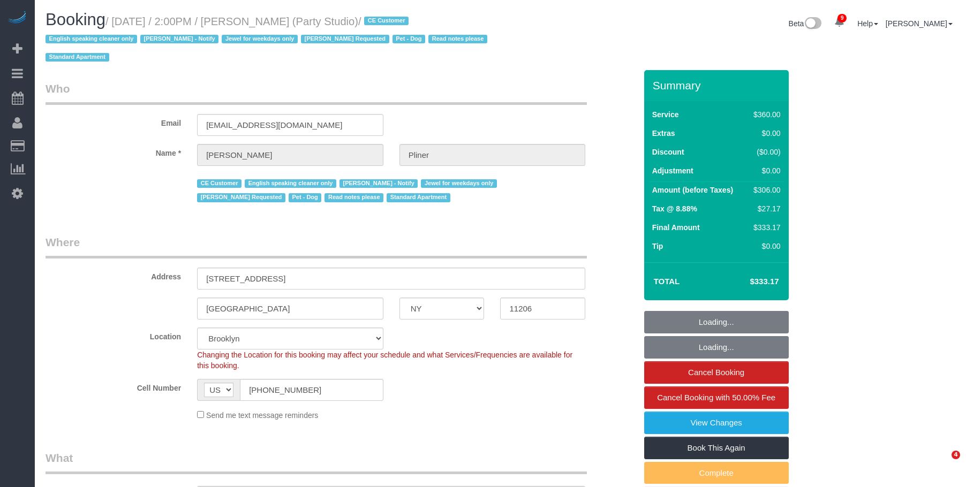
select select "NY"
select select "270"
select select "string:stripe-pm_1S02kO4VGloSiKo7bjdm48gl"
select select "spot1"
select select "number:89"
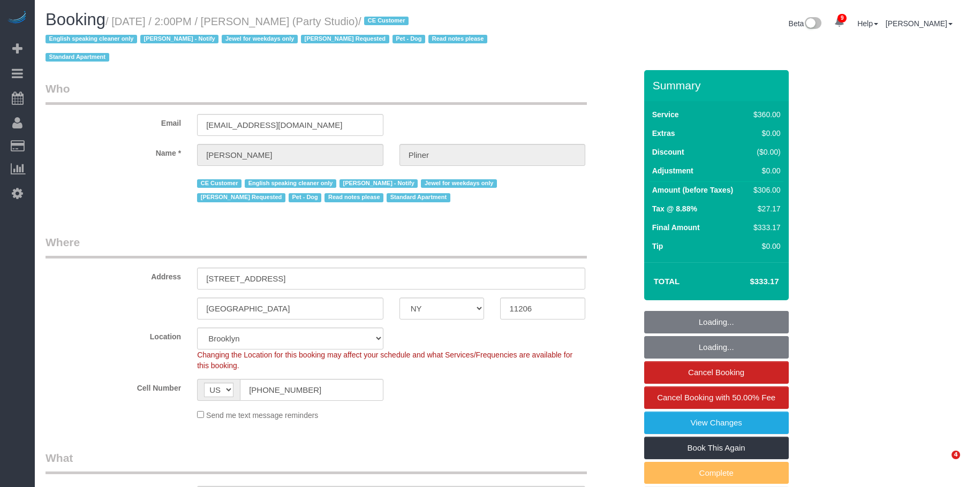
select select "number:90"
select select "number:13"
select select "number:7"
select select "object:1398"
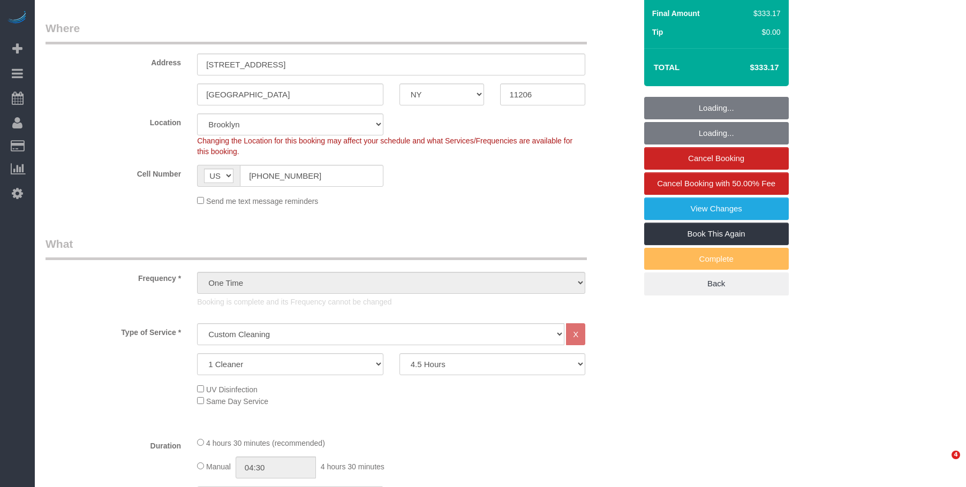
select select "spot6"
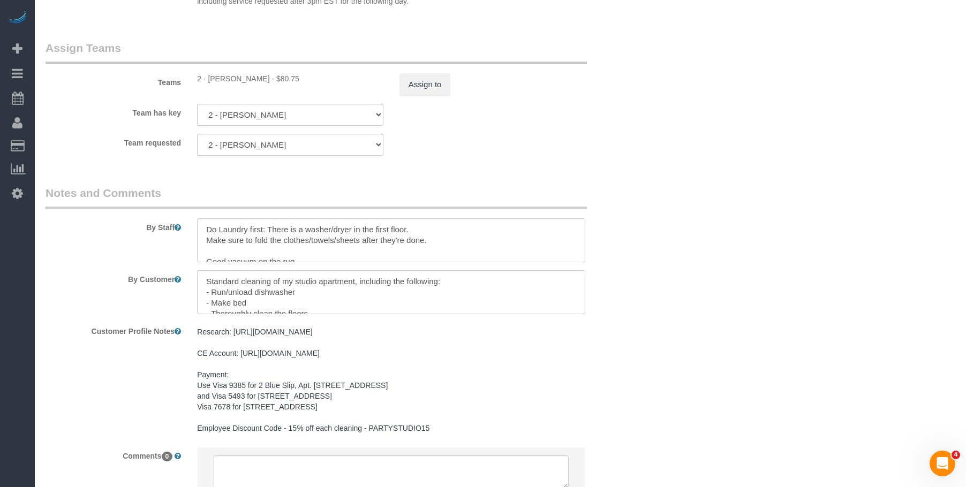
scroll to position [21, 0]
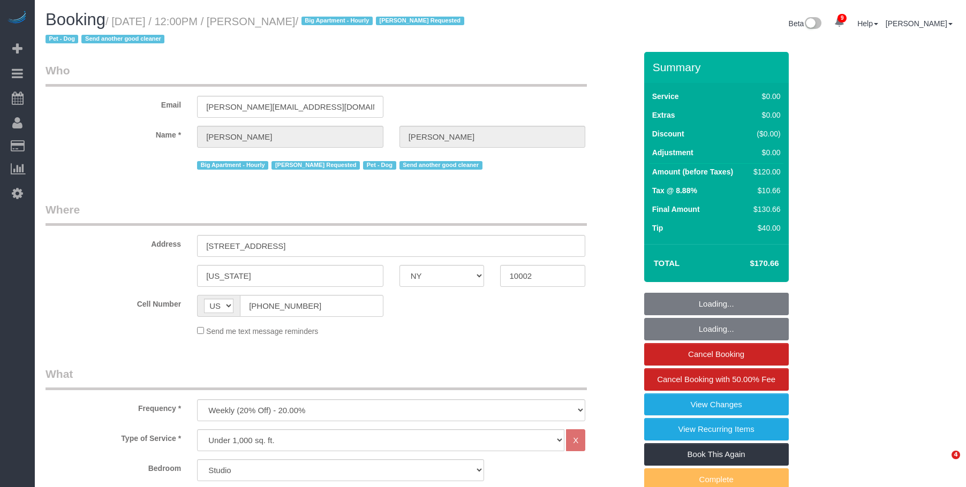
select select "NY"
select select "spot1"
select select "number:59"
select select "number:75"
select select "number:13"
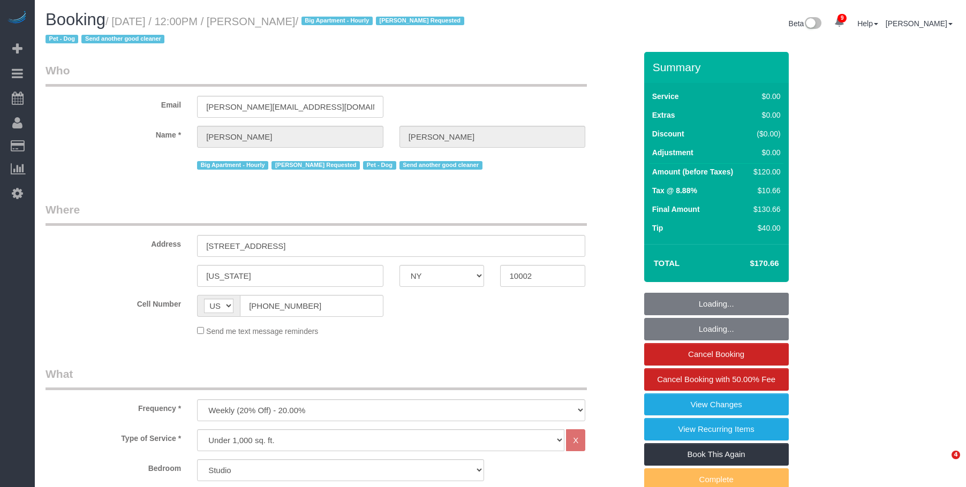
select select "number:5"
click at [143, 103] on div "Email jeffrey@cry.nyc" at bounding box center [340, 90] width 606 height 55
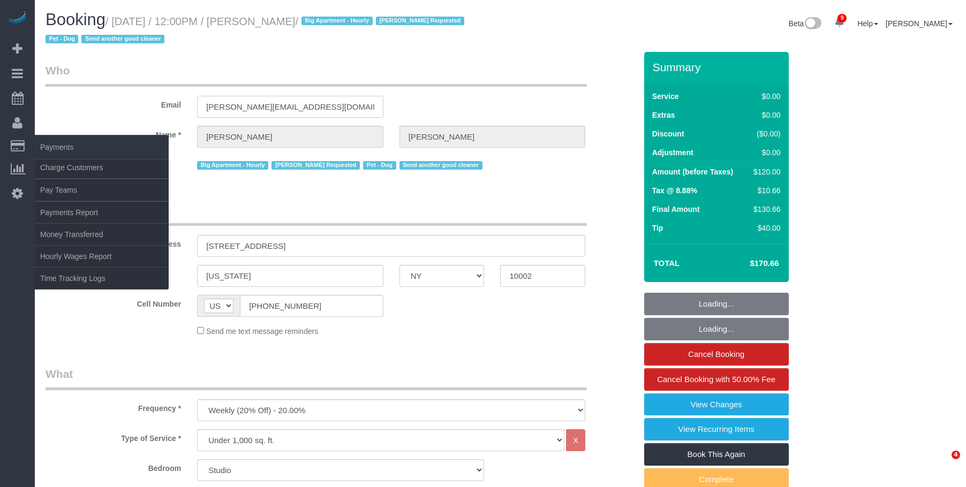
select select "object:1371"
select select
select select "string:stripe-pm_1RnPJq4VGloSiKo7PgNCzlxG"
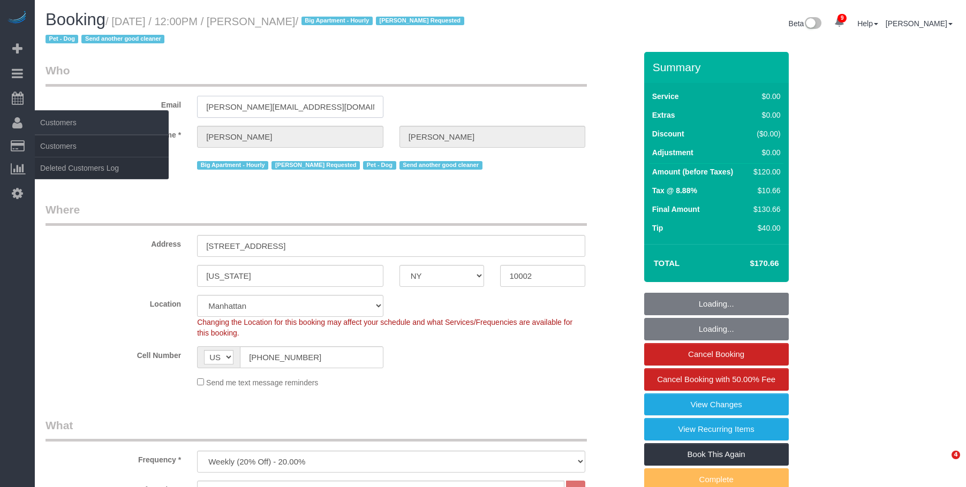
select select "spot48"
click at [71, 146] on link "Customers" at bounding box center [102, 145] width 134 height 21
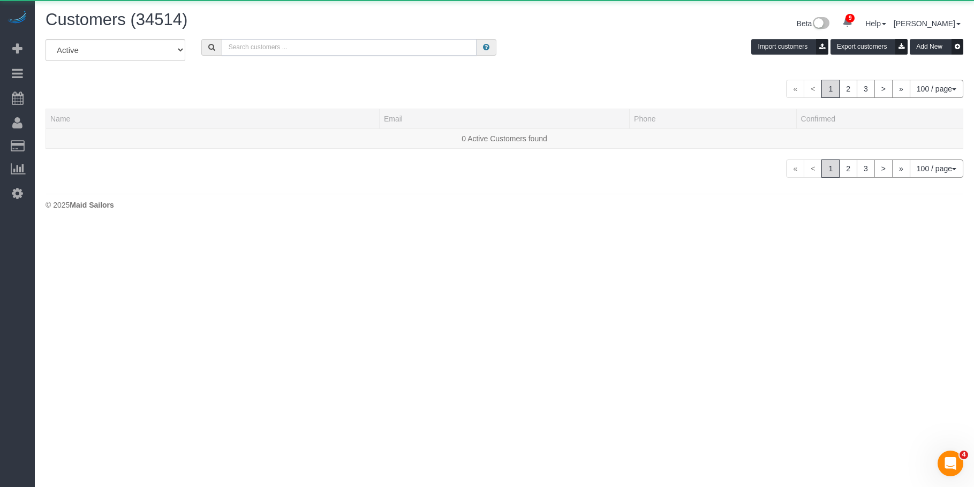
click at [310, 42] on input "text" at bounding box center [349, 47] width 255 height 17
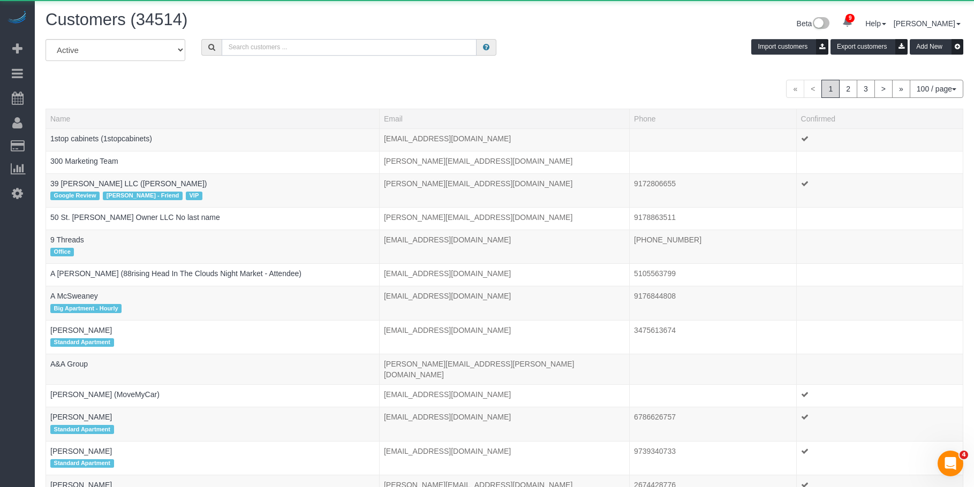
paste input "jeffrey@cry.nyc"
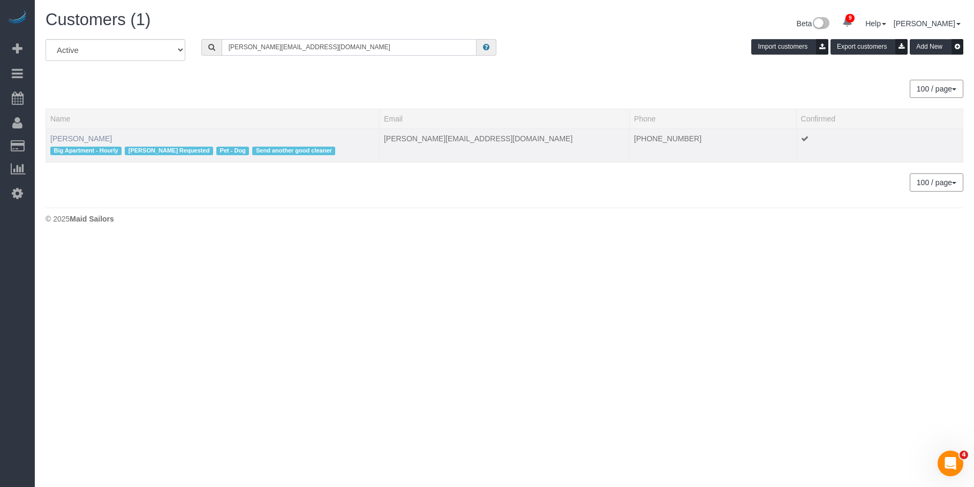
type input "jeffrey@cry.nyc"
click at [94, 138] on link "Jeffrey Rogers" at bounding box center [81, 138] width 62 height 9
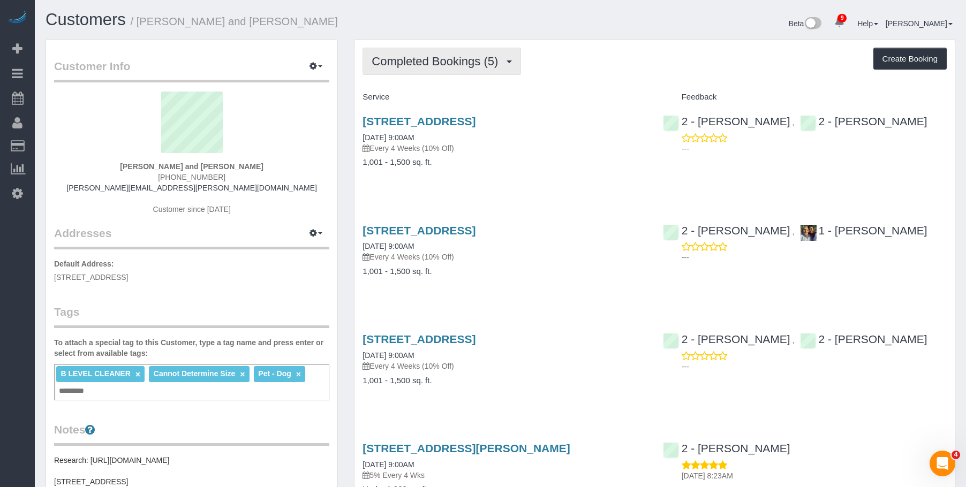
click at [459, 60] on span "Completed Bookings (5)" at bounding box center [437, 61] width 132 height 13
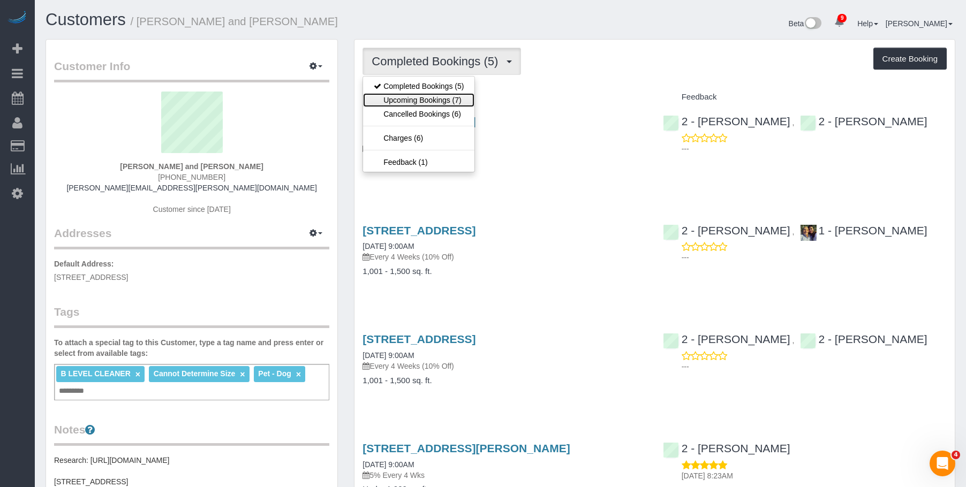
drag, startPoint x: 430, startPoint y: 100, endPoint x: 500, endPoint y: 128, distance: 75.1
click at [430, 101] on link "Upcoming Bookings (7)" at bounding box center [418, 100] width 111 height 14
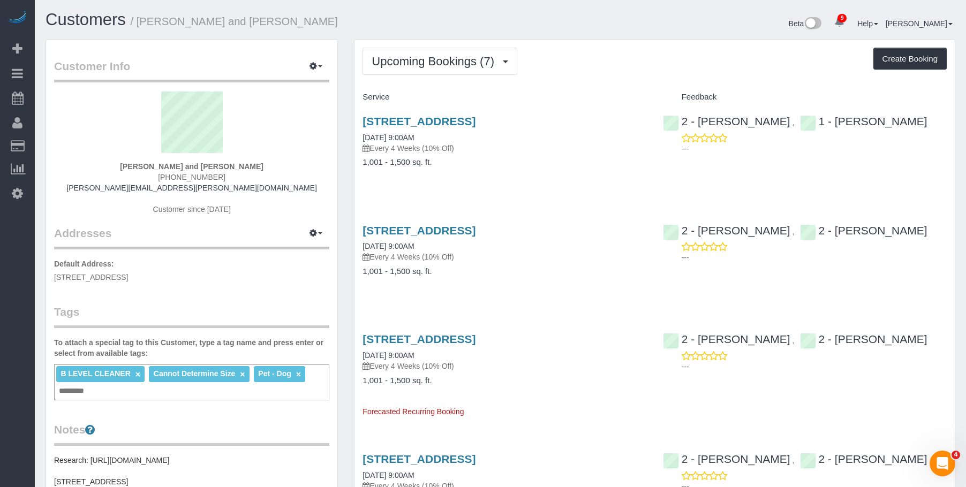
click at [506, 160] on h4 "1,001 - 1,500 sq. ft." at bounding box center [504, 162] width 284 height 9
click at [589, 60] on div "Upcoming Bookings (7) Completed Bookings (5) Upcoming Bookings (7) Cancelled Bo…" at bounding box center [654, 61] width 584 height 27
click at [537, 159] on h4 "1,001 - 1,500 sq. ft." at bounding box center [504, 162] width 284 height 9
drag, startPoint x: 151, startPoint y: 21, endPoint x: 331, endPoint y: 22, distance: 179.9
click at [331, 22] on h1 "Customers / Nick Donald and Madeline Muzzi" at bounding box center [268, 20] width 447 height 18
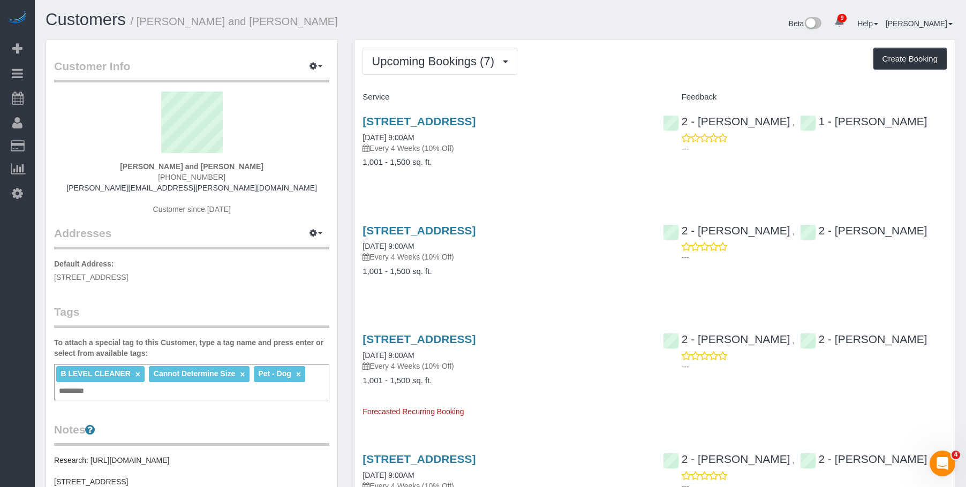
copy small "[PERSON_NAME] and [PERSON_NAME]"
click at [442, 57] on span "Upcoming Bookings (7)" at bounding box center [435, 61] width 128 height 13
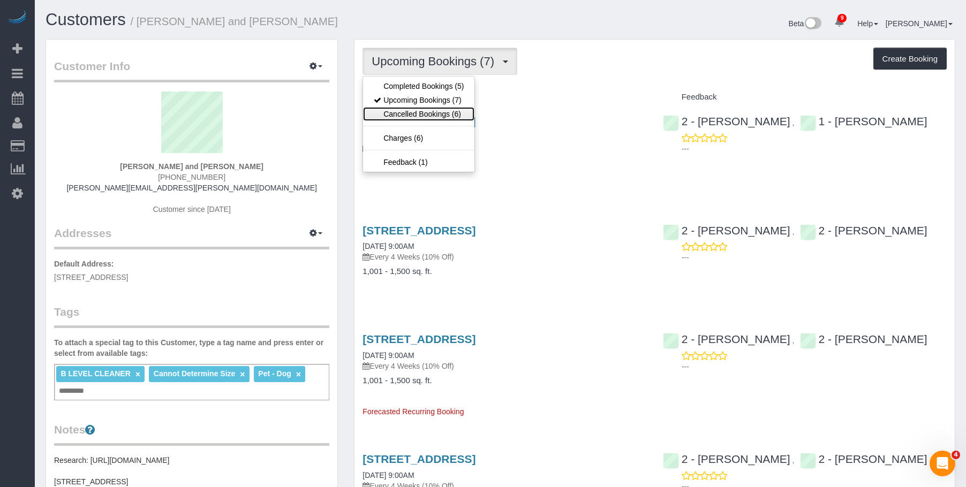
click at [403, 115] on link "Cancelled Bookings (6)" at bounding box center [418, 114] width 111 height 14
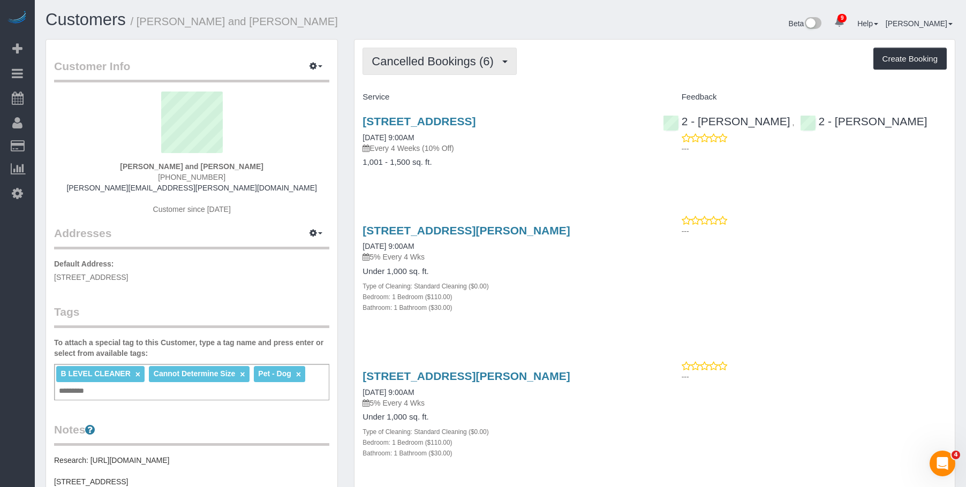
click at [431, 63] on span "Cancelled Bookings (6)" at bounding box center [434, 61] width 127 height 13
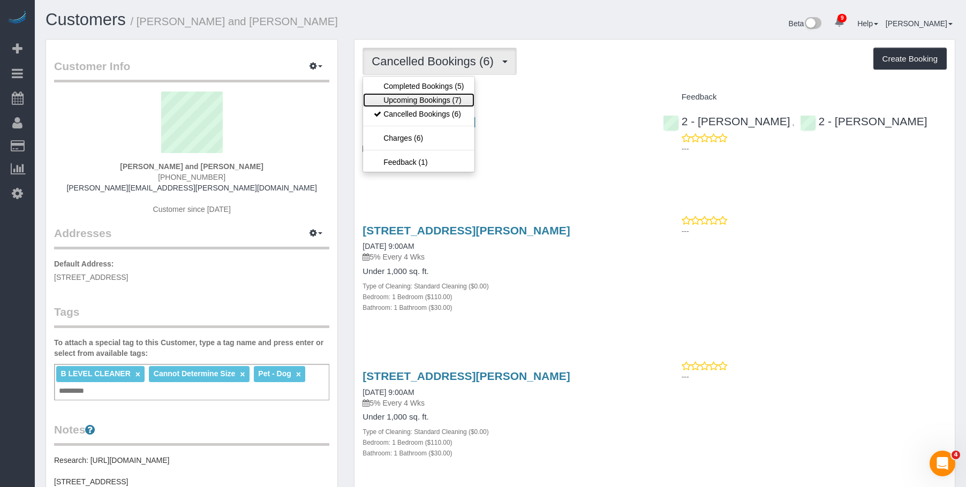
click at [433, 98] on link "Upcoming Bookings (7)" at bounding box center [418, 100] width 111 height 14
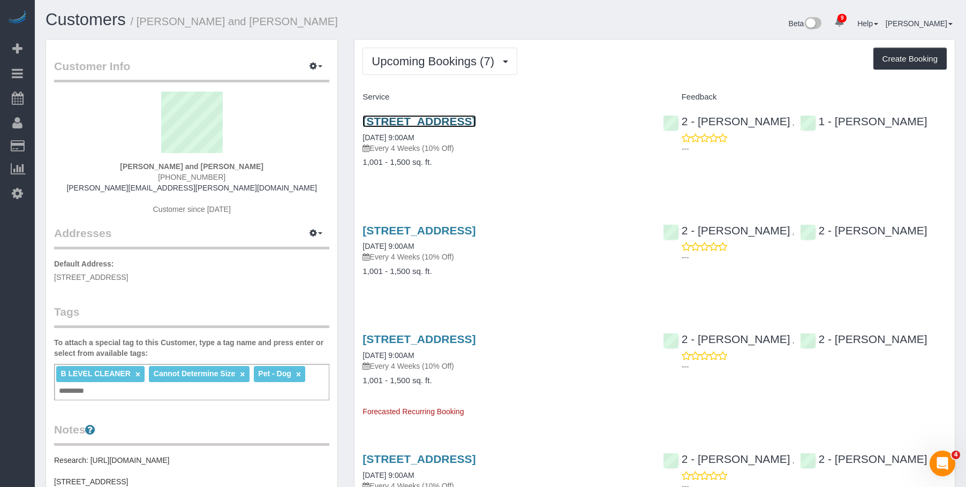
click at [475, 125] on link "160 Huntington Street, Apt. 2, Brooklyn, NY 11231" at bounding box center [418, 121] width 113 height 12
drag, startPoint x: 398, startPoint y: 117, endPoint x: 517, endPoint y: 122, distance: 118.4
click at [517, 122] on div "160 Huntington Street, Apt. 2, Brooklyn, NY 11231 09/10/2025 9:00AM Every 4 Wee…" at bounding box center [504, 147] width 300 height 82
copy link "160 Huntington Street, Apt. 2"
drag, startPoint x: 421, startPoint y: 59, endPoint x: 417, endPoint y: 92, distance: 32.4
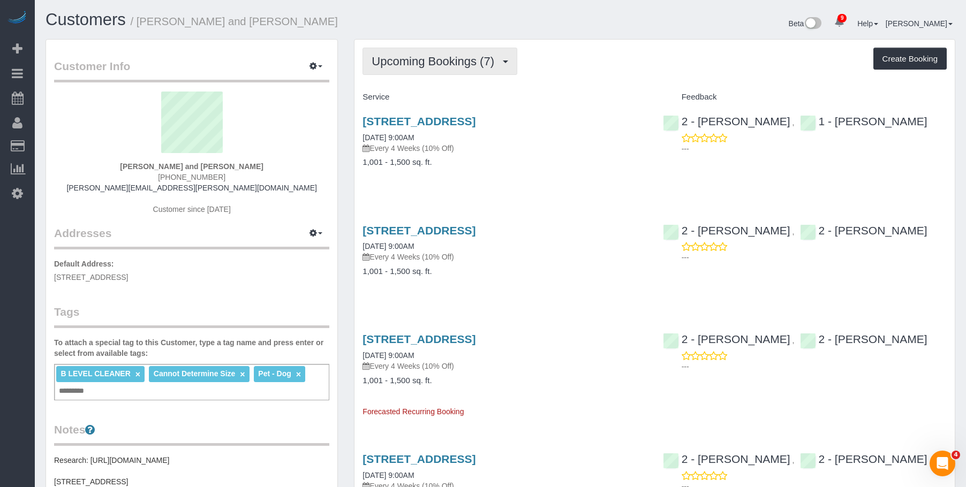
click at [422, 59] on span "Upcoming Bookings (7)" at bounding box center [435, 61] width 128 height 13
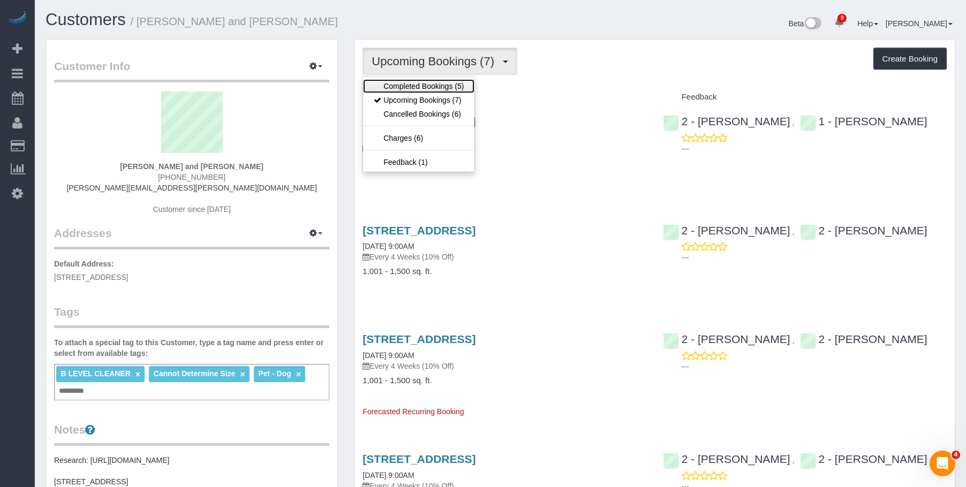
click at [414, 86] on link "Completed Bookings (5)" at bounding box center [418, 86] width 111 height 14
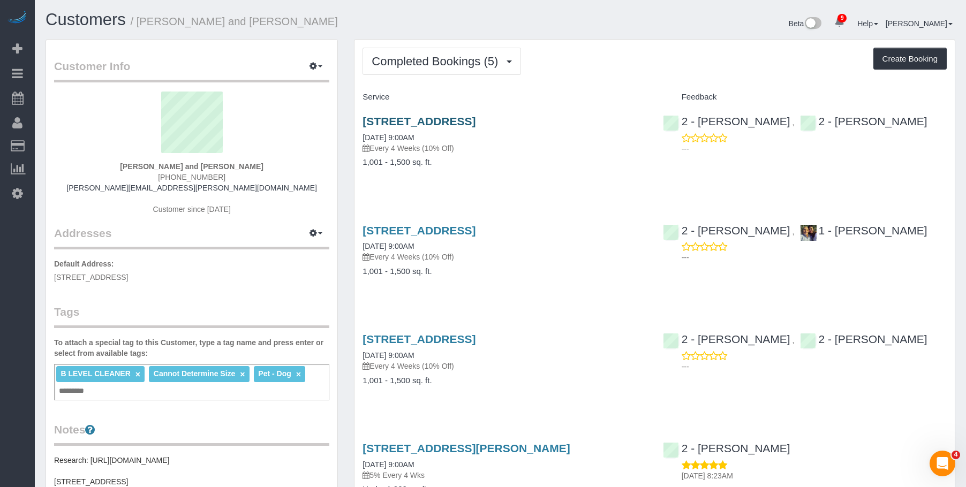
drag, startPoint x: 72, startPoint y: 96, endPoint x: 444, endPoint y: 127, distance: 372.8
click at [74, 96] on link "Active Bookings" at bounding box center [102, 96] width 134 height 21
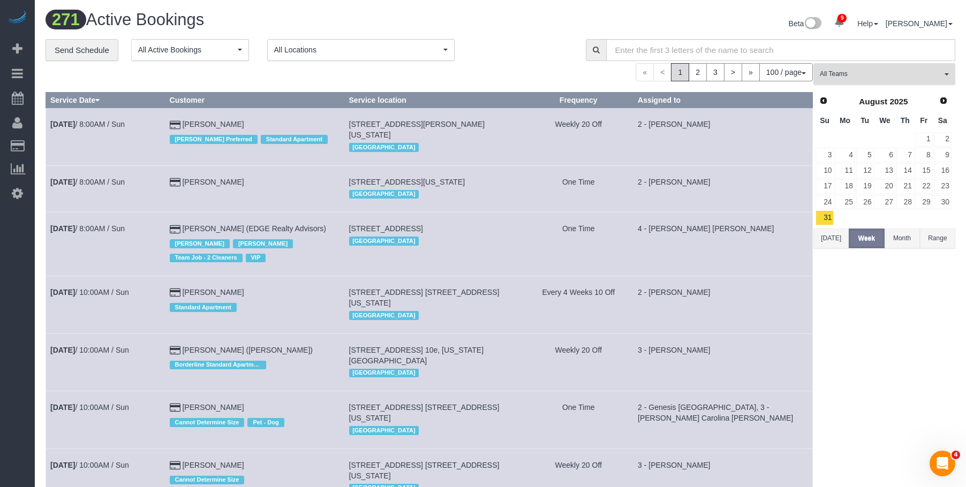
drag, startPoint x: 888, startPoint y: 71, endPoint x: 919, endPoint y: 121, distance: 59.4
click at [888, 71] on span "All Teams" at bounding box center [881, 74] width 122 height 9
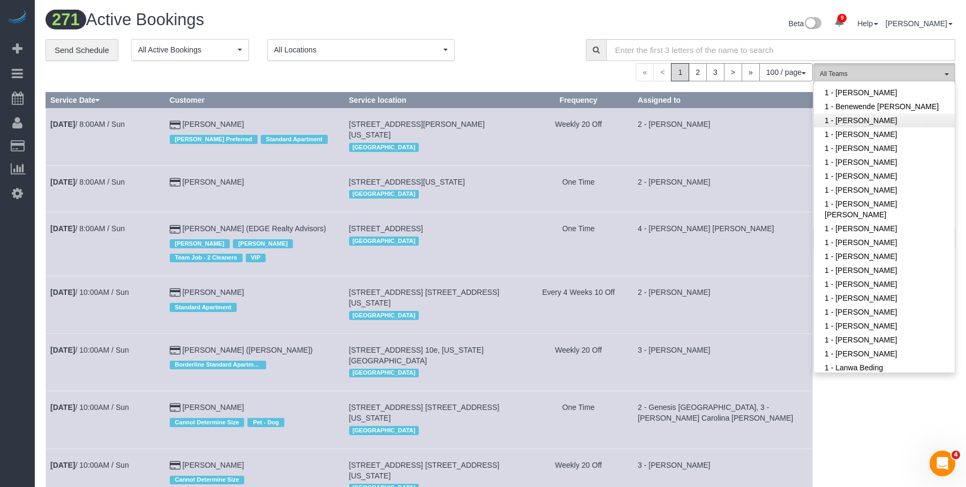
scroll to position [161, 0]
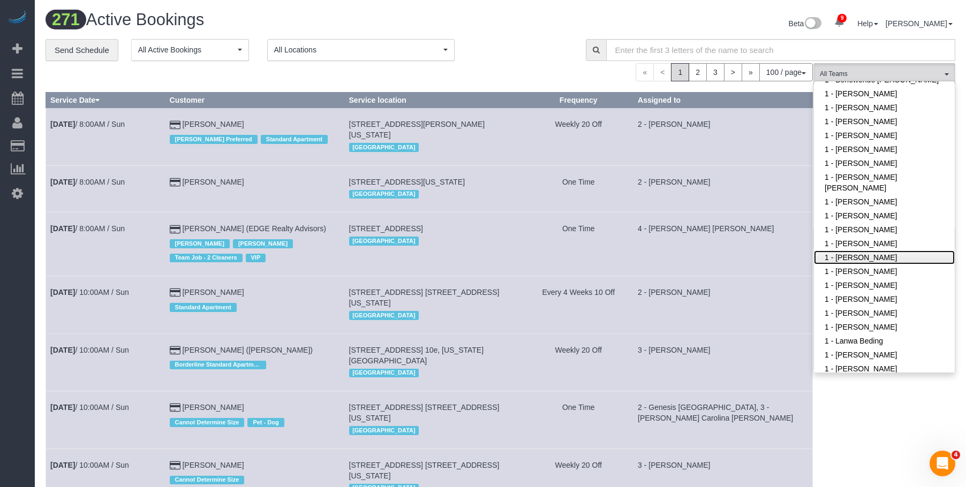
click at [875, 259] on link "1 - [PERSON_NAME]" at bounding box center [884, 258] width 141 height 14
drag, startPoint x: 525, startPoint y: 70, endPoint x: 748, endPoint y: 108, distance: 227.0
click at [526, 69] on div "« < 1 2 3 > » 100 / page 10 / page 20 / page 30 / page 40 / page 50 / page 100 …" at bounding box center [428, 72] width 767 height 18
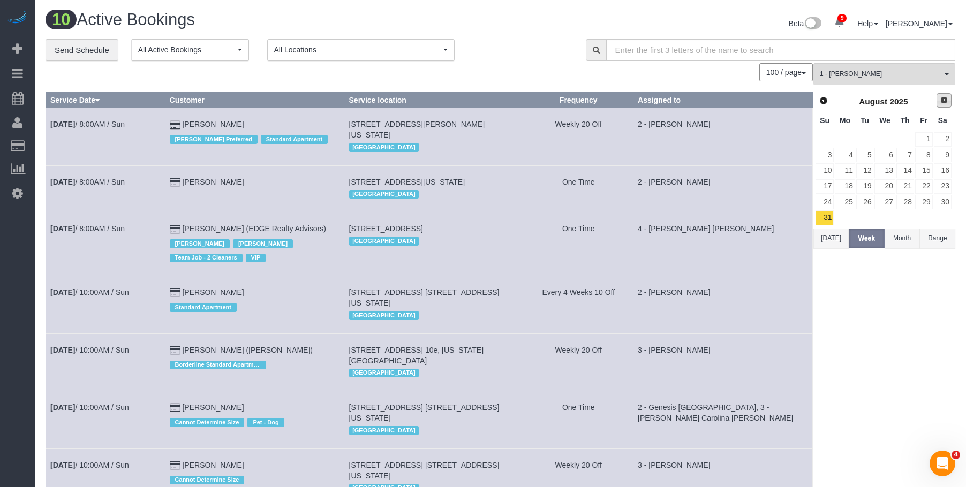
click at [947, 100] on span "Next" at bounding box center [943, 100] width 9 height 9
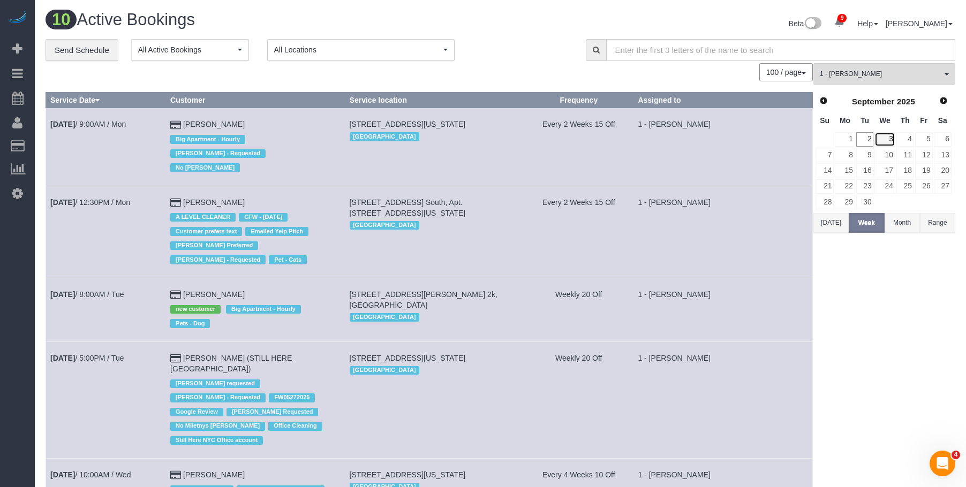
click at [885, 136] on link "3" at bounding box center [884, 139] width 20 height 14
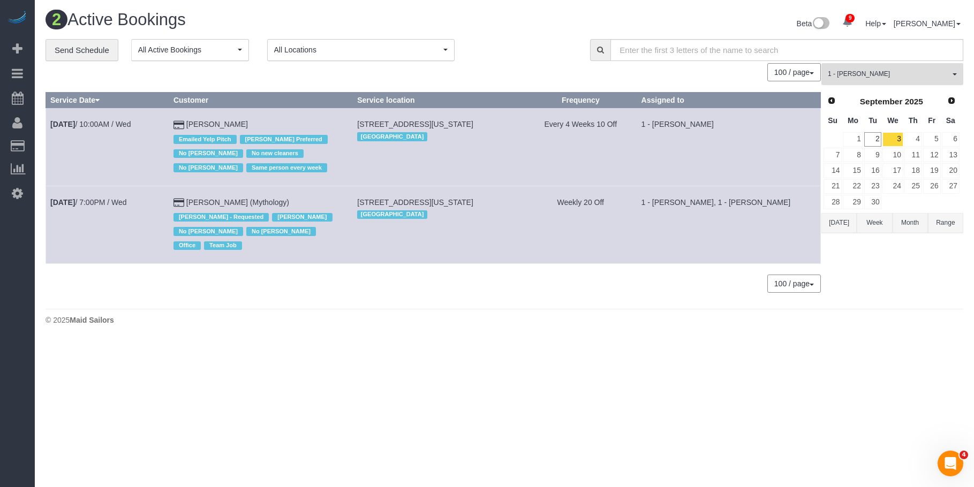
click at [874, 74] on span "1 - [PERSON_NAME]" at bounding box center [889, 74] width 122 height 9
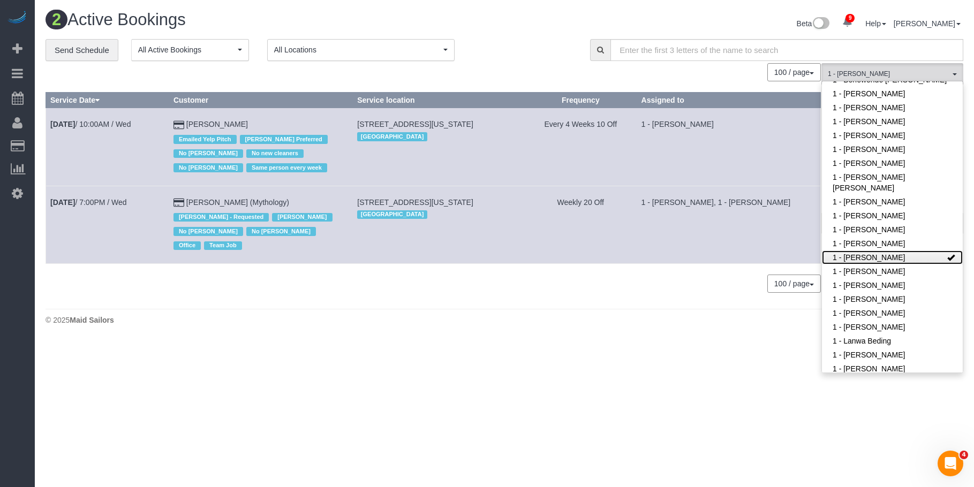
click at [866, 255] on link "1 - [PERSON_NAME]" at bounding box center [892, 258] width 141 height 14
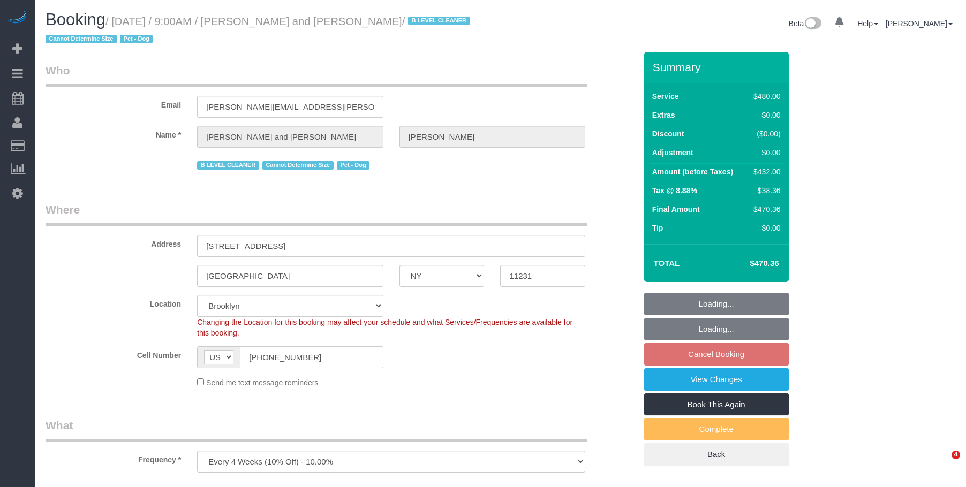
select select "NY"
select select "object:719"
drag, startPoint x: 0, startPoint y: 0, endPoint x: 450, endPoint y: 232, distance: 506.1
click at [681, 383] on link "View Changes" at bounding box center [716, 379] width 145 height 22
select select "2"
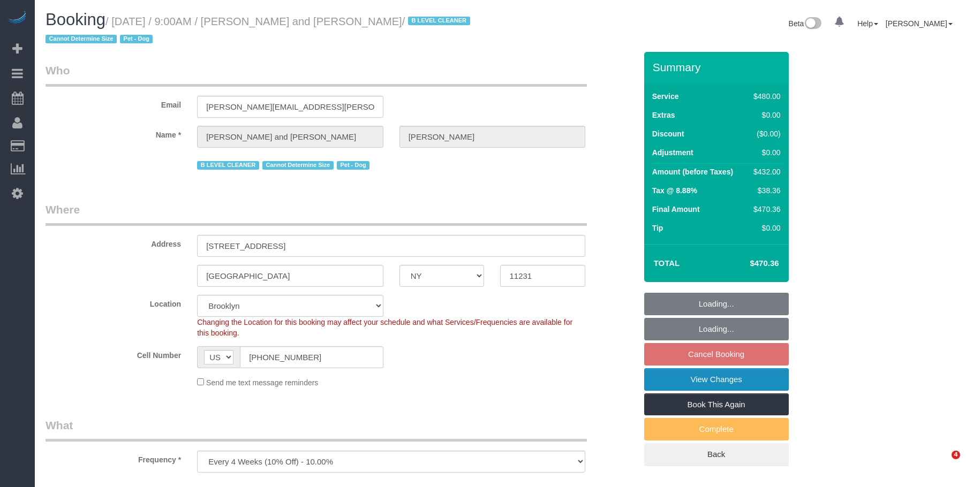
select select "180"
select select "number:57"
select select "number:72"
select select "number:13"
select select "number:5"
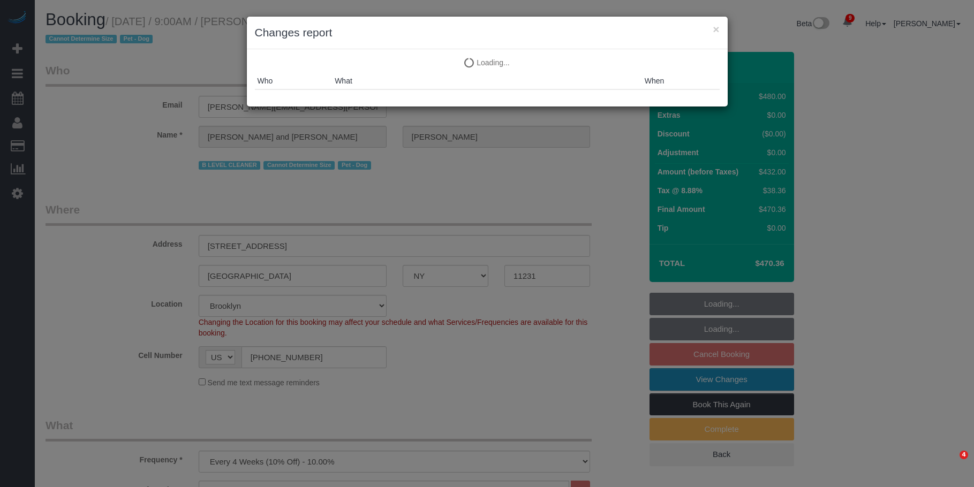
select select "spot2"
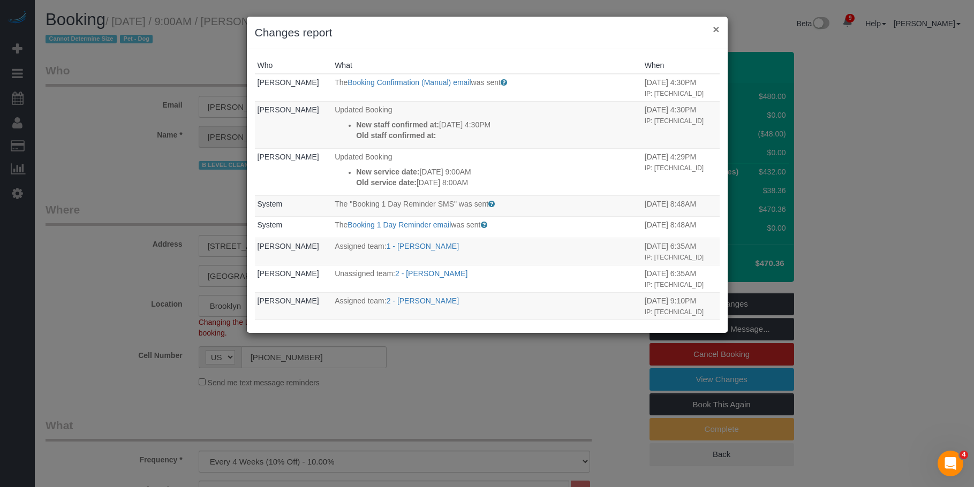
drag, startPoint x: 717, startPoint y: 31, endPoint x: 681, endPoint y: 25, distance: 36.3
click at [717, 31] on button "×" at bounding box center [715, 29] width 6 height 11
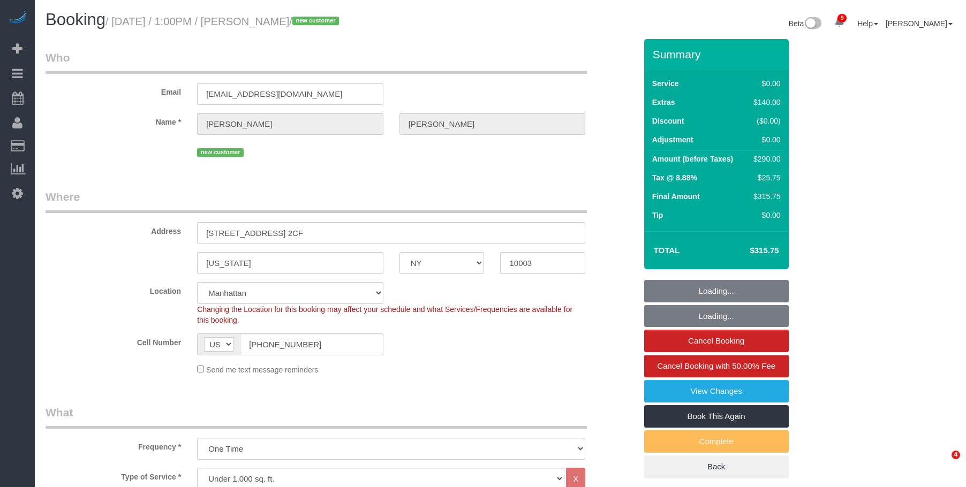
select select "NY"
select select "spot1"
select select "number:60"
select select "number:90"
select select "number:15"
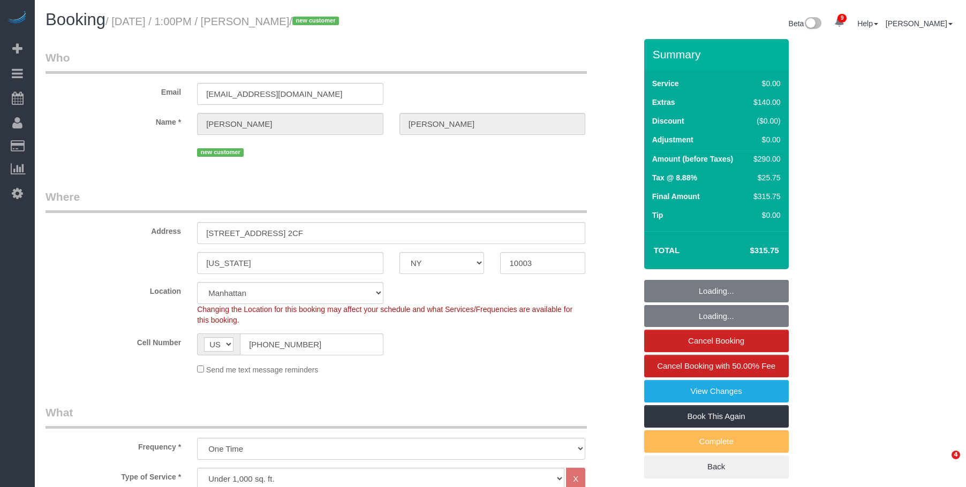
select select "number:5"
select select "NY"
select select "number:58"
select select "number:73"
select select "number:15"
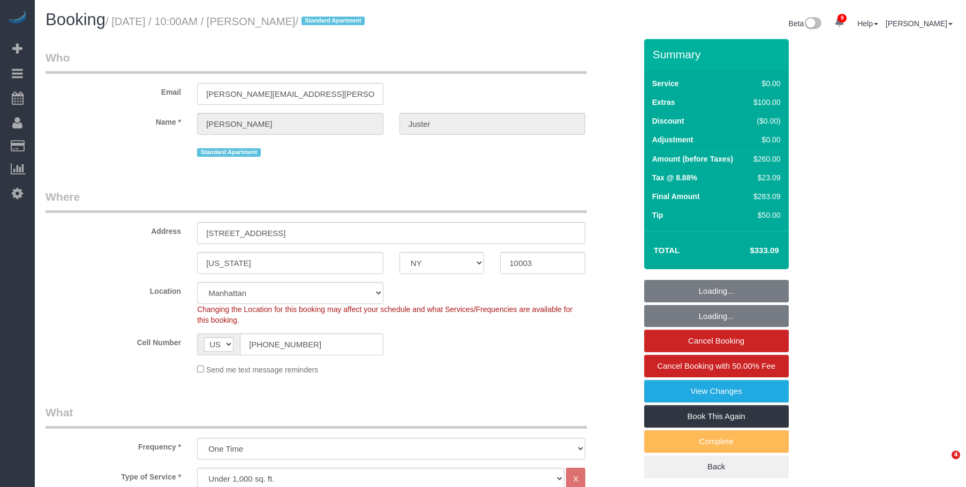
select select "number:7"
select select "object:1354"
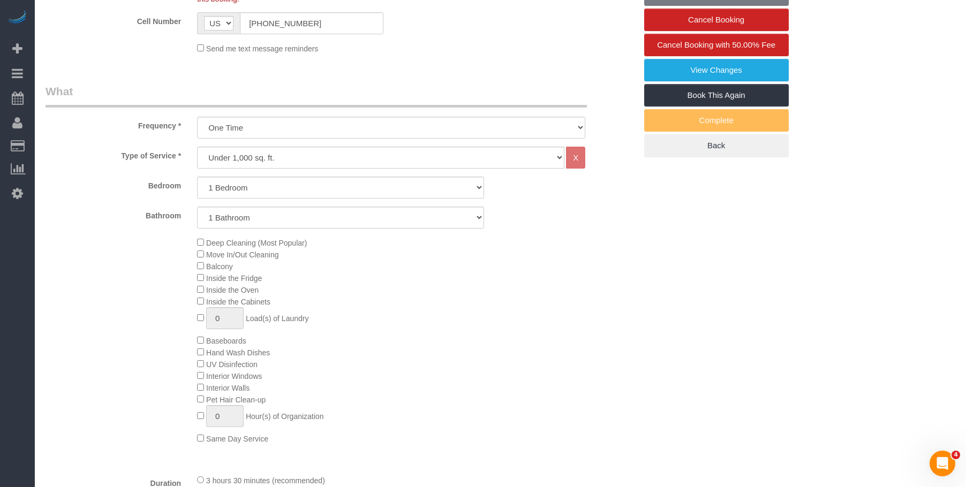
select select "spot1"
select select "1"
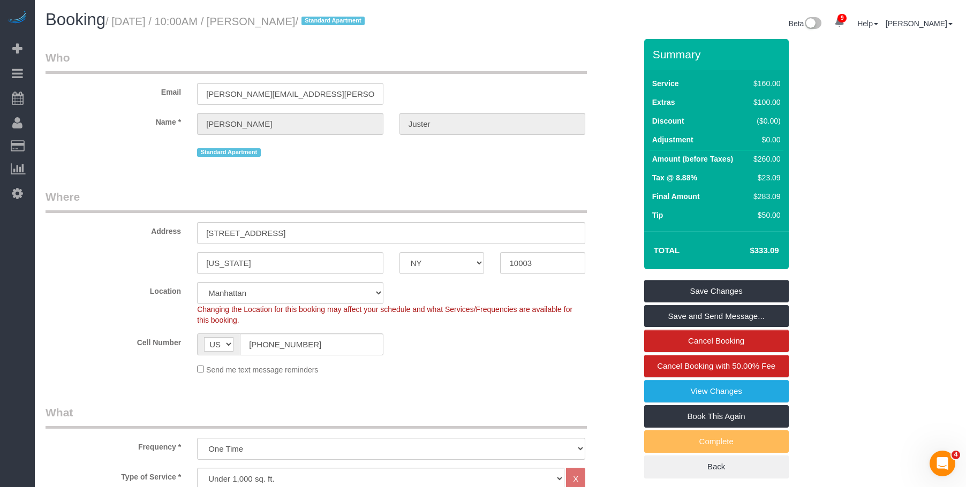
drag, startPoint x: 116, startPoint y: 18, endPoint x: 327, endPoint y: 24, distance: 211.0
click at [327, 24] on small "/ September 03, 2025 / 10:00AM / Matt Juster / Standard Apartment" at bounding box center [236, 22] width 262 height 12
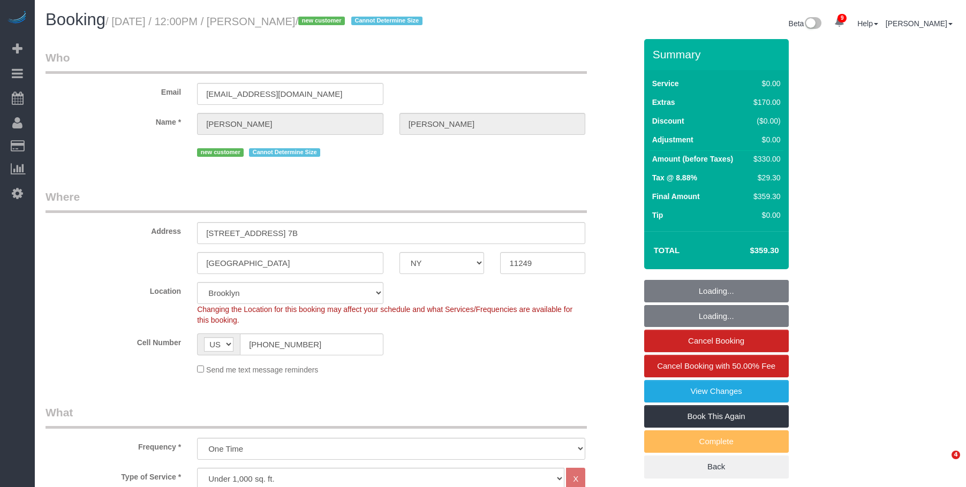
select select "NY"
select select "1"
select select "spot1"
select select "number:60"
select select "number:74"
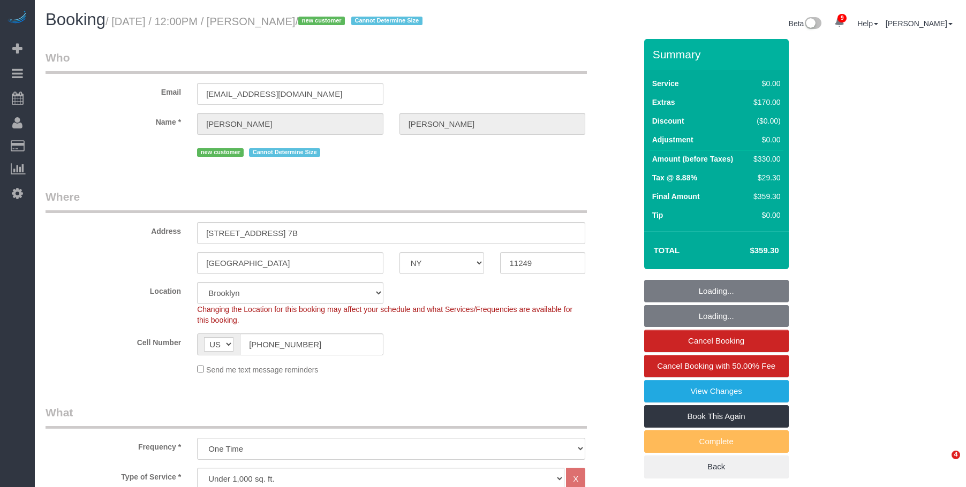
select select "number:15"
select select "number:5"
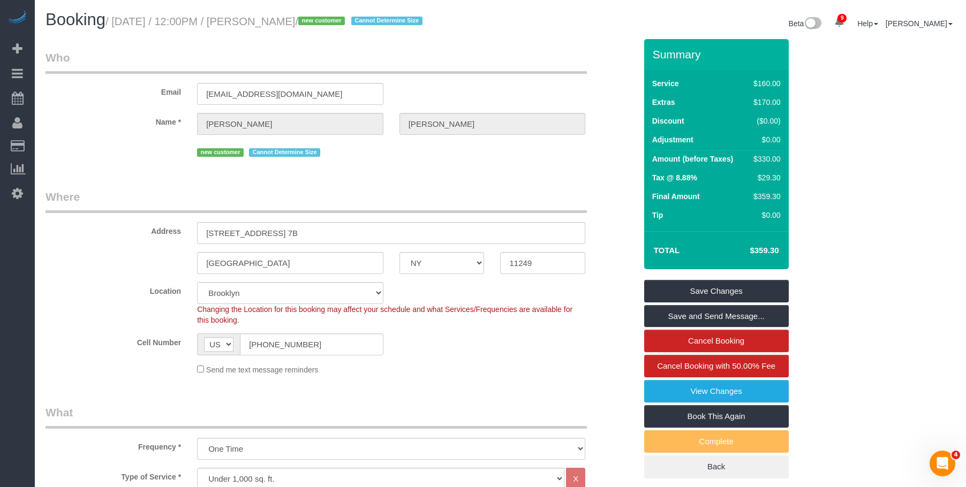
click at [464, 162] on fieldset "Who Email rockyc100@hotmail.com Name * Raquel Hazlett new customer Cannot Deter…" at bounding box center [340, 109] width 590 height 118
drag, startPoint x: 116, startPoint y: 21, endPoint x: 347, endPoint y: 25, distance: 231.3
click at [347, 25] on small "/ September 03, 2025 / 12:00PM / Raquel Hazlett / new customer Cannot Determine…" at bounding box center [265, 22] width 320 height 12
copy small "September 03, 2025 / 12:00PM / Raquel Hazlett"
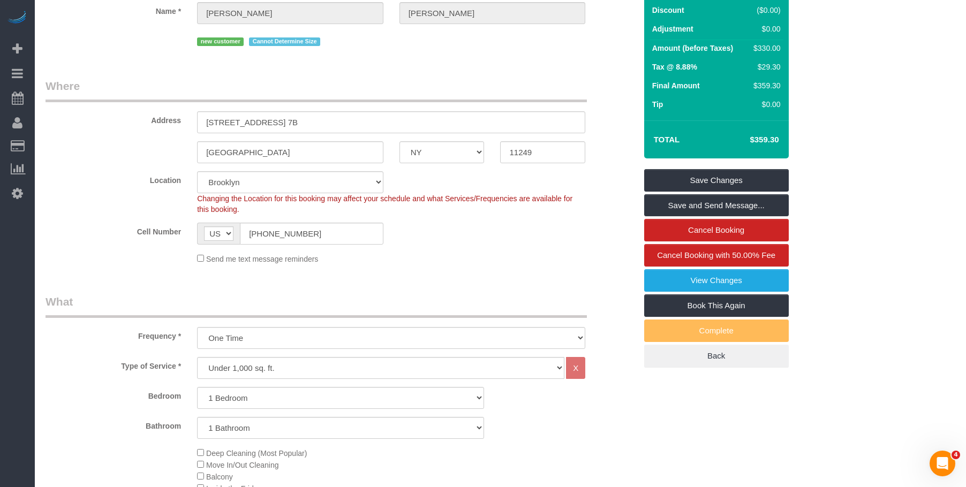
scroll to position [107, 0]
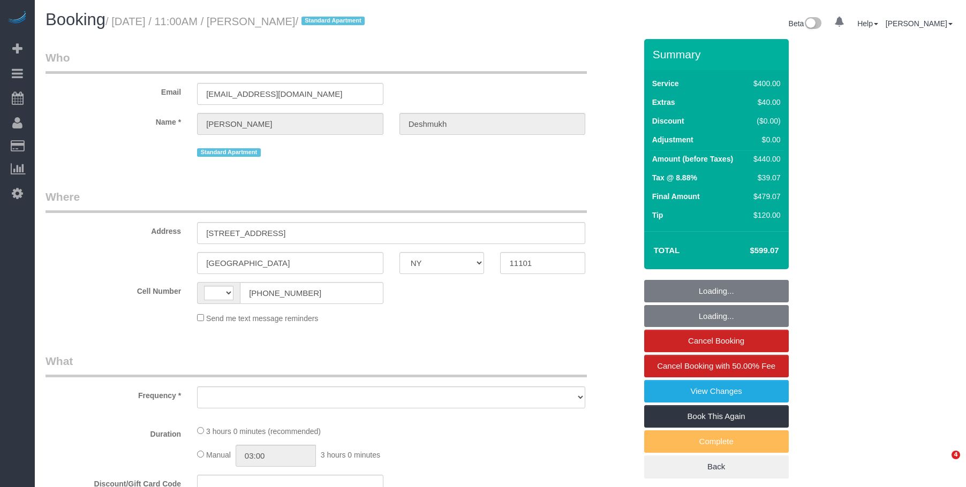
select select "NY"
select select "string:[GEOGRAPHIC_DATA]"
click at [367, 22] on small "/ [DATE] / 11:00AM / [PERSON_NAME] / Standard Apartment" at bounding box center [236, 22] width 262 height 12
select select "object:701"
select select "string:stripe-pm_1R1vrD4VGloSiKo7D9kUgxNx"
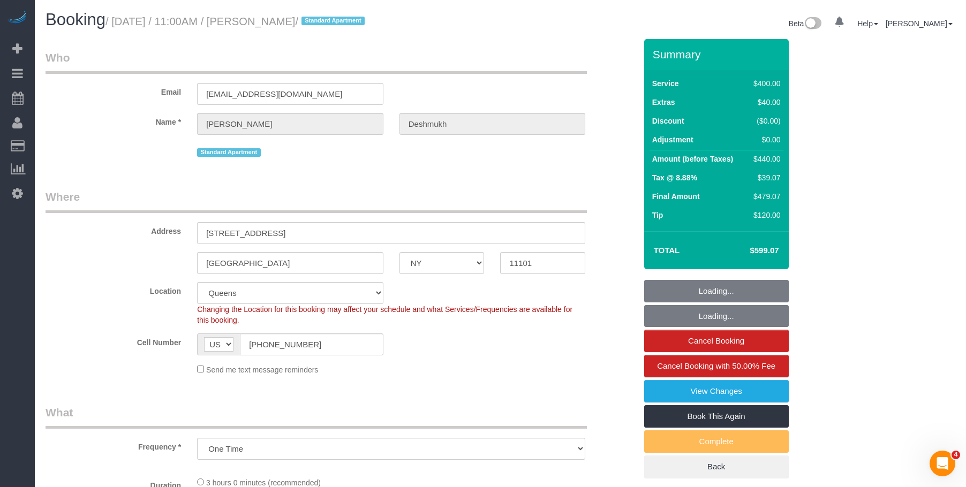
select select "2"
select select "150"
select select "number:59"
select select "number:72"
select select "number:15"
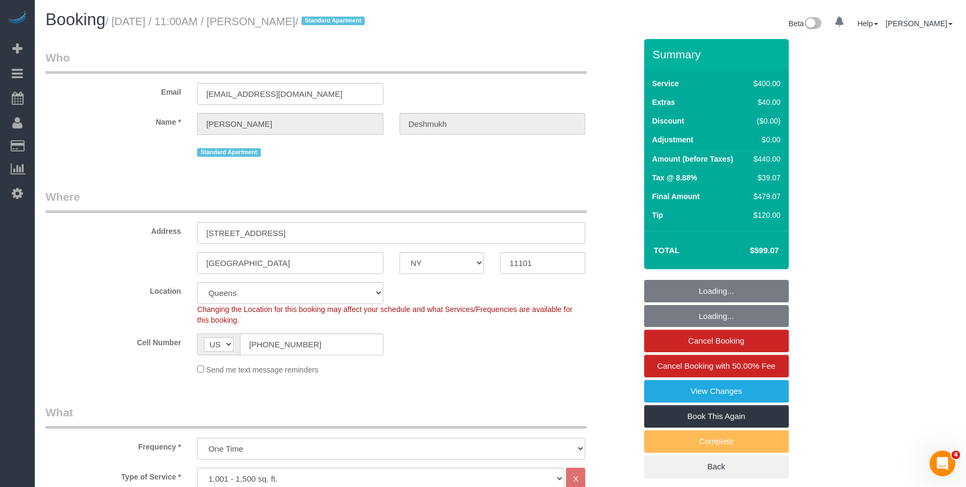
select select "number:6"
select select "object:1162"
select select "spot1"
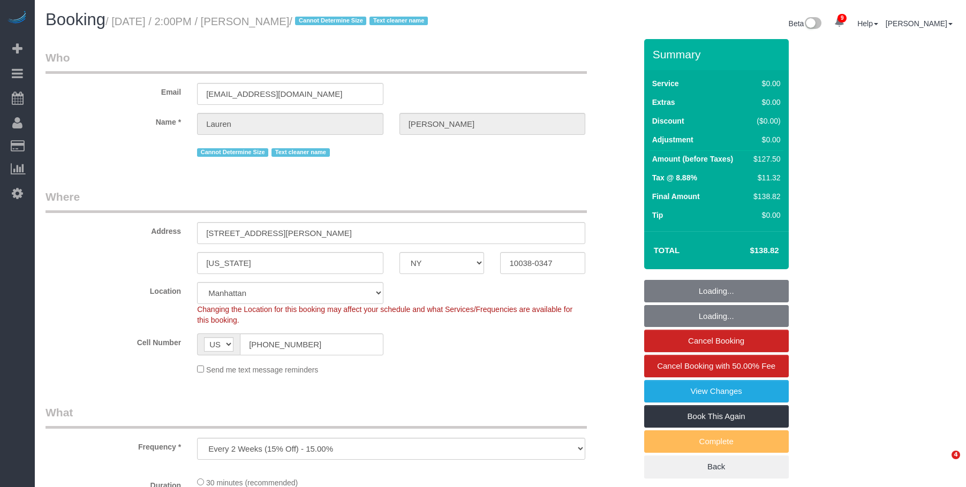
select select "NY"
select select "object:1258"
select select "spot1"
select select "number:89"
select select "number:90"
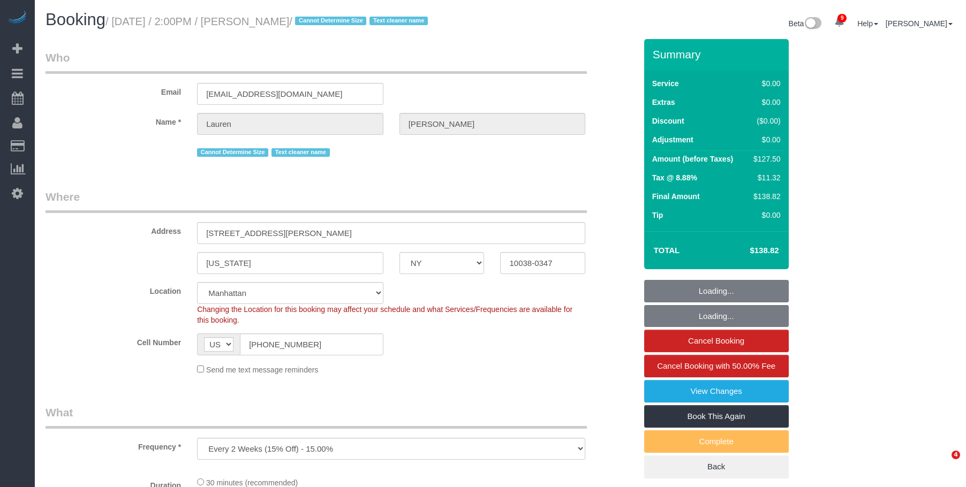
select select "number:15"
select select "number:5"
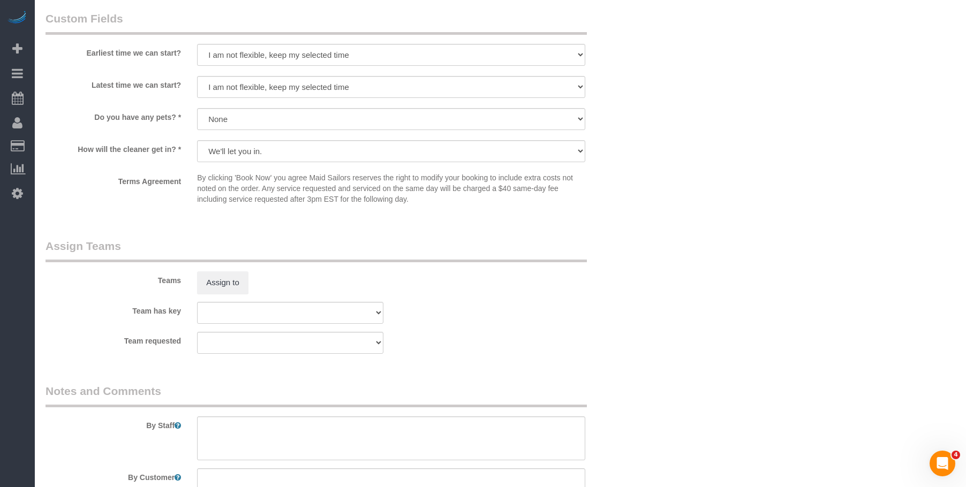
scroll to position [1285, 0]
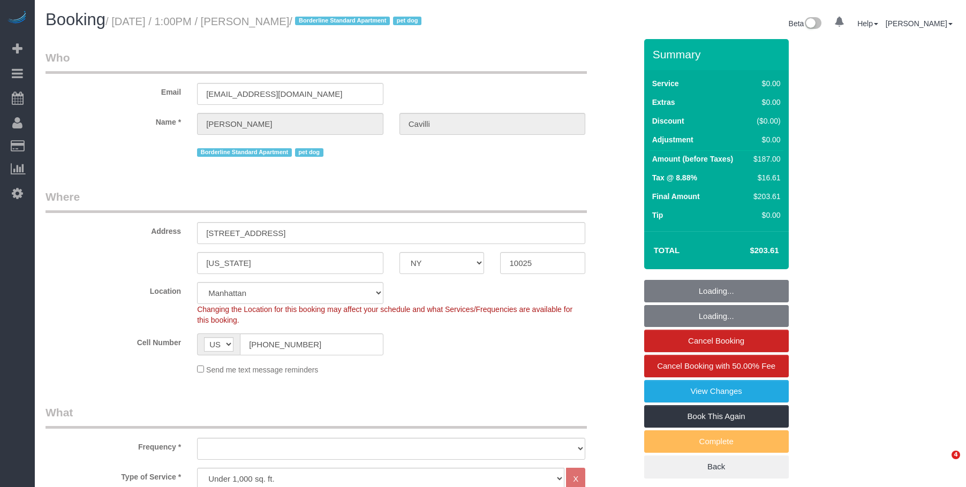
select select "NY"
select select "spot1"
select select "number:89"
select select "number:90"
select select "number:13"
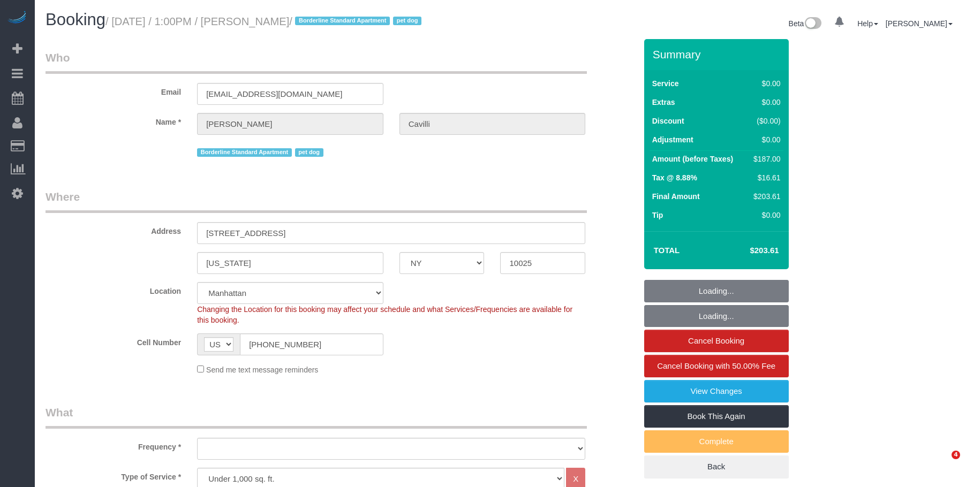
select select "number:5"
select select "object:1397"
select select "2"
drag, startPoint x: 419, startPoint y: 189, endPoint x: 422, endPoint y: 203, distance: 14.3
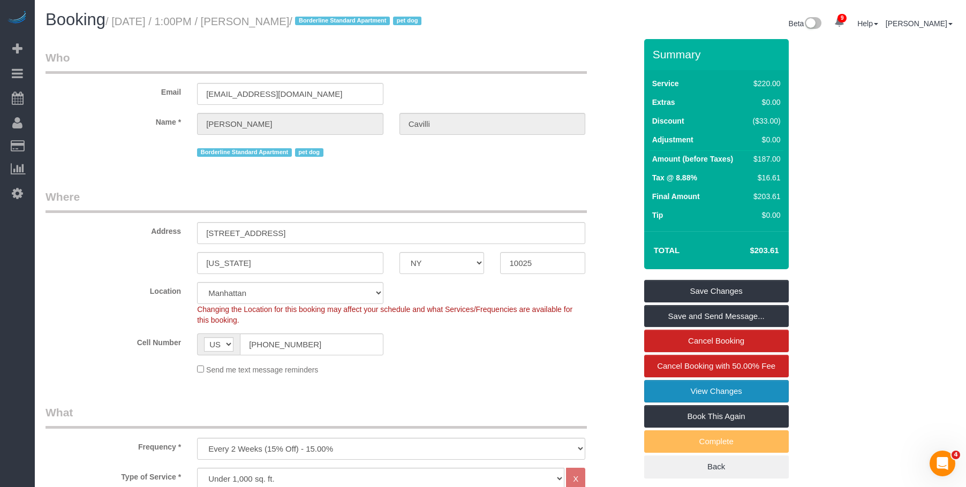
click at [727, 397] on link "View Changes" at bounding box center [716, 391] width 145 height 22
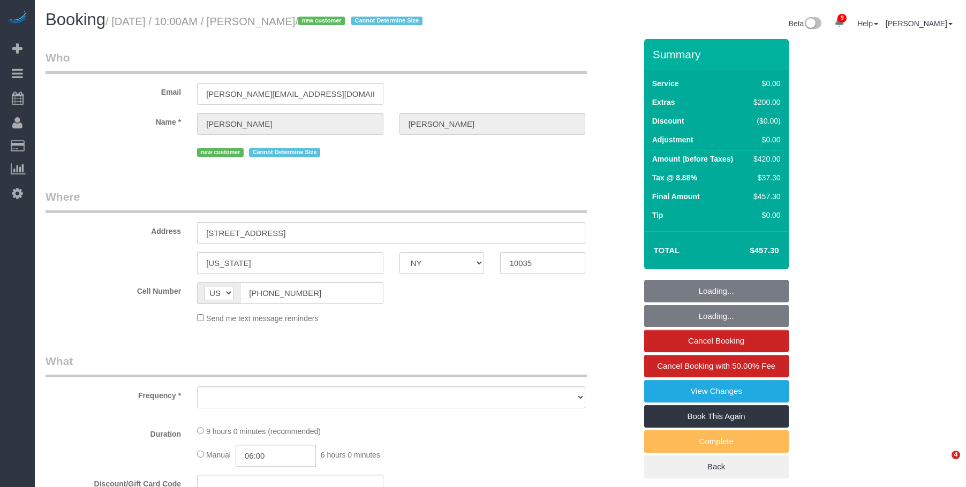
select select "NY"
select select "number:57"
select select "number:72"
select select "number:15"
select select "number:6"
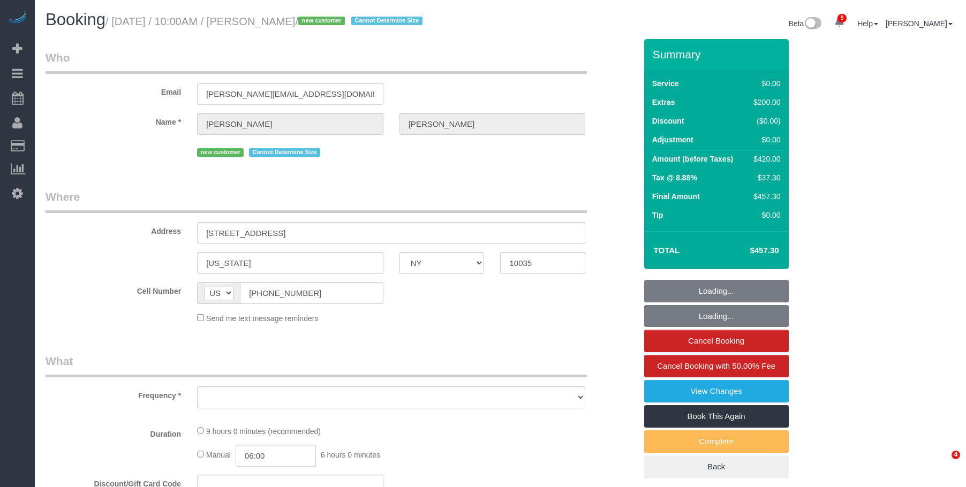
select select "object:848"
select select "2"
select select "spot1"
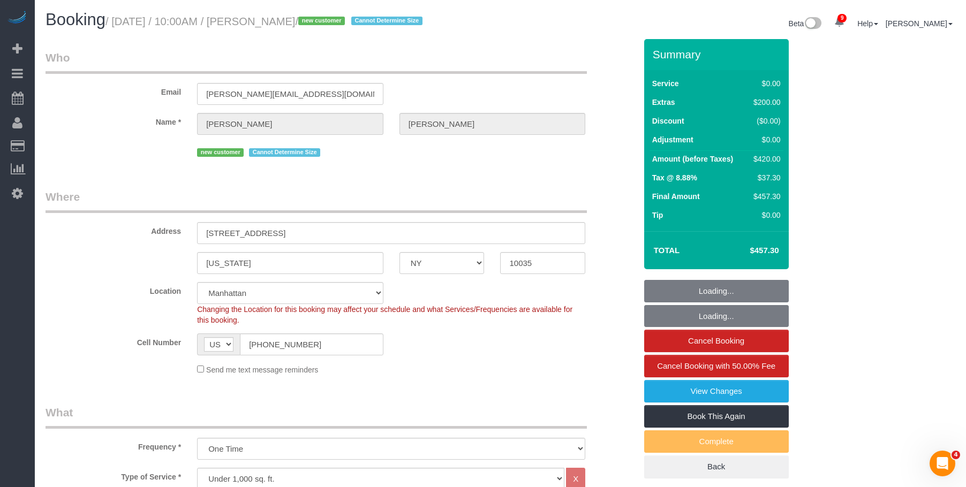
select select "object:1358"
select select "2"
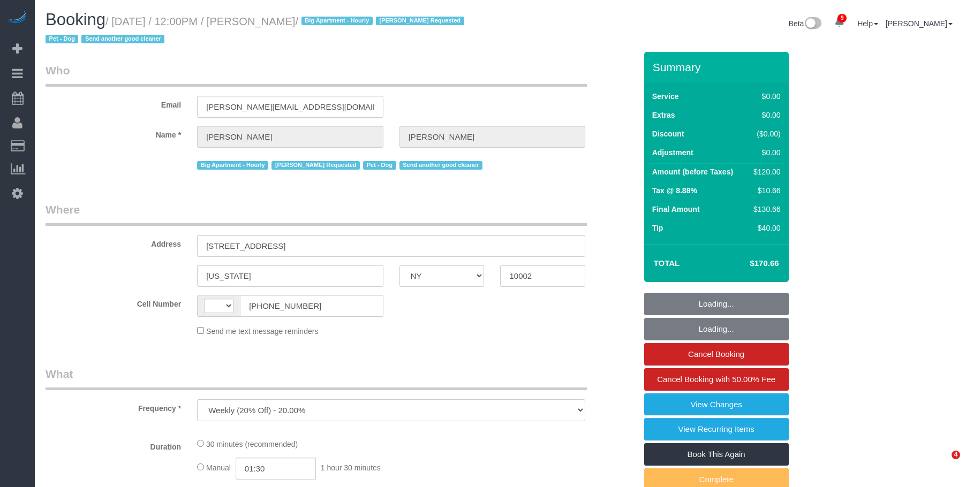
select select "NY"
select select "string:[GEOGRAPHIC_DATA]"
select select "string:stripe-pm_1RnPJq4VGloSiKo7PgNCzlxG"
select select "number:59"
select select "number:75"
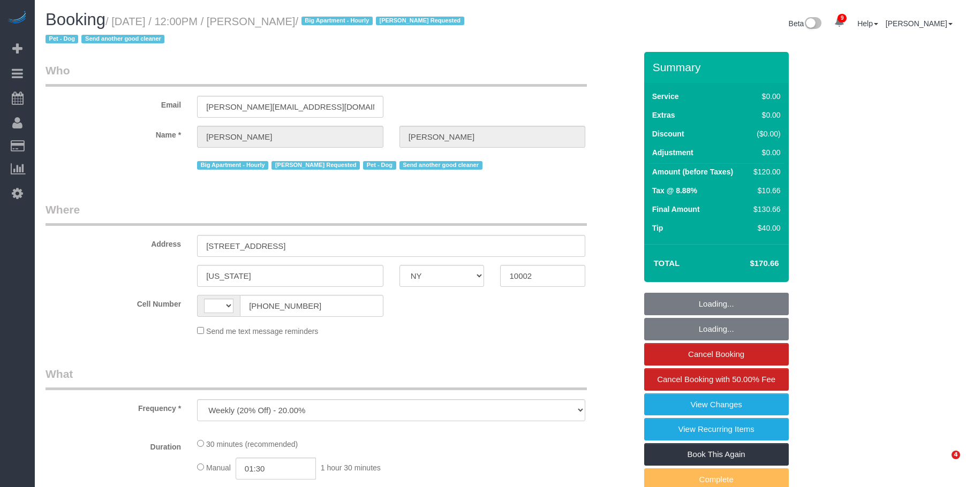
select select "number:13"
select select "number:5"
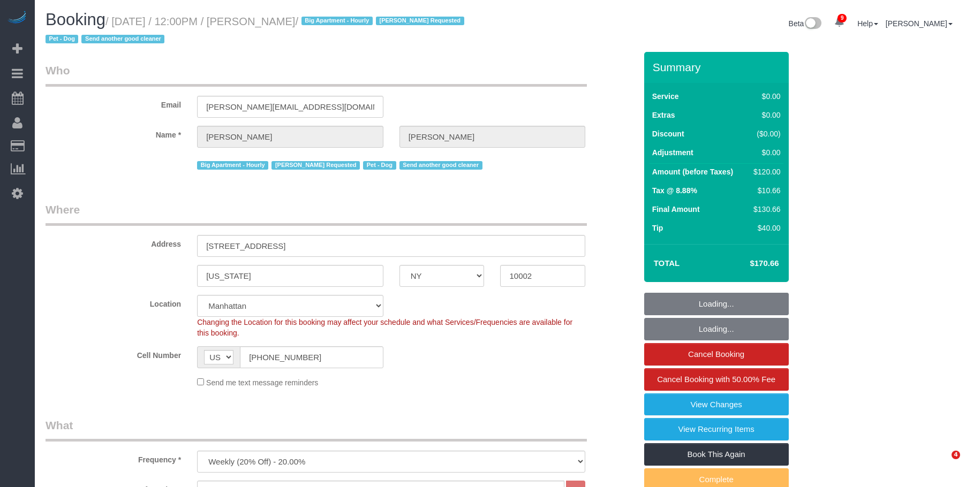
click at [344, 24] on small "/ [DATE] / 12:00PM / [PERSON_NAME] / Big Apartment - Hourly [PERSON_NAME] Reque…" at bounding box center [256, 31] width 422 height 30
select select "spot1"
select select "object:1407"
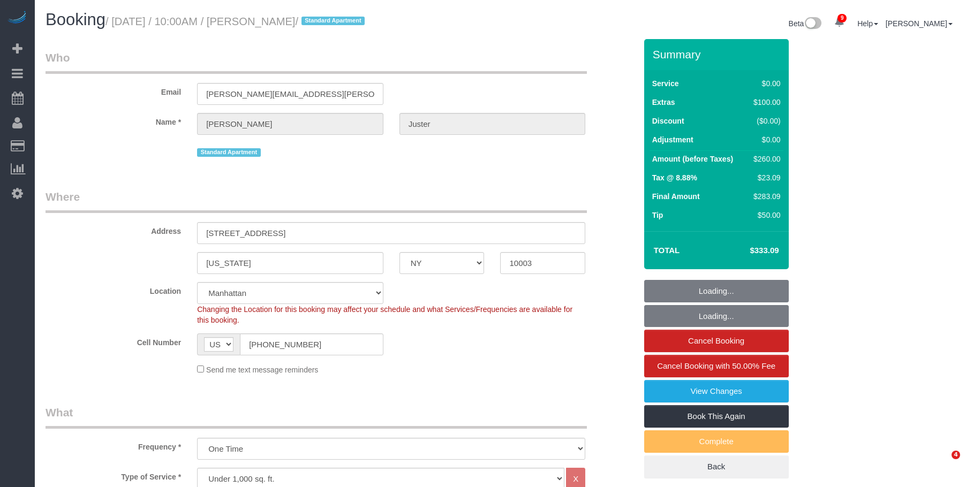
select select "NY"
select select "number:58"
select select "number:73"
select select "number:15"
select select "number:7"
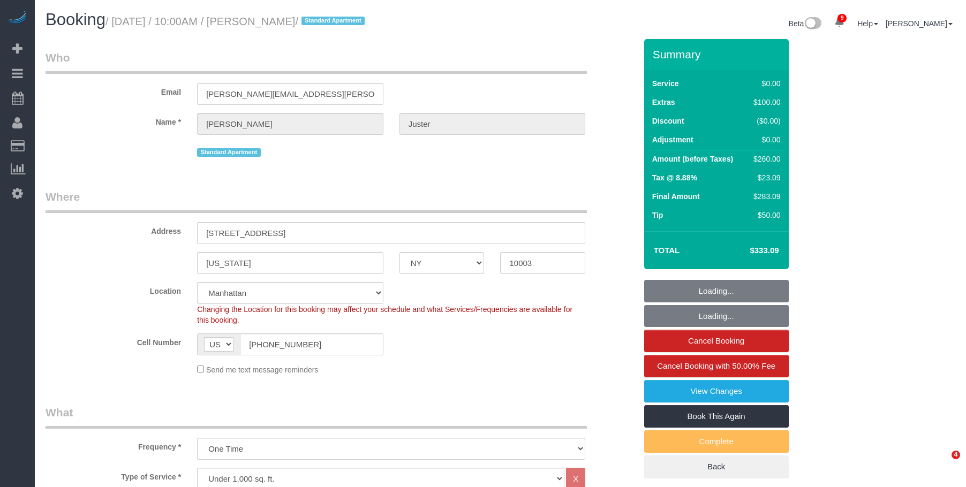
select select "object:953"
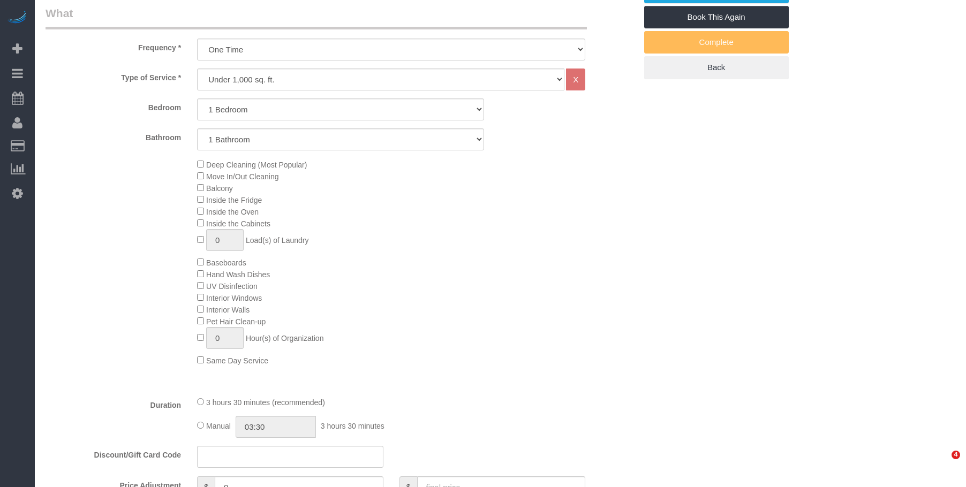
select select "1"
select select "spot1"
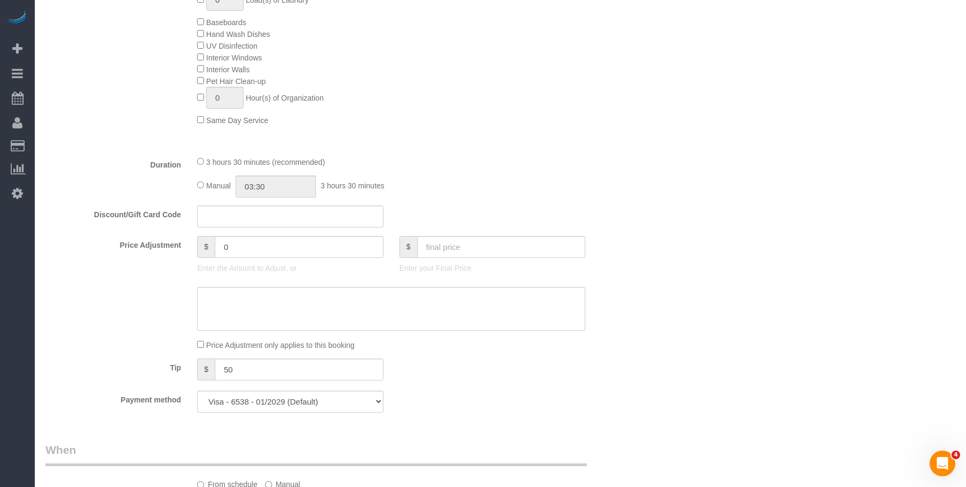
scroll to position [696, 0]
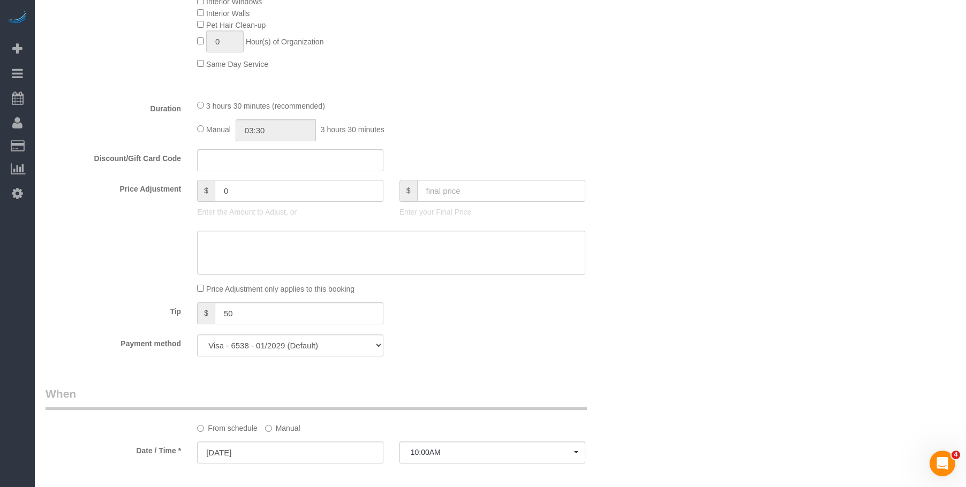
drag, startPoint x: 611, startPoint y: 142, endPoint x: 581, endPoint y: 200, distance: 65.8
click at [611, 142] on fieldset "What Frequency * One Time Weekly (20% Off) - 20.00% Every 2 Weeks (15% Off) - 1…" at bounding box center [340, 37] width 590 height 656
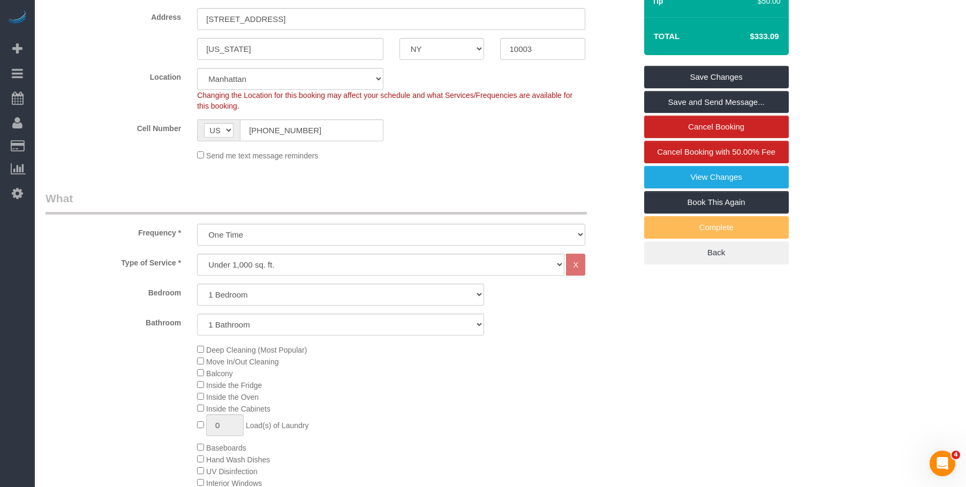
scroll to position [0, 0]
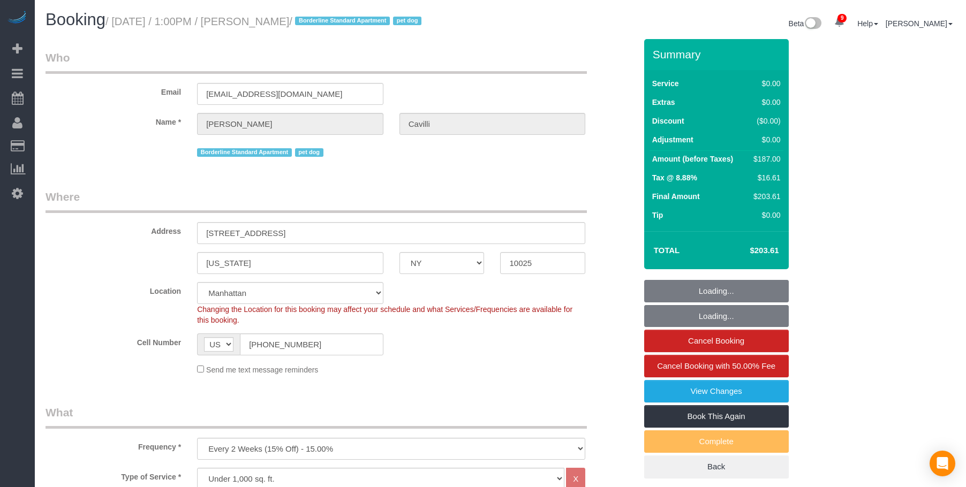
select select "NY"
select select "2"
select select "spot1"
select select "number:89"
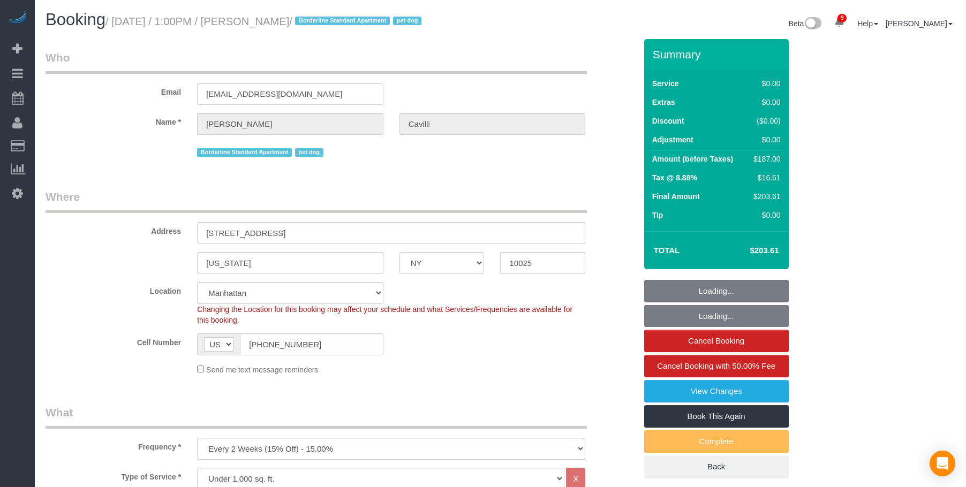
select select "number:90"
select select "number:13"
select select "number:5"
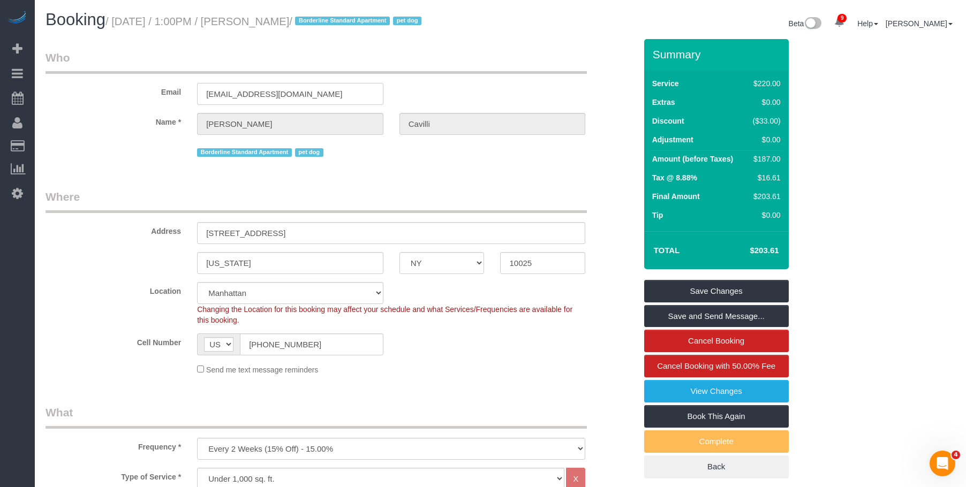
drag, startPoint x: 310, startPoint y: 112, endPoint x: 131, endPoint y: 110, distance: 179.9
click at [133, 105] on div "Email c.cavilli@hotmail.com" at bounding box center [340, 77] width 606 height 55
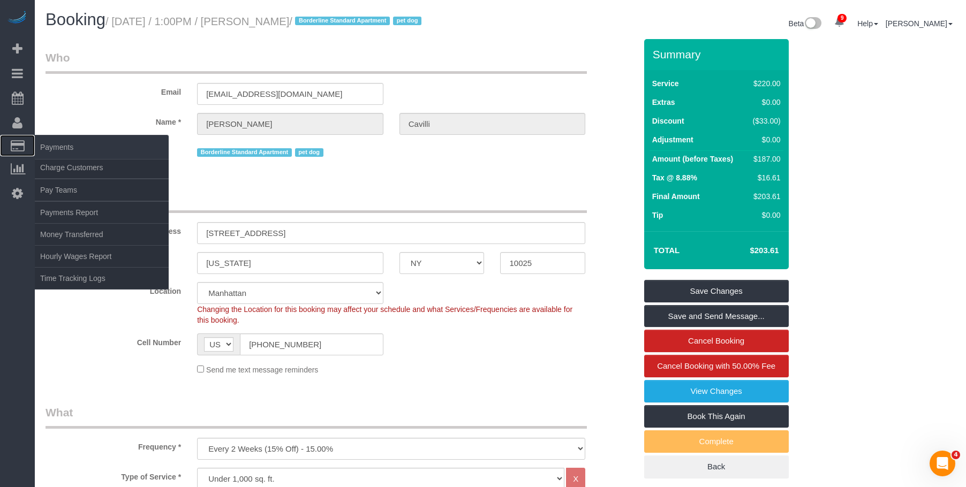
click at [66, 151] on span "Payments" at bounding box center [102, 147] width 134 height 25
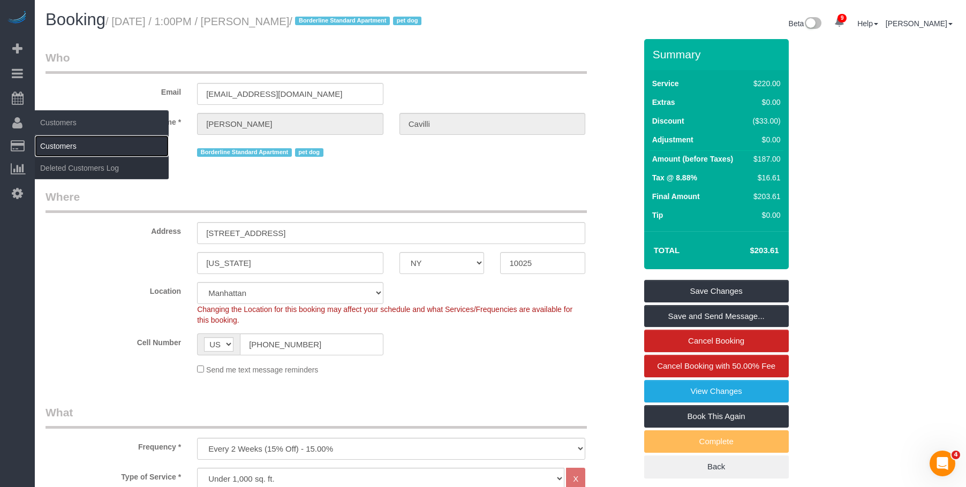
click at [56, 142] on link "Customers" at bounding box center [102, 145] width 134 height 21
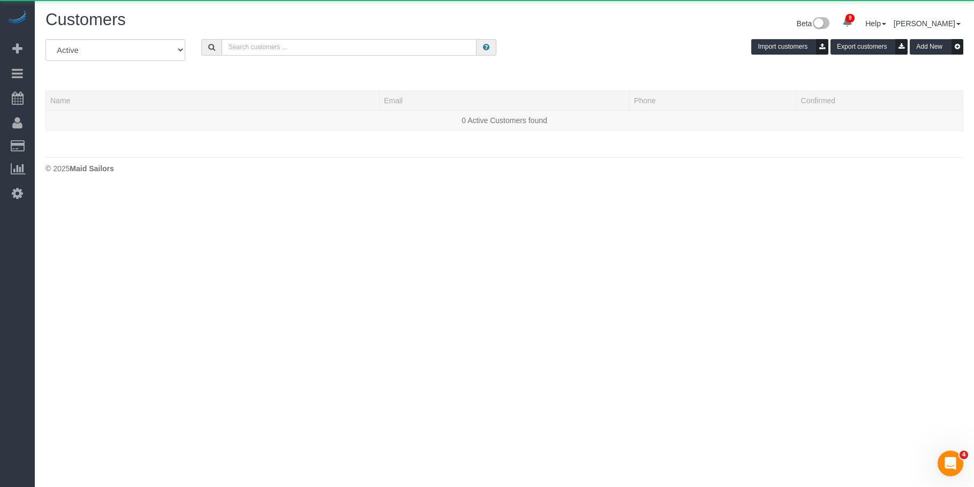
click at [346, 50] on input "text" at bounding box center [349, 47] width 255 height 17
paste input "c.cavilli@hotmail.com"
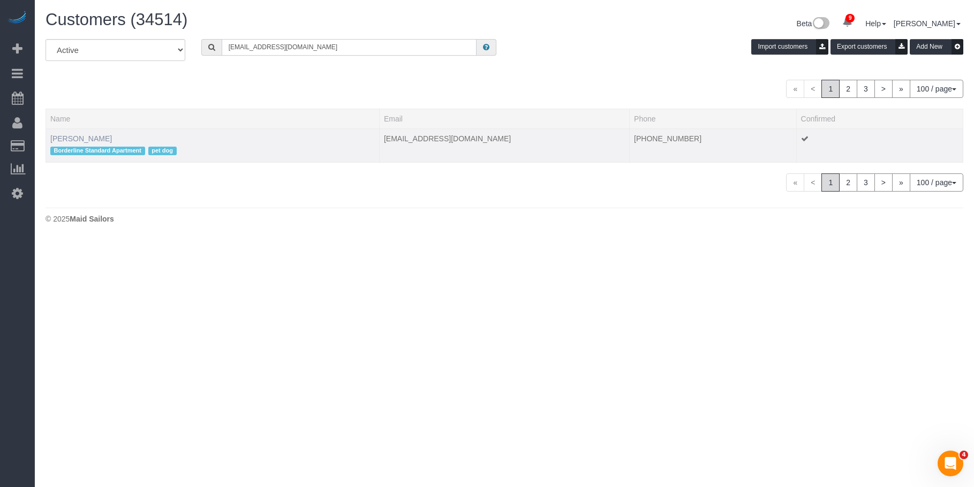
type input "c.cavilli@hotmail.com"
click at [90, 139] on link "Christopher Cavilli" at bounding box center [81, 138] width 62 height 9
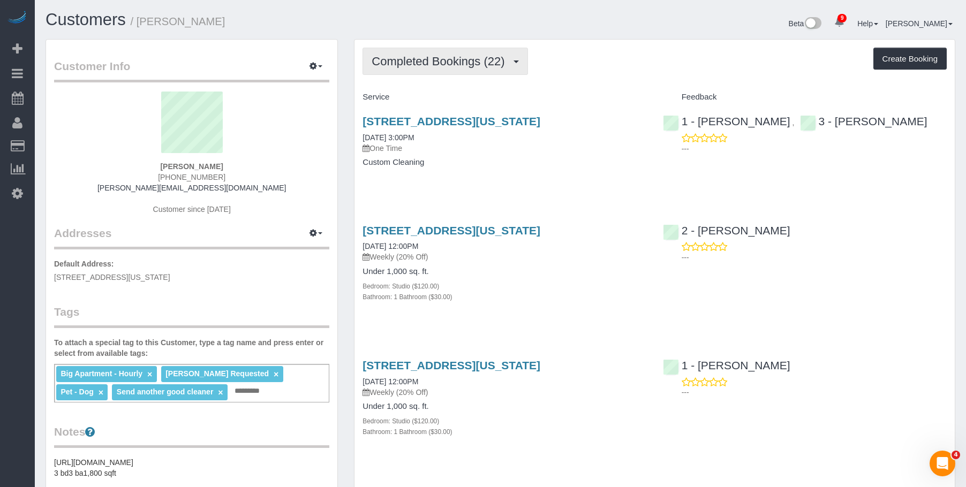
click at [446, 52] on button "Completed Bookings (22)" at bounding box center [444, 61] width 165 height 27
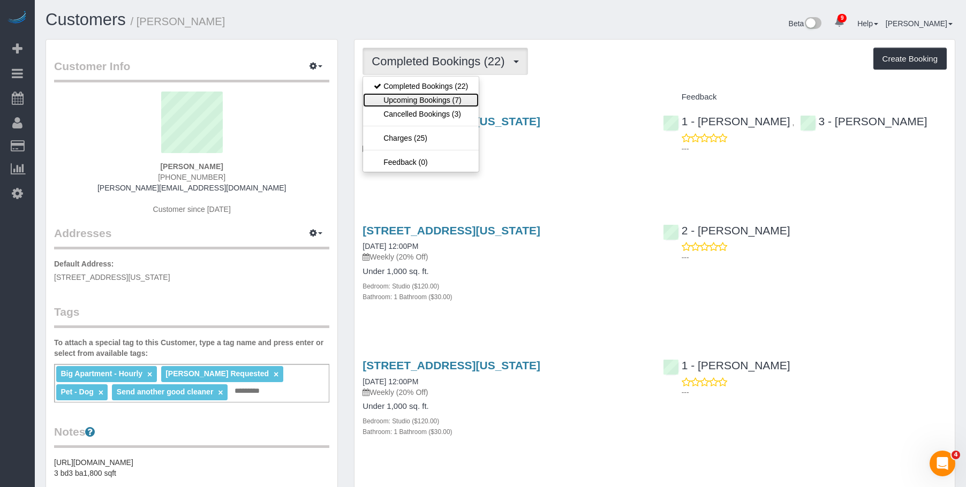
click at [434, 96] on link "Upcoming Bookings (7)" at bounding box center [421, 100] width 116 height 14
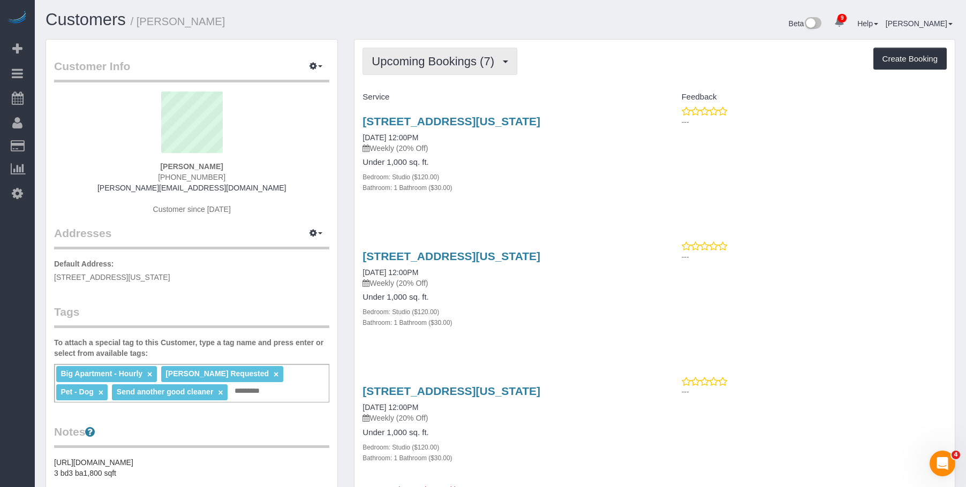
click at [397, 60] on span "Upcoming Bookings (7)" at bounding box center [435, 61] width 128 height 13
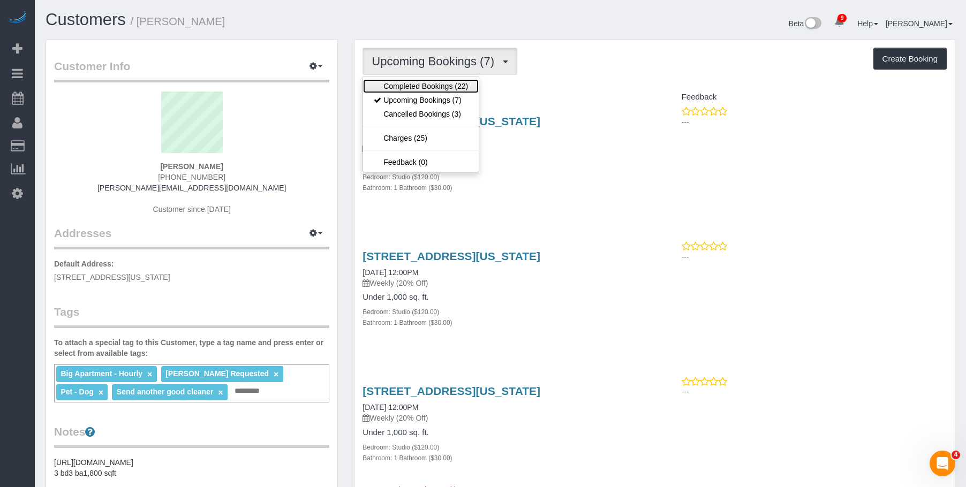
drag, startPoint x: 391, startPoint y: 81, endPoint x: 411, endPoint y: 102, distance: 28.4
click at [391, 81] on link "Completed Bookings (22)" at bounding box center [421, 86] width 116 height 14
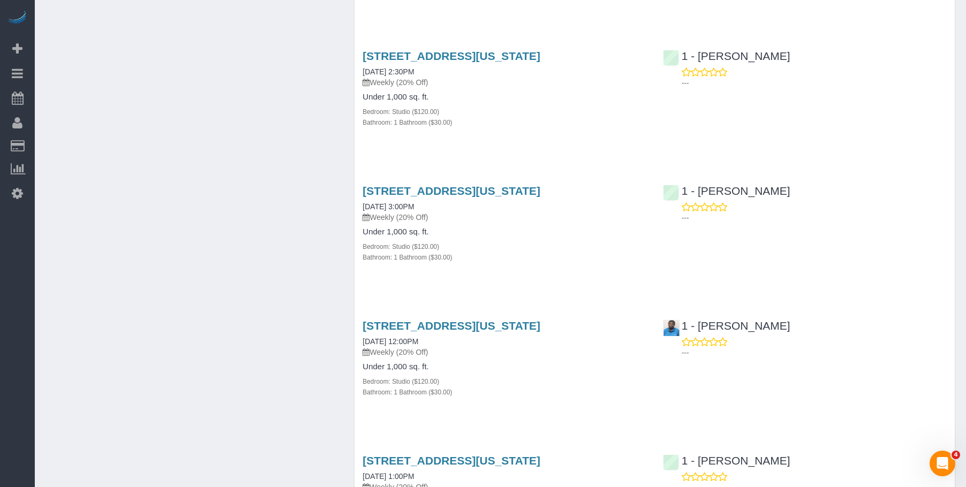
scroll to position [1231, 0]
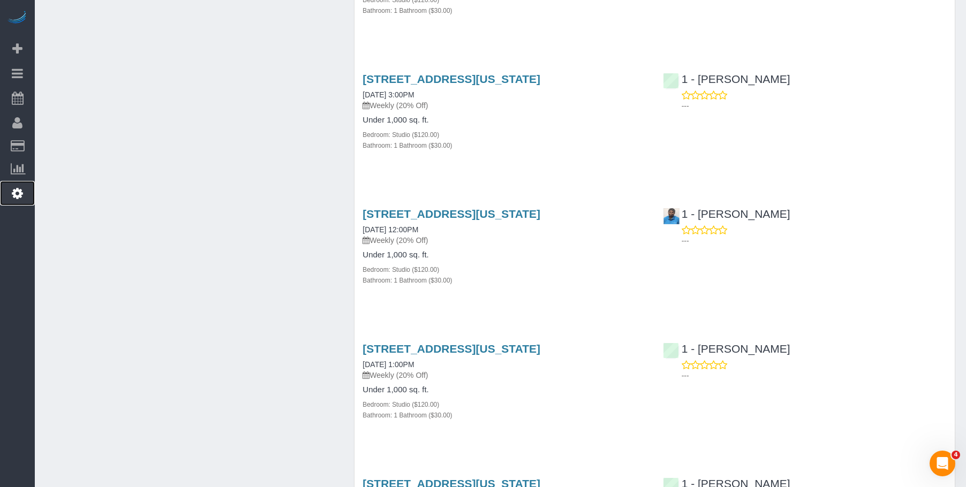
click at [16, 192] on icon at bounding box center [17, 193] width 11 height 13
select select "425"
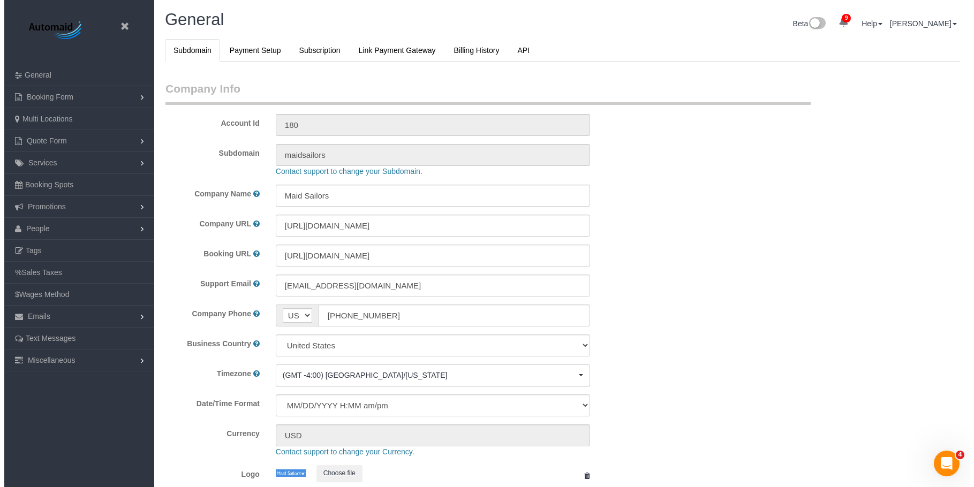
scroll to position [2270, 966]
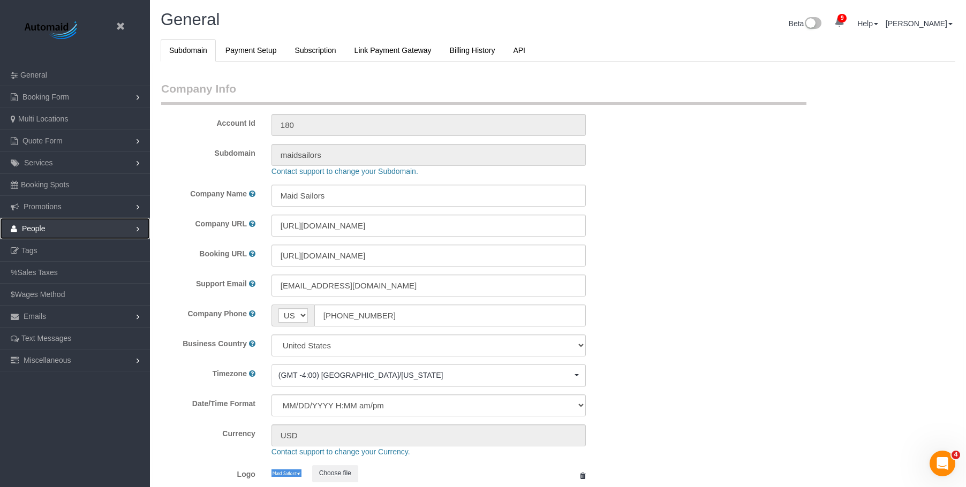
drag, startPoint x: 46, startPoint y: 229, endPoint x: 45, endPoint y: 235, distance: 6.0
click at [46, 229] on link "People" at bounding box center [75, 228] width 150 height 21
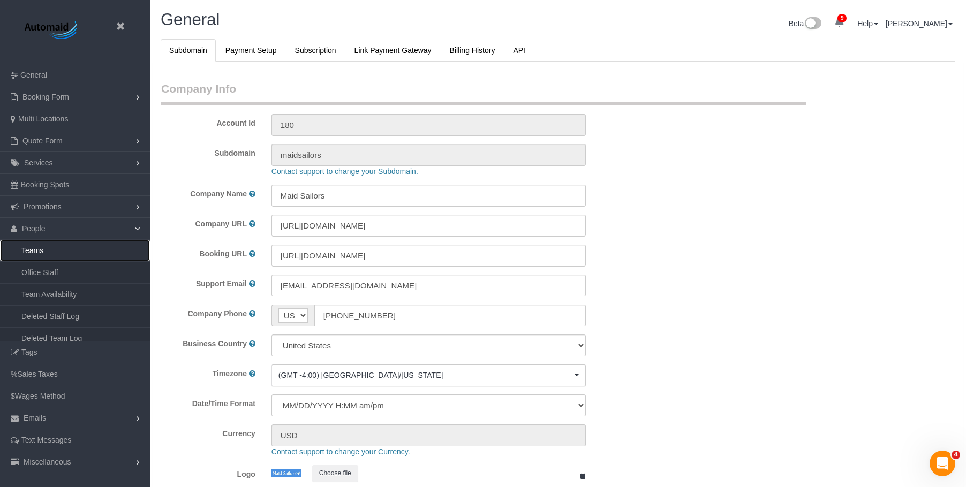
click at [48, 249] on link "Teams" at bounding box center [75, 250] width 150 height 21
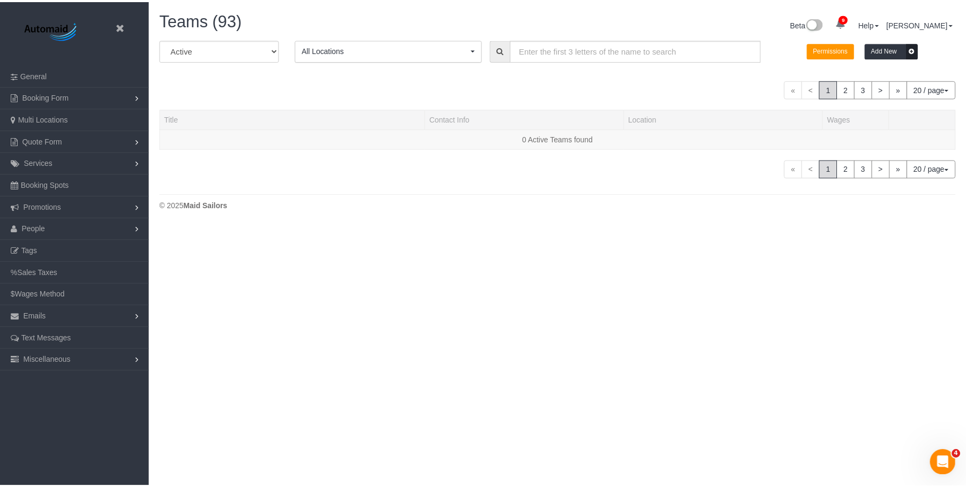
scroll to position [225, 974]
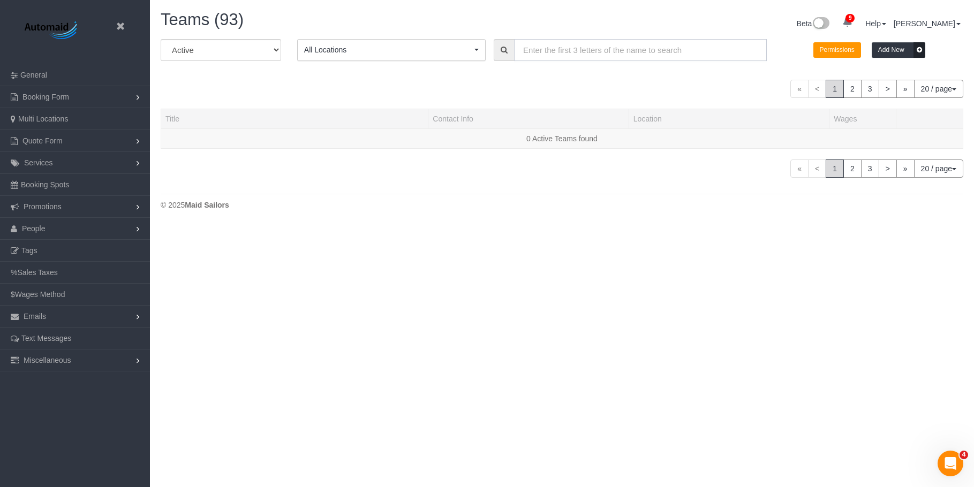
click at [641, 54] on input "text" at bounding box center [640, 50] width 253 height 22
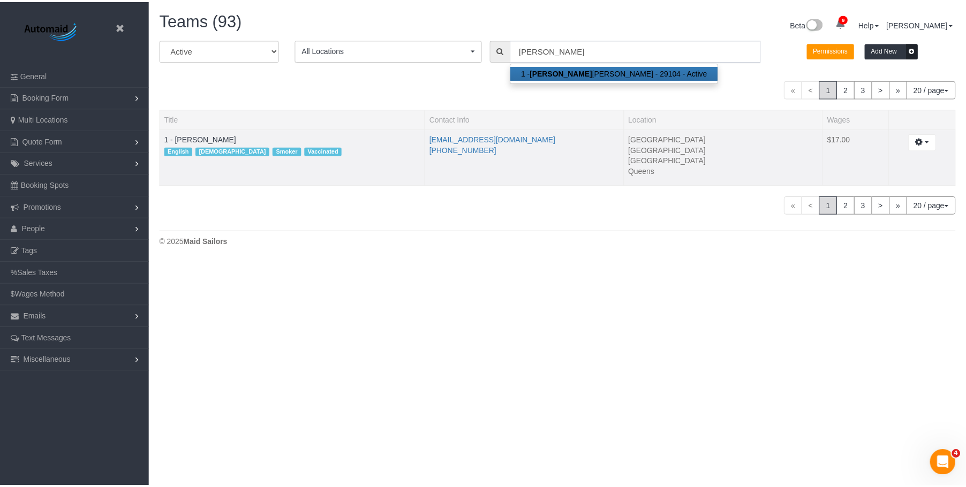
scroll to position [53266, 52555]
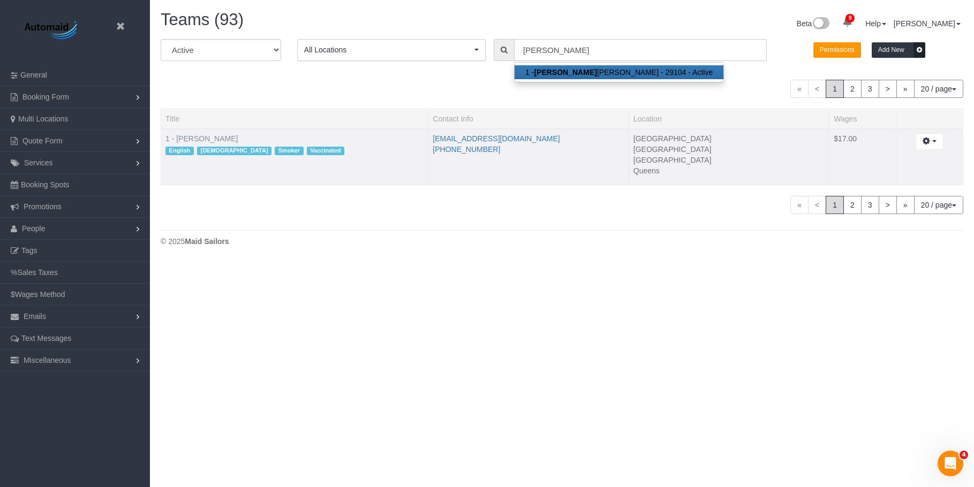
type input "julian"
drag, startPoint x: 211, startPoint y: 138, endPoint x: 502, endPoint y: 168, distance: 292.2
click at [211, 138] on link "1 - Julian Talavera" at bounding box center [201, 138] width 72 height 9
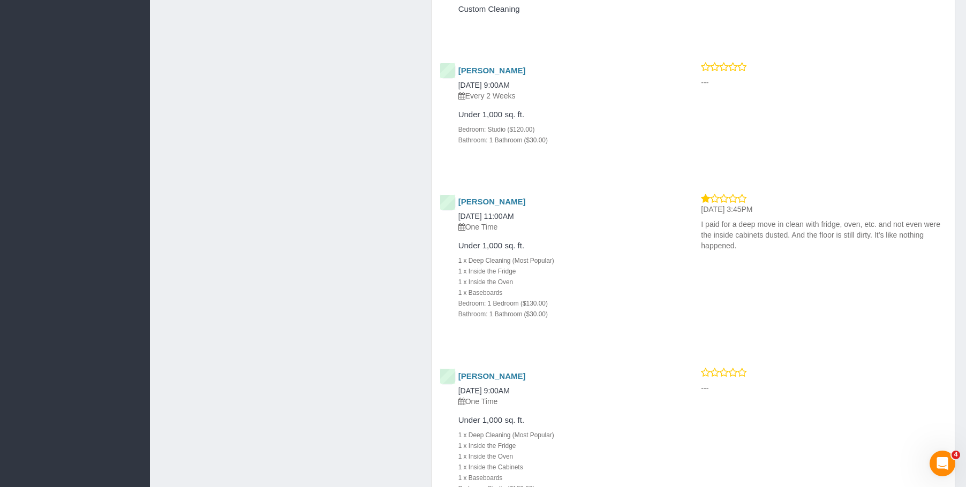
scroll to position [1124, 0]
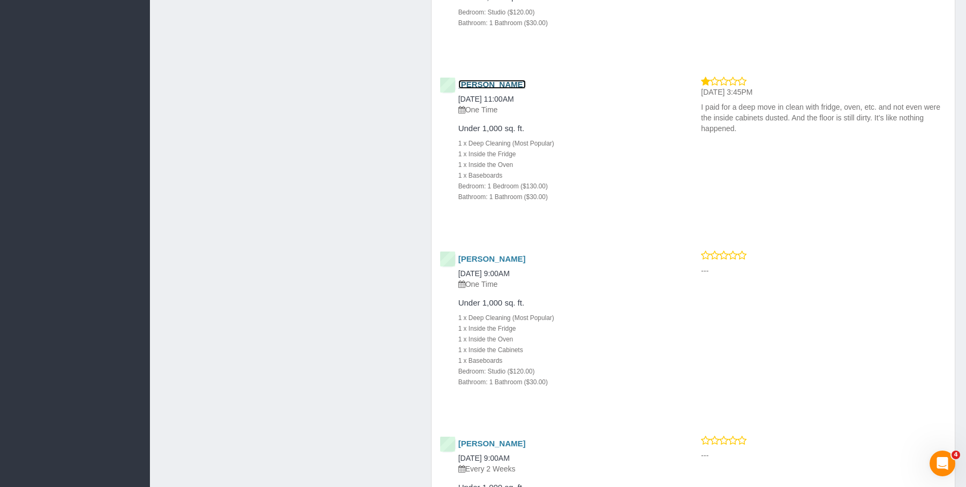
click at [503, 84] on link "Thomas Newcomb" at bounding box center [491, 84] width 67 height 9
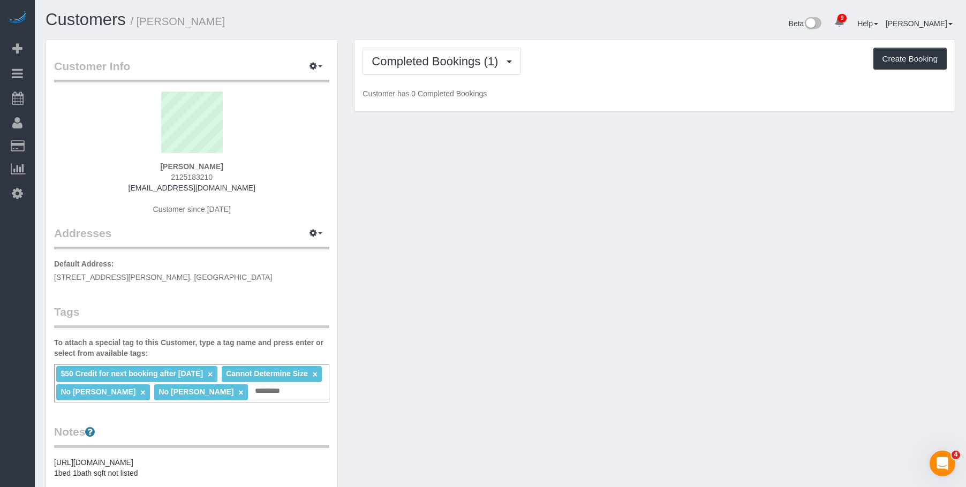
scroll to position [841, 966]
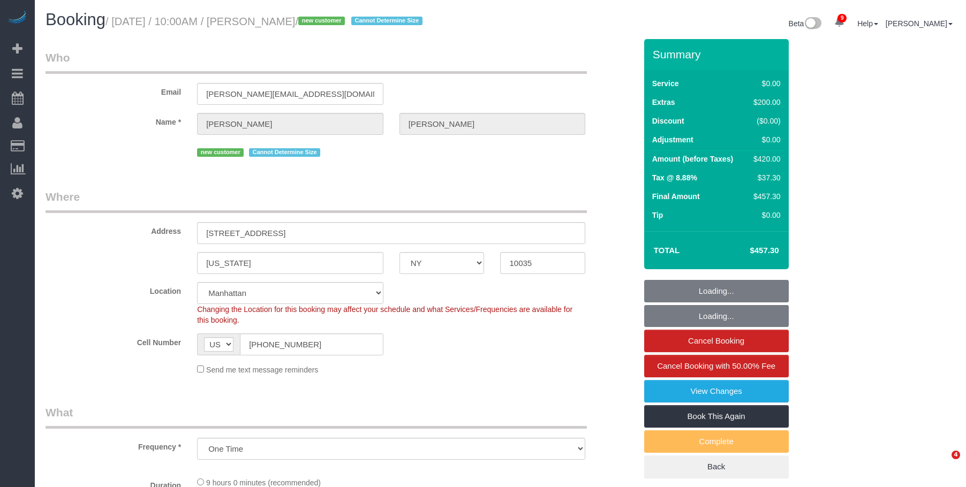
select select "NY"
select select "number:57"
select select "number:72"
select select "number:15"
select select "number:6"
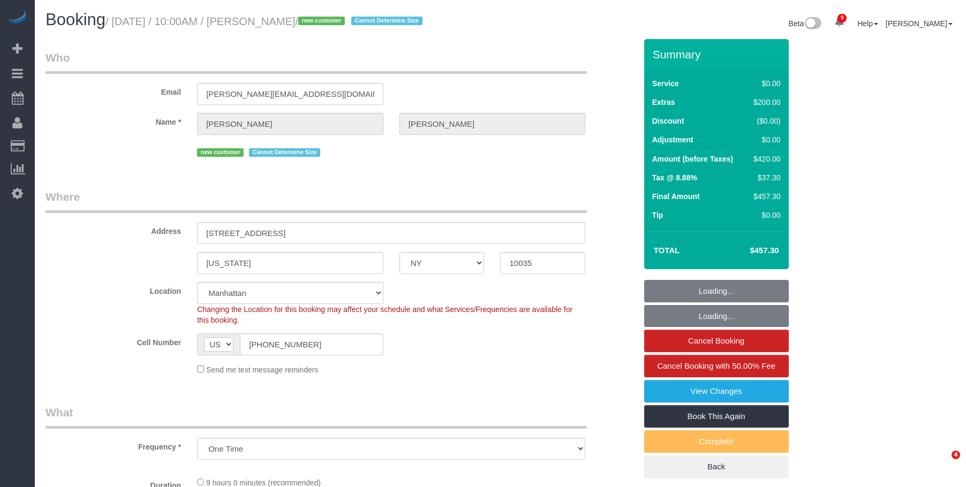
select select "object:957"
click at [304, 21] on small "/ September 03, 2025 / 10:00AM / Mariko de Couto / new customer Cannot Determin…" at bounding box center [265, 22] width 320 height 12
select select "spot1"
select select "2"
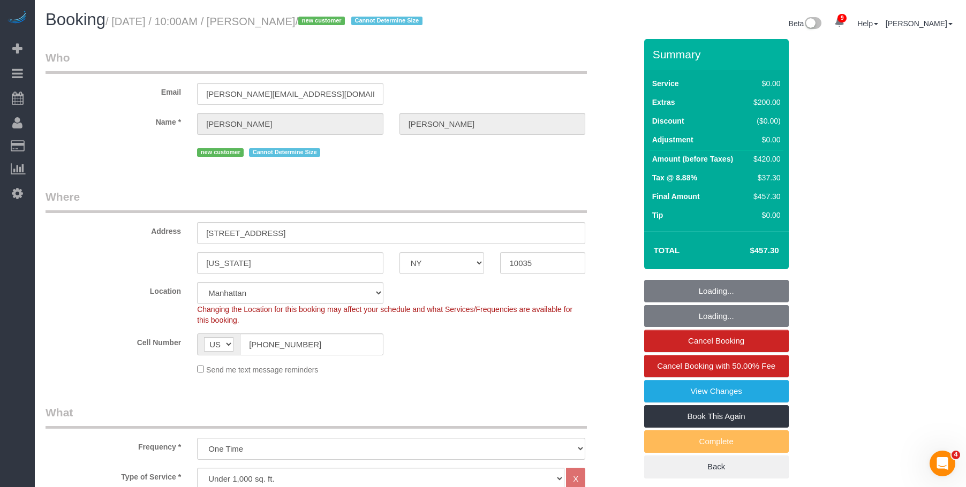
drag, startPoint x: 276, startPoint y: 25, endPoint x: 353, endPoint y: 23, distance: 77.1
click at [353, 23] on small "/ September 03, 2025 / 10:00AM / Mariko de Couto / new customer Cannot Determin…" at bounding box center [265, 22] width 320 height 12
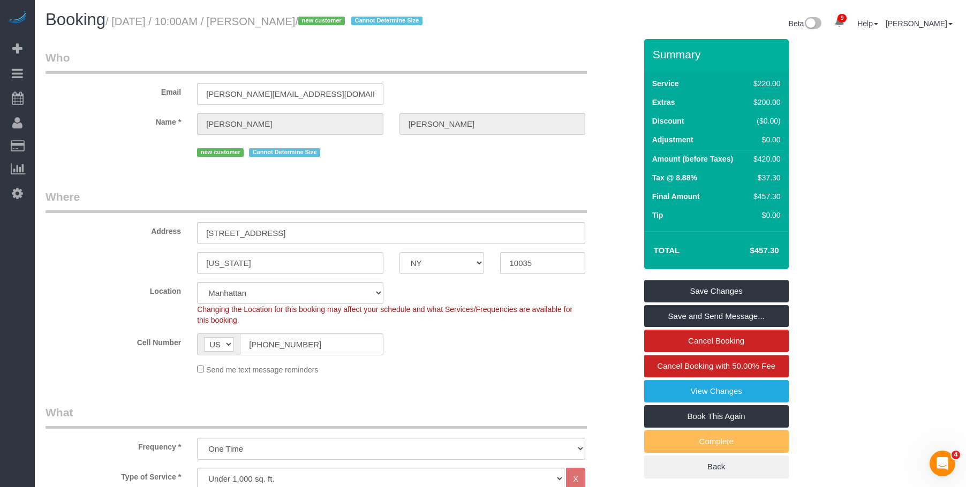
copy small "Mariko de Couto"
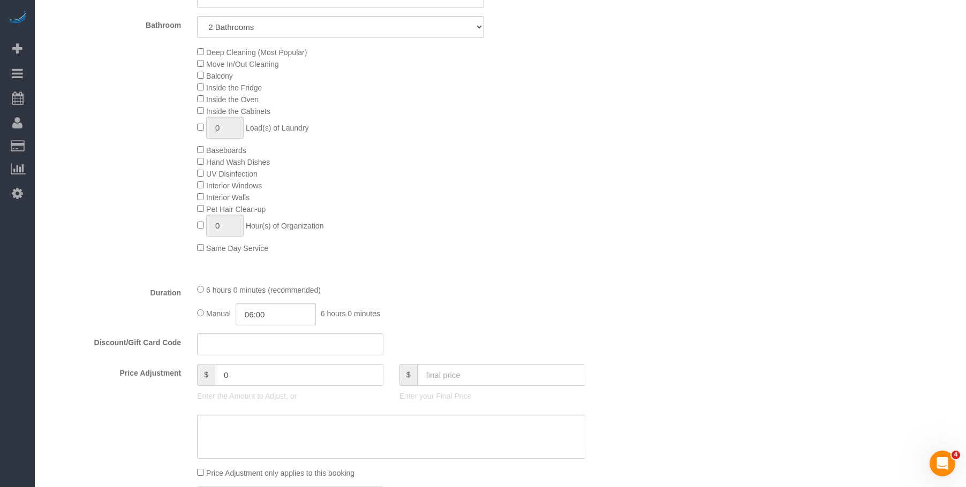
scroll to position [428, 0]
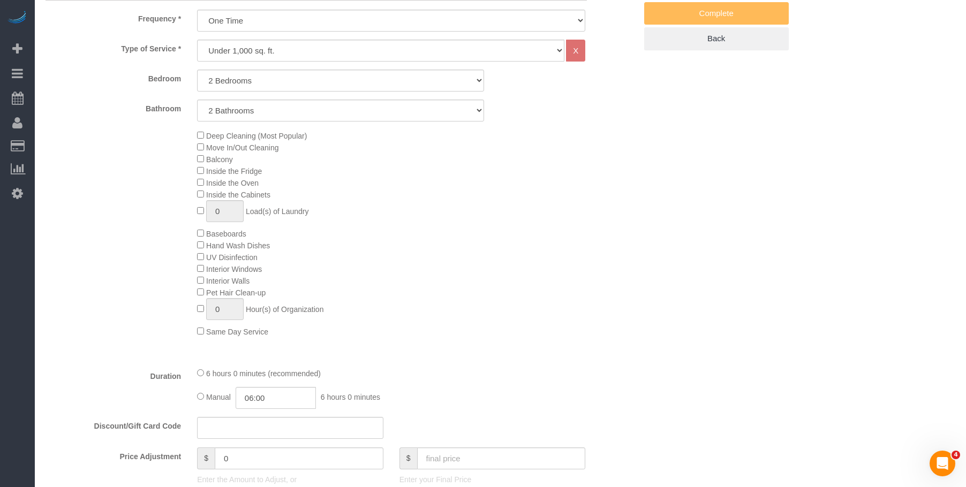
click at [396, 222] on div "Deep Cleaning (Most Popular) Move In/Out Cleaning Balcony Inside the Fridge Ins…" at bounding box center [416, 234] width 454 height 208
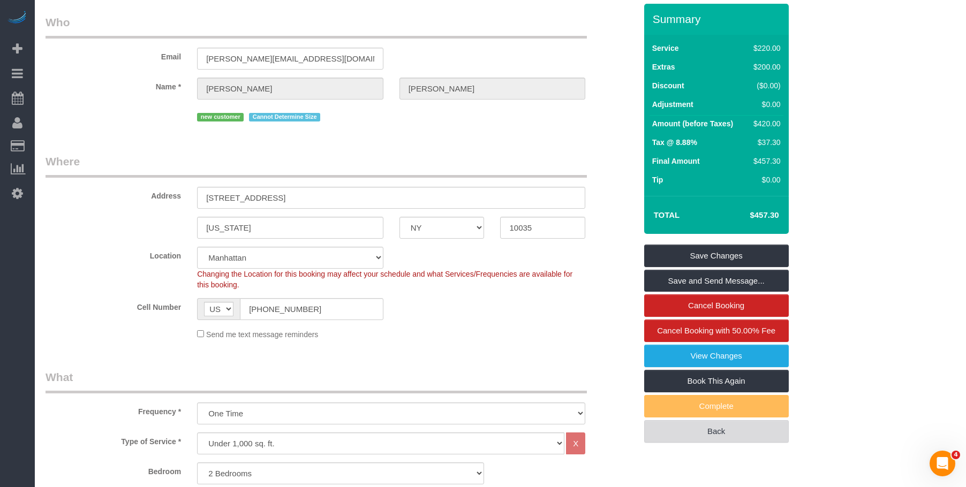
scroll to position [0, 0]
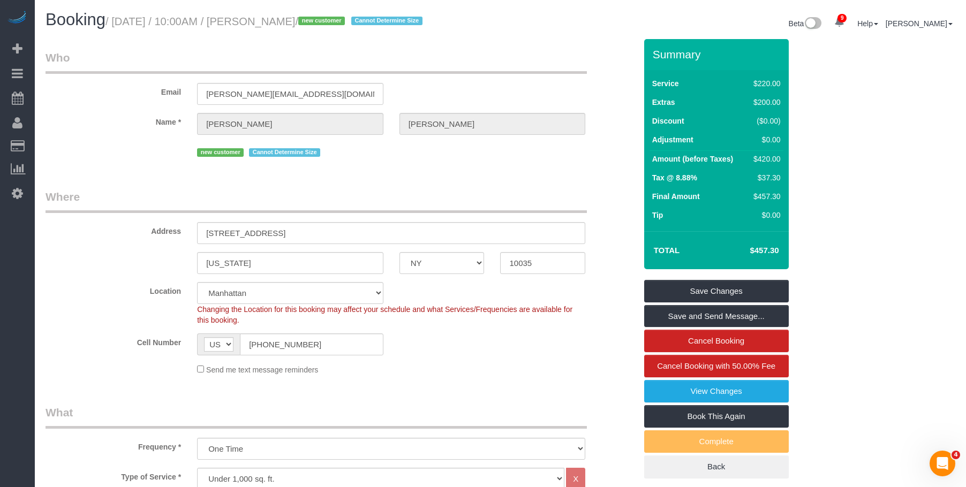
click at [315, 50] on legend "Who" at bounding box center [315, 62] width 541 height 24
click at [411, 192] on legend "Where" at bounding box center [315, 201] width 541 height 24
click at [464, 211] on legend "Where" at bounding box center [315, 201] width 541 height 24
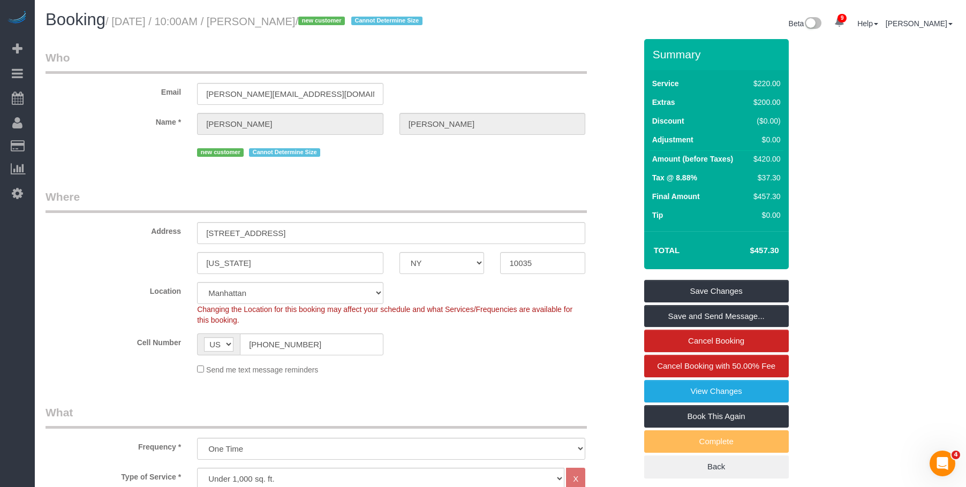
click at [510, 206] on legend "Where" at bounding box center [315, 201] width 541 height 24
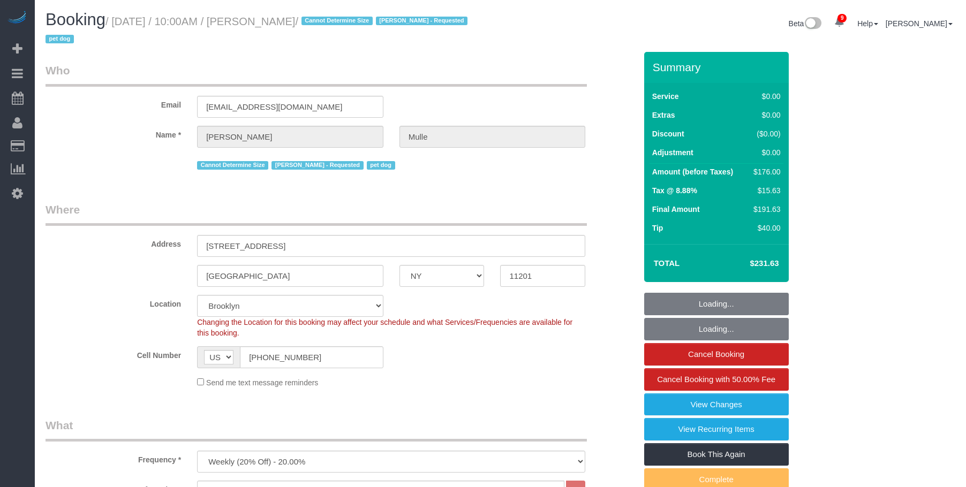
select select "NY"
select select "2"
select select "spot1"
select select "number:58"
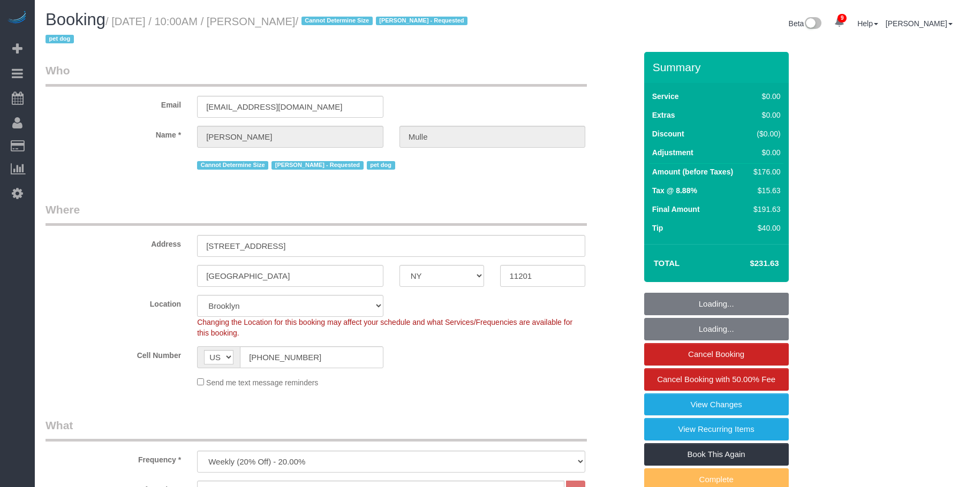
select select "number:76"
select select "number:13"
select select "number:6"
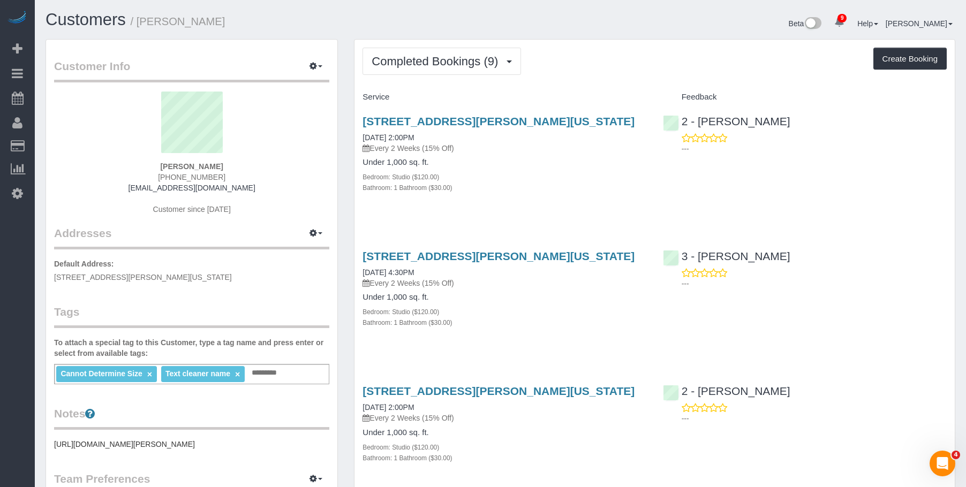
click at [537, 171] on div "Under 1,000 sq. ft. Bedroom: Studio ($120.00) Bathroom: 1 Bathroom ($30.00)" at bounding box center [504, 175] width 284 height 35
drag, startPoint x: 355, startPoint y: 113, endPoint x: 497, endPoint y: 116, distance: 141.4
click at [497, 116] on div "84 William Street, Apt 703, New York, NY 10038-0347 08/20/2025 2:00PM Every 2 W…" at bounding box center [504, 160] width 300 height 108
copy link "84 William Street, Apt 703"
drag, startPoint x: 424, startPoint y: 56, endPoint x: 406, endPoint y: 98, distance: 46.5
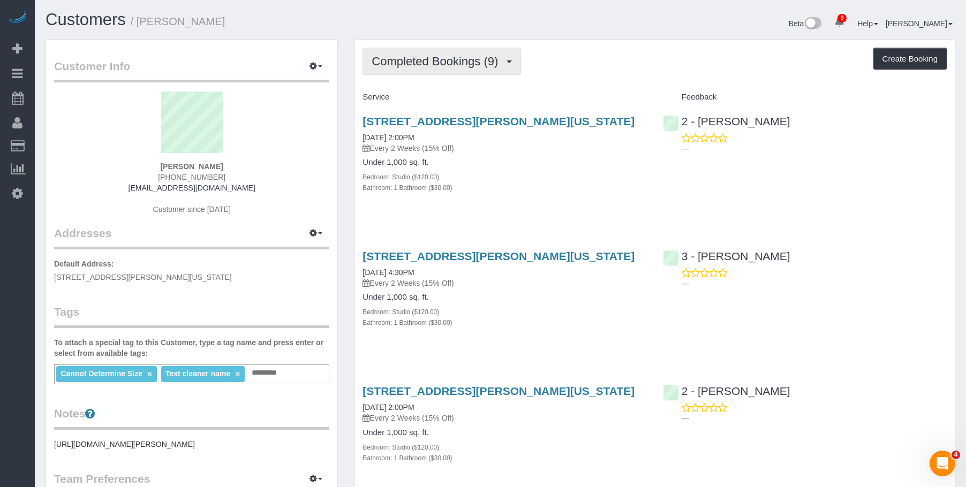
click at [424, 56] on span "Completed Bookings (9)" at bounding box center [437, 61] width 132 height 13
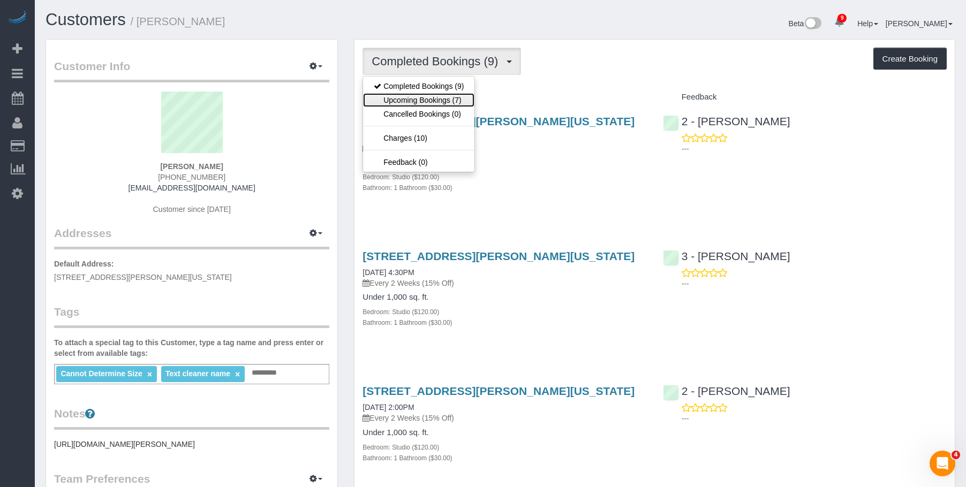
click at [427, 100] on link "Upcoming Bookings (7)" at bounding box center [418, 100] width 111 height 14
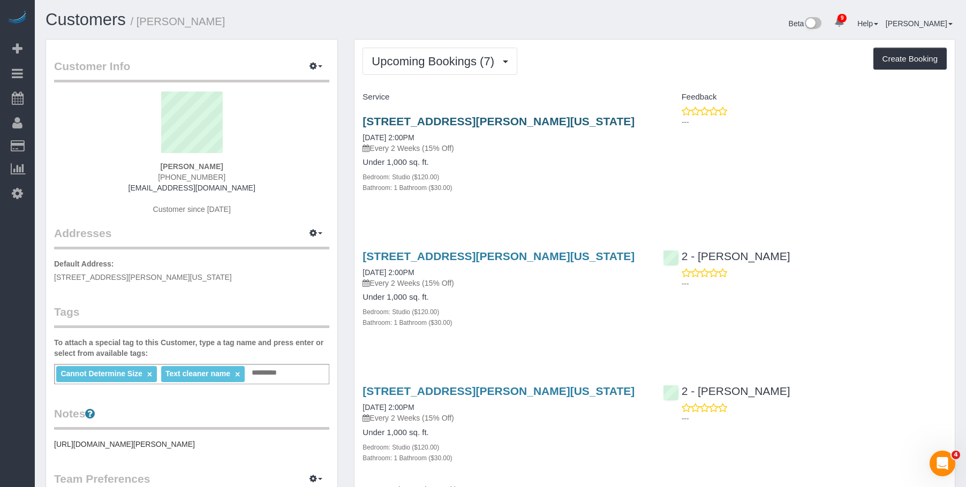
drag, startPoint x: 389, startPoint y: 118, endPoint x: 611, endPoint y: 119, distance: 222.7
copy link "84 William Street, Apt 703, New York, NY 10038"
click at [431, 66] on span "Upcoming Bookings (7)" at bounding box center [435, 61] width 128 height 13
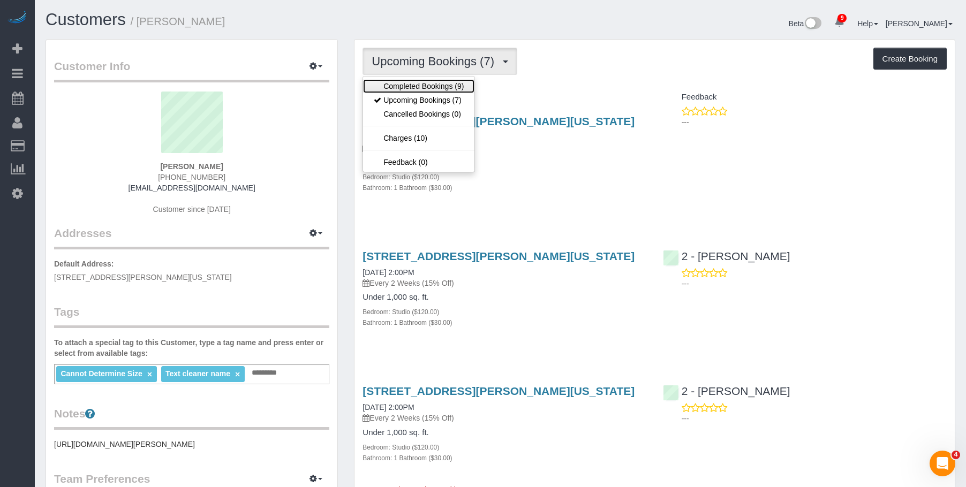
click at [406, 85] on link "Completed Bookings (9)" at bounding box center [418, 86] width 111 height 14
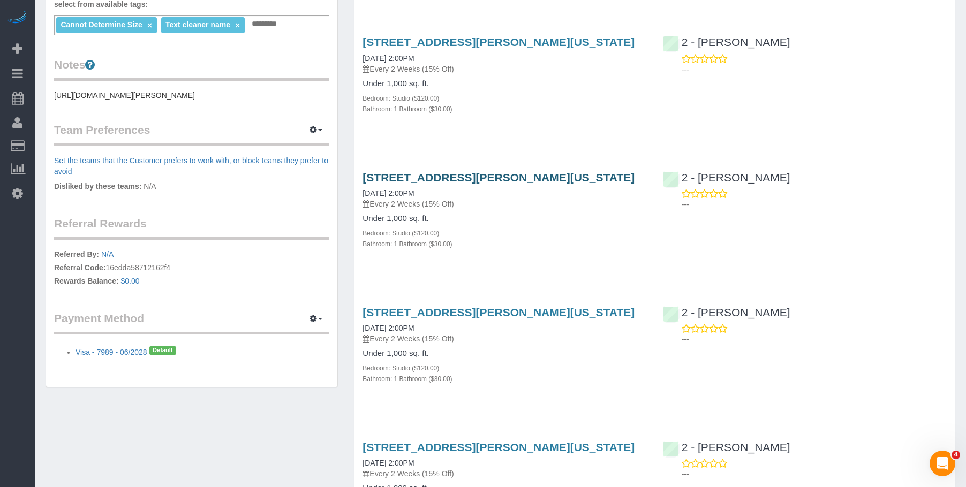
scroll to position [214, 0]
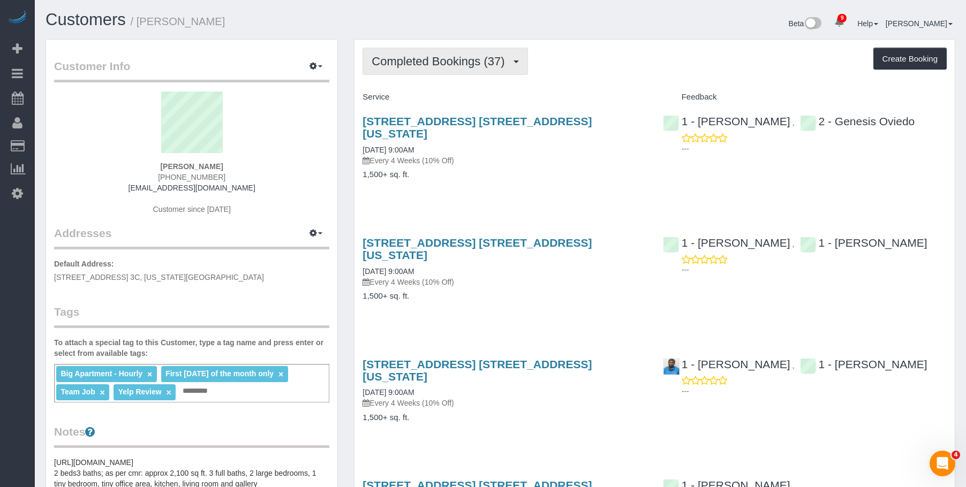
click at [428, 63] on span "Completed Bookings (37)" at bounding box center [440, 61] width 138 height 13
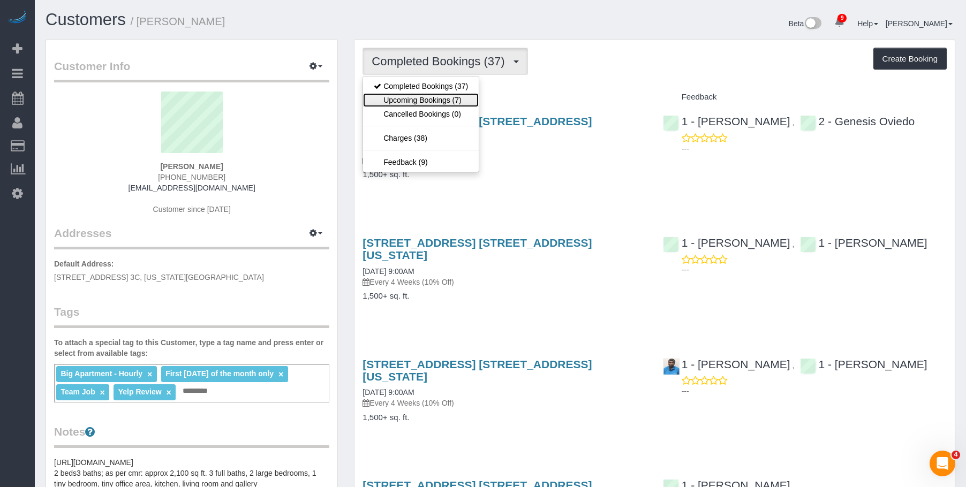
click at [419, 98] on link "Upcoming Bookings (7)" at bounding box center [421, 100] width 116 height 14
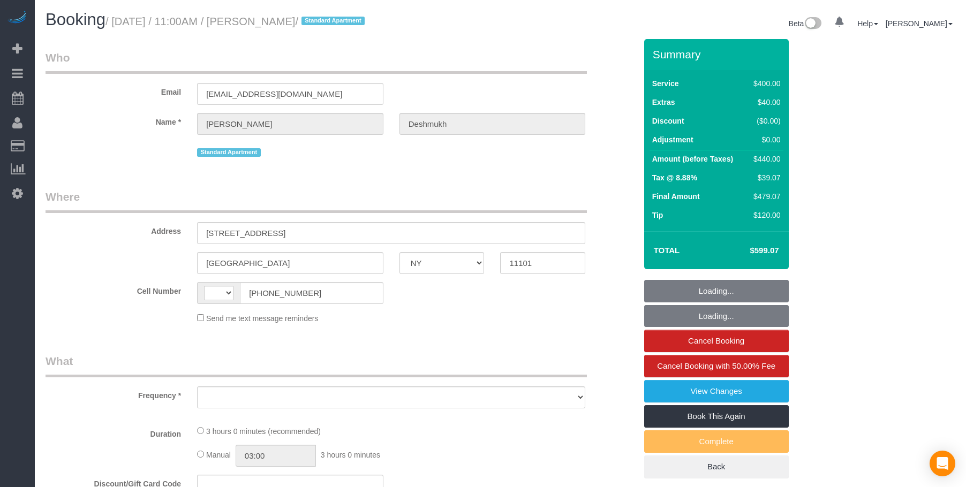
select select "NY"
select select "string:[GEOGRAPHIC_DATA]"
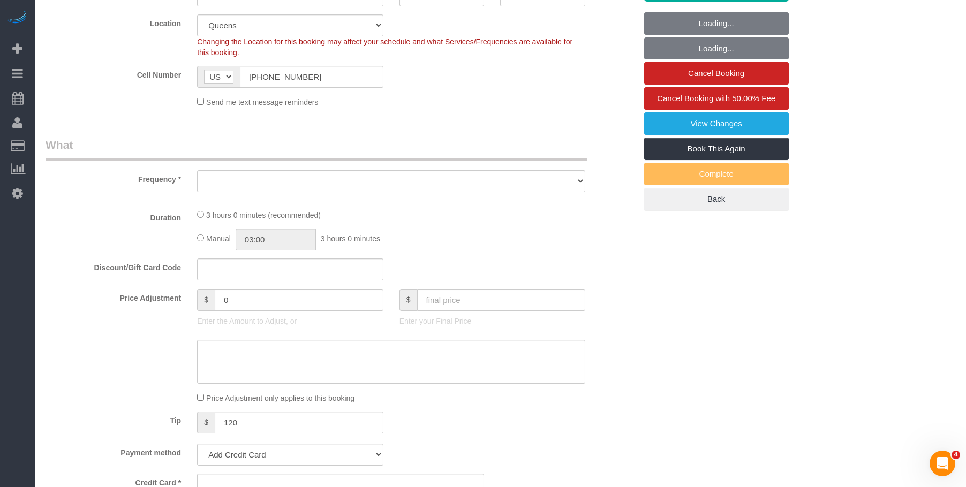
select select "string:stripe-pm_1R1vrD4VGloSiKo7D9kUgxNx"
select select "object:701"
select select "spot1"
select select "number:59"
select select "number:72"
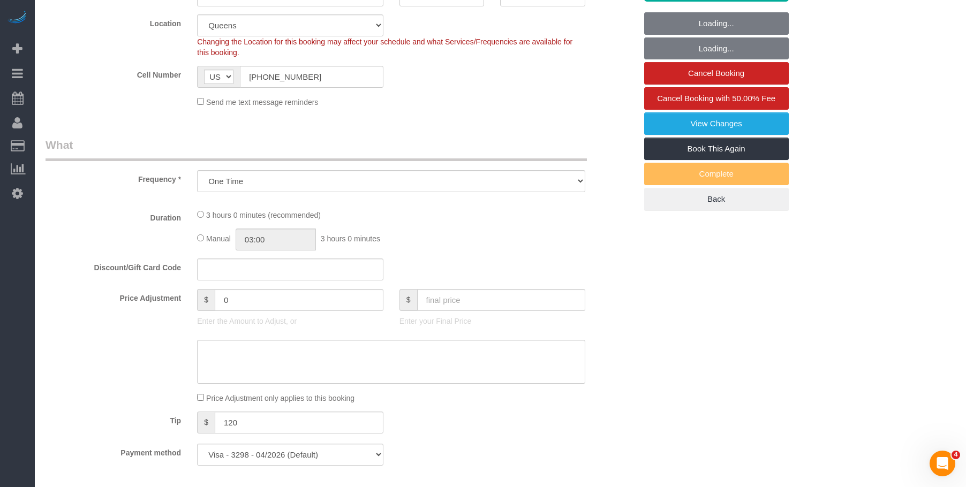
select select "number:15"
select select "number:6"
select select "object:1226"
select select "2"
select select "150"
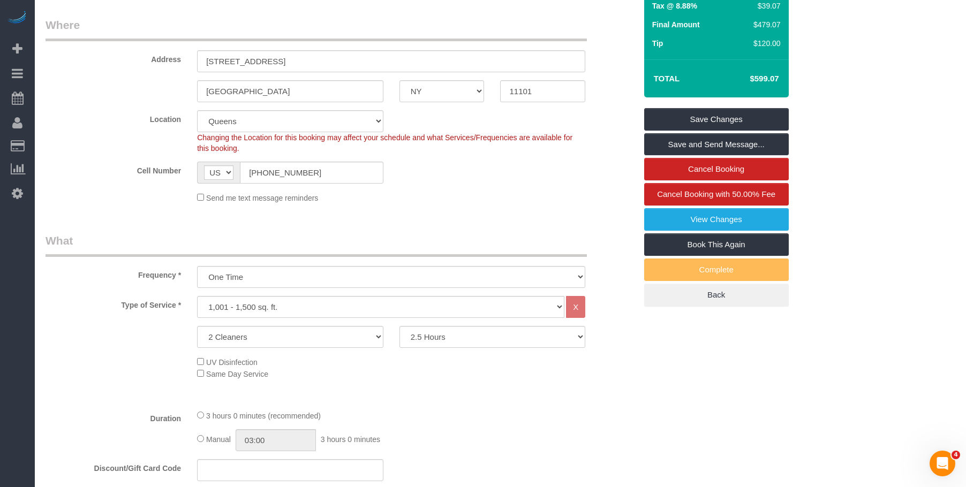
scroll to position [268, 0]
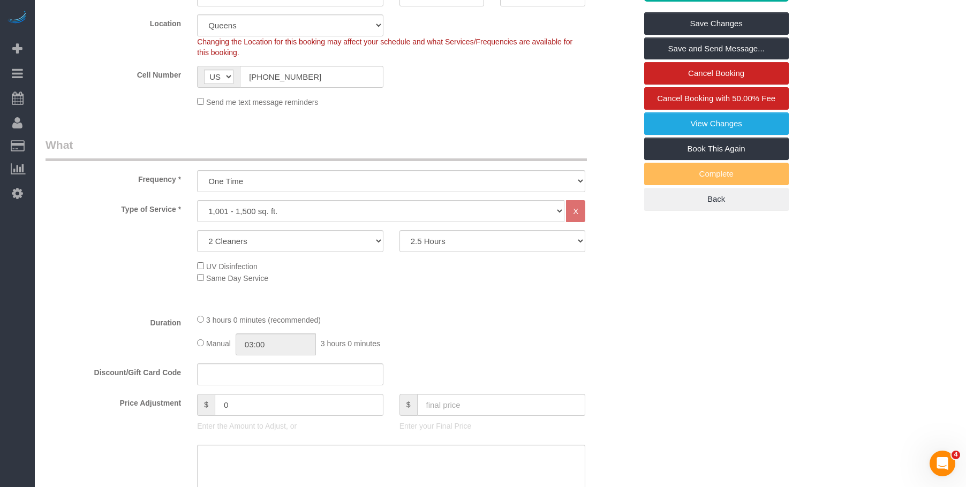
click at [313, 253] on div "Type of Service * Under 1,000 sq. ft. 1,001 - 1,500 sq. ft. 1,500+ sq. ft. Cust…" at bounding box center [340, 252] width 590 height 105
click at [311, 242] on select "1 Cleaner 2 Cleaners 3 Cleaners 4 Cleaners 5 Cleaners" at bounding box center [290, 241] width 186 height 22
select select "1"
click at [197, 230] on select "1 Cleaner 2 Cleaners 3 Cleaners 4 Cleaners 5 Cleaners" at bounding box center [290, 241] width 186 height 22
click at [476, 240] on select "2 Hours 2.5 Hours 3 Hours 3.5 Hours 4 Hours 4.5 Hours 5 Hours 5.5 Hours 6 Hours…" at bounding box center [492, 241] width 186 height 22
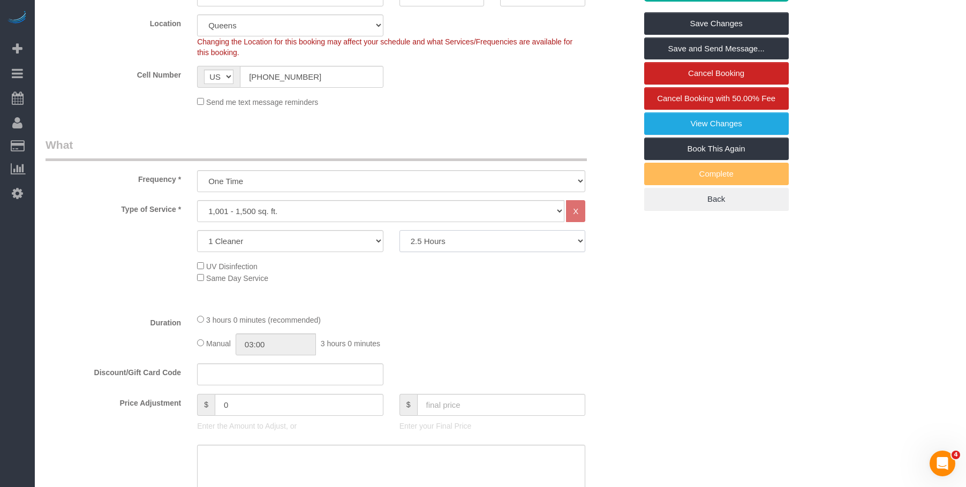
select select "300"
click at [399, 230] on select "2 Hours 2.5 Hours 3 Hours 3.5 Hours 4 Hours 4.5 Hours 5 Hours 5.5 Hours 6 Hours…" at bounding box center [492, 241] width 186 height 22
drag, startPoint x: 685, startPoint y: 279, endPoint x: 685, endPoint y: 297, distance: 17.7
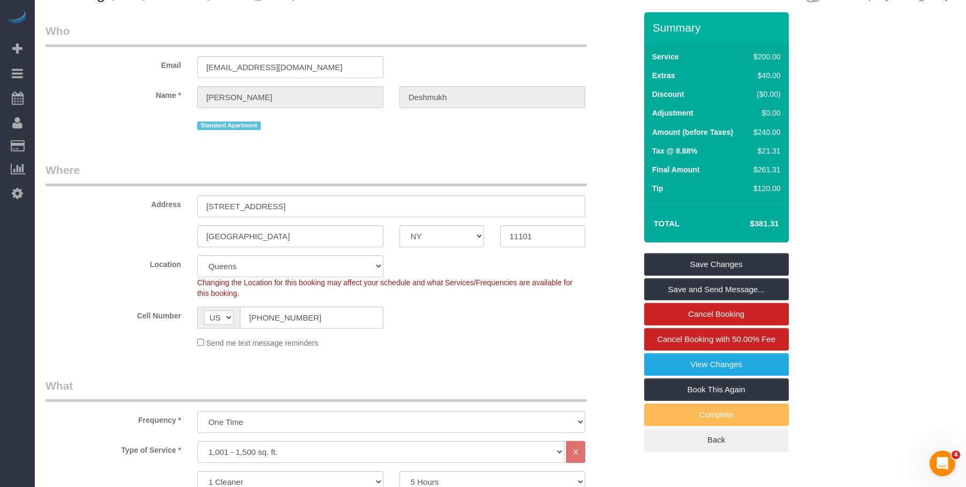
scroll to position [0, 0]
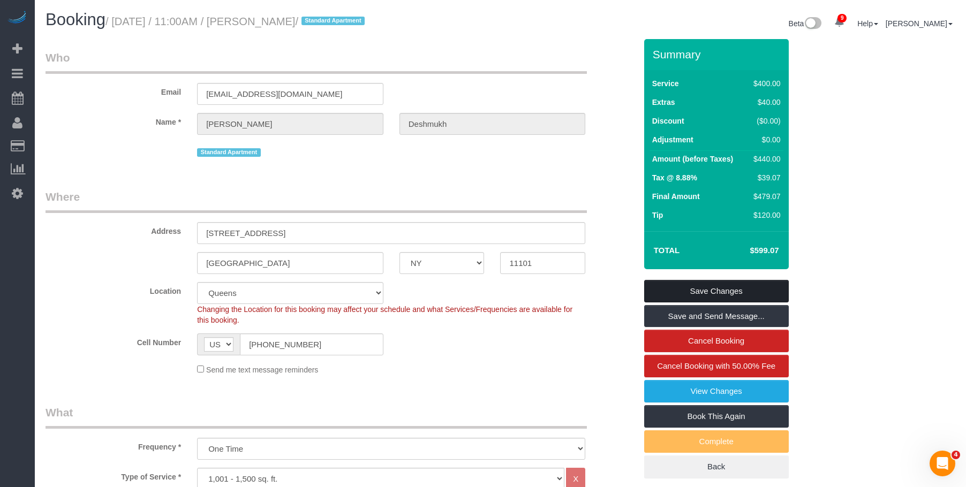
select select "spot46"
drag, startPoint x: 308, startPoint y: 103, endPoint x: 102, endPoint y: 97, distance: 206.7
click at [113, 99] on div "Email mike012486@gmail.com" at bounding box center [340, 77] width 606 height 55
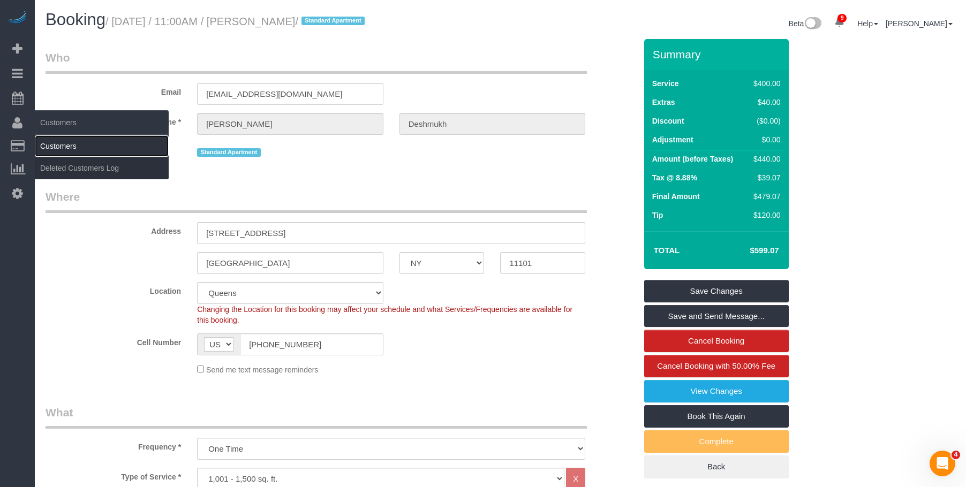
click at [60, 149] on link "Customers" at bounding box center [102, 145] width 134 height 21
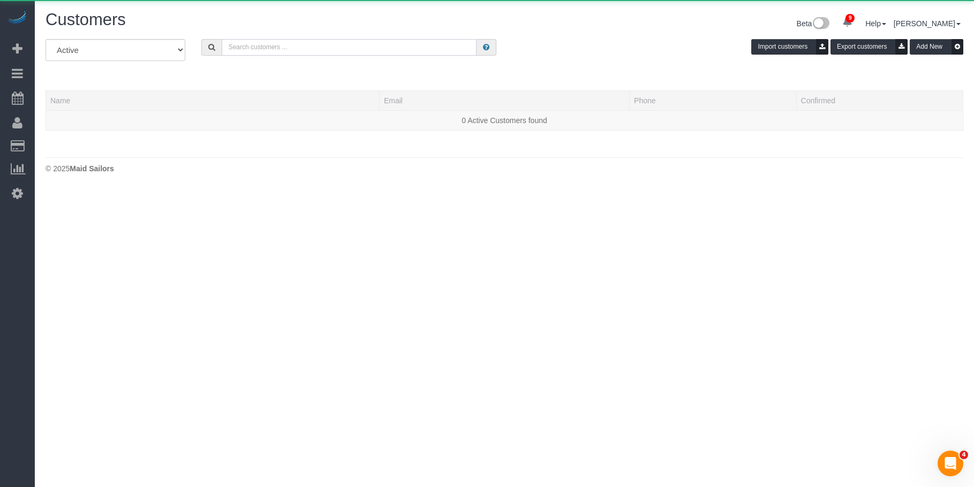
click at [312, 44] on input "text" at bounding box center [349, 47] width 255 height 17
paste input "mike012486@gmail.com"
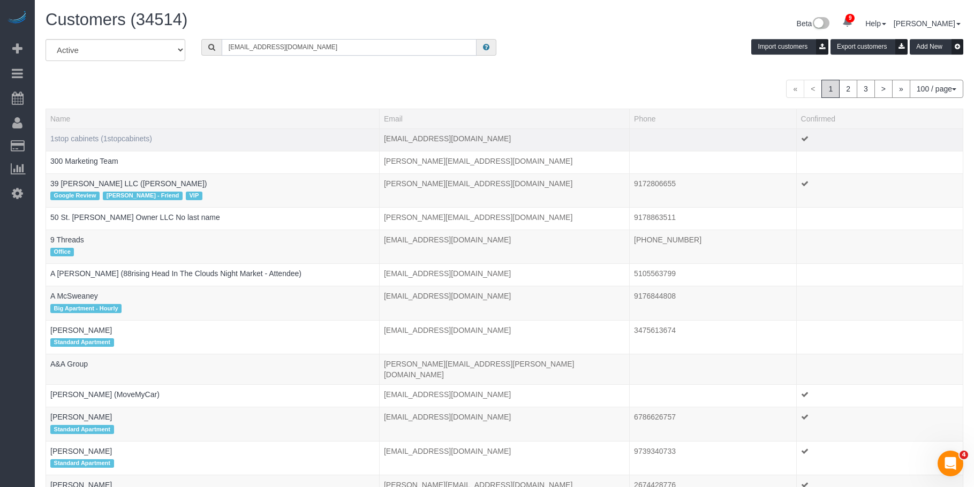
type input "mike012486@gmail.com"
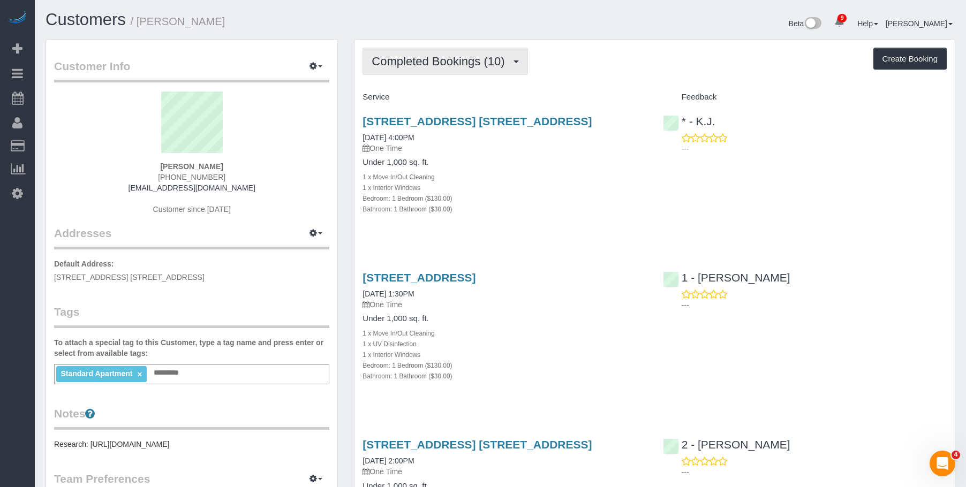
click at [461, 70] on button "Completed Bookings (10)" at bounding box center [444, 61] width 165 height 27
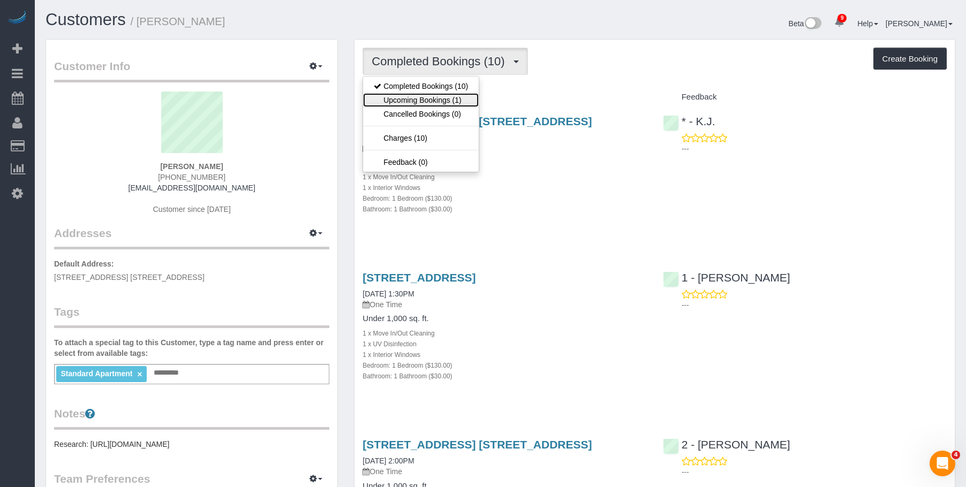
drag, startPoint x: 446, startPoint y: 100, endPoint x: 442, endPoint y: 74, distance: 26.0
click at [445, 100] on link "Upcoming Bookings (1)" at bounding box center [421, 100] width 116 height 14
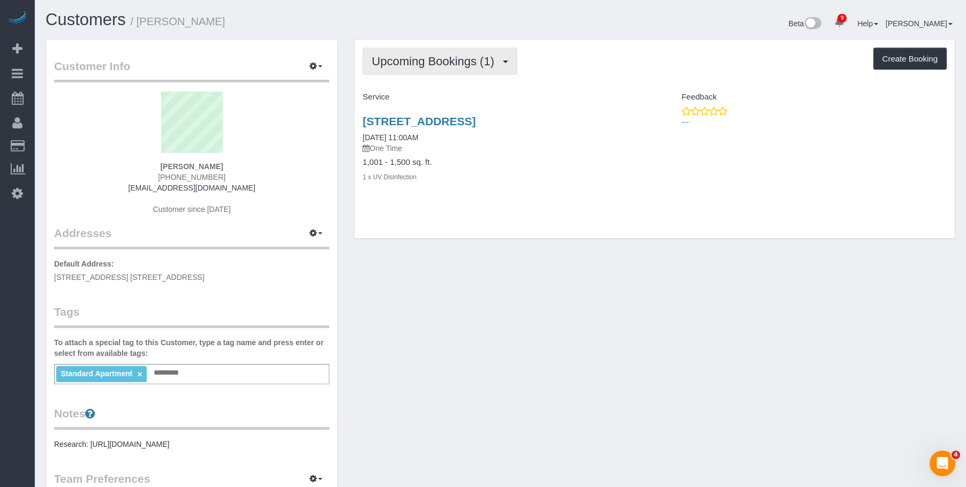
click at [441, 63] on span "Upcoming Bookings (1)" at bounding box center [435, 61] width 128 height 13
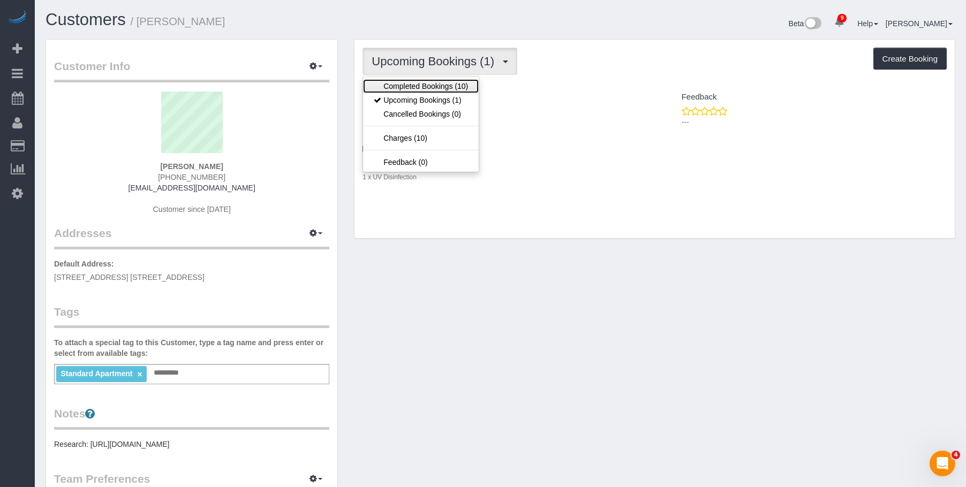
click at [424, 87] on link "Completed Bookings (10)" at bounding box center [421, 86] width 116 height 14
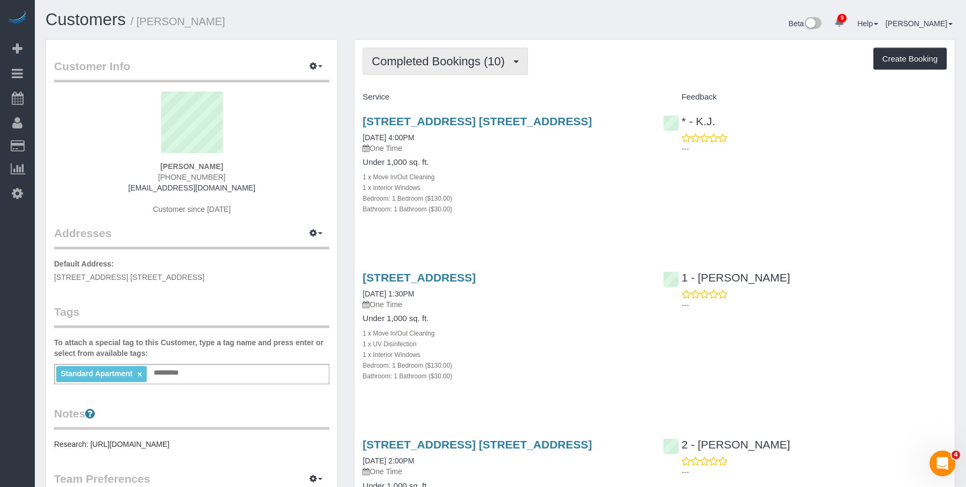
drag, startPoint x: 437, startPoint y: 56, endPoint x: 441, endPoint y: 76, distance: 20.8
click at [437, 56] on span "Completed Bookings (10)" at bounding box center [440, 61] width 138 height 13
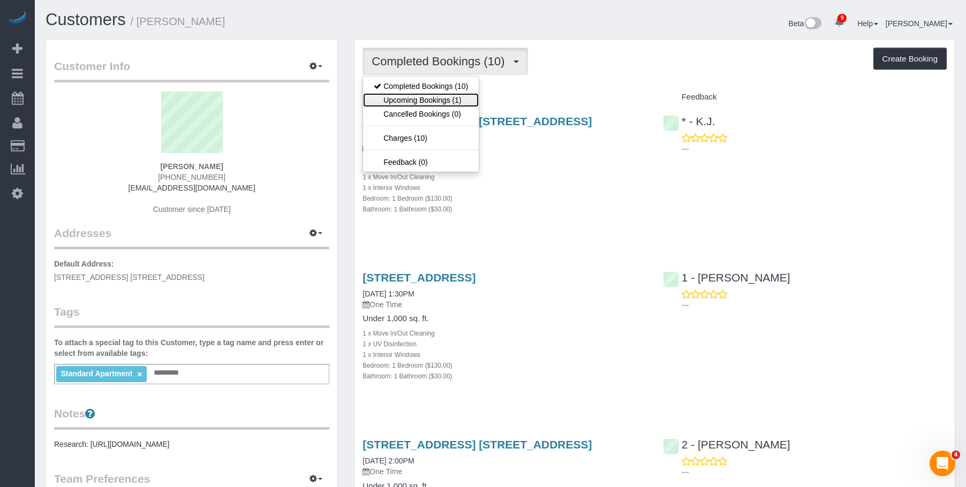
click at [418, 96] on link "Upcoming Bookings (1)" at bounding box center [421, 100] width 116 height 14
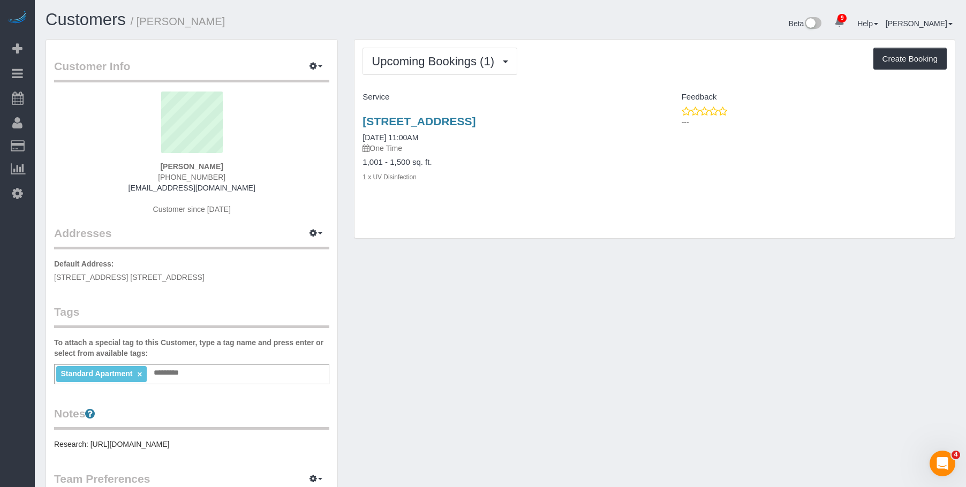
click at [367, 16] on h1 "Customers / Michael Deshmukh" at bounding box center [268, 20] width 447 height 18
click at [619, 201] on div "3 Court Square, Unit 532, Long Island City, NY 11101 09/03/2025 11:00AM One Tim…" at bounding box center [504, 154] width 300 height 97
drag, startPoint x: 411, startPoint y: 64, endPoint x: 425, endPoint y: 108, distance: 46.2
click at [411, 64] on span "Upcoming Bookings (1)" at bounding box center [435, 61] width 128 height 13
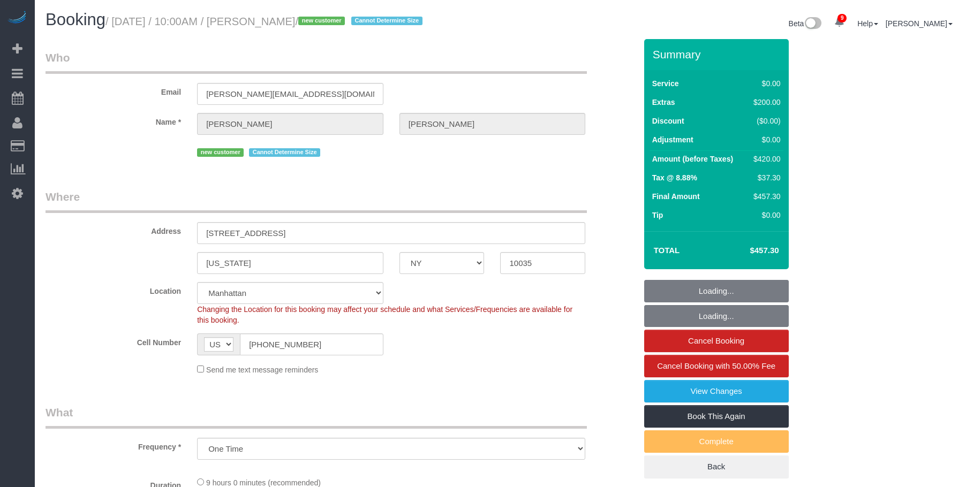
select select "NY"
select select "number:57"
select select "number:72"
select select "number:15"
select select "number:6"
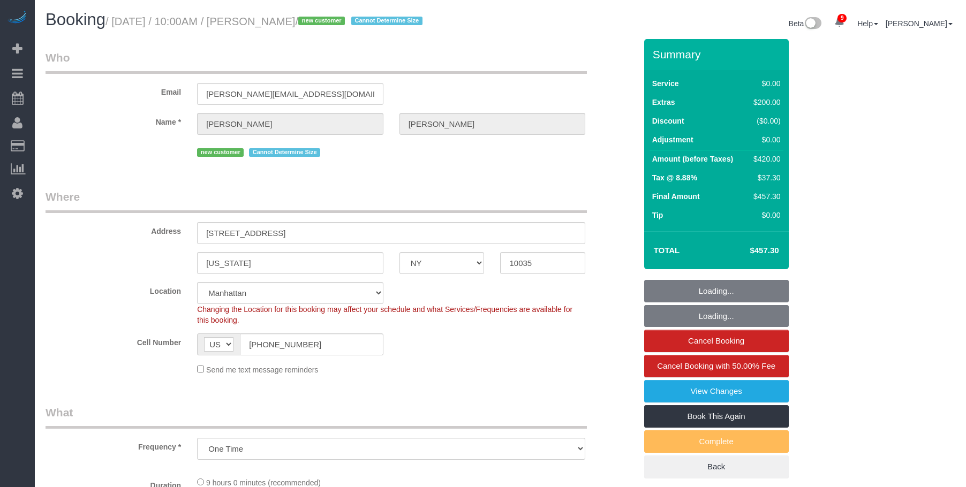
select select "object:1358"
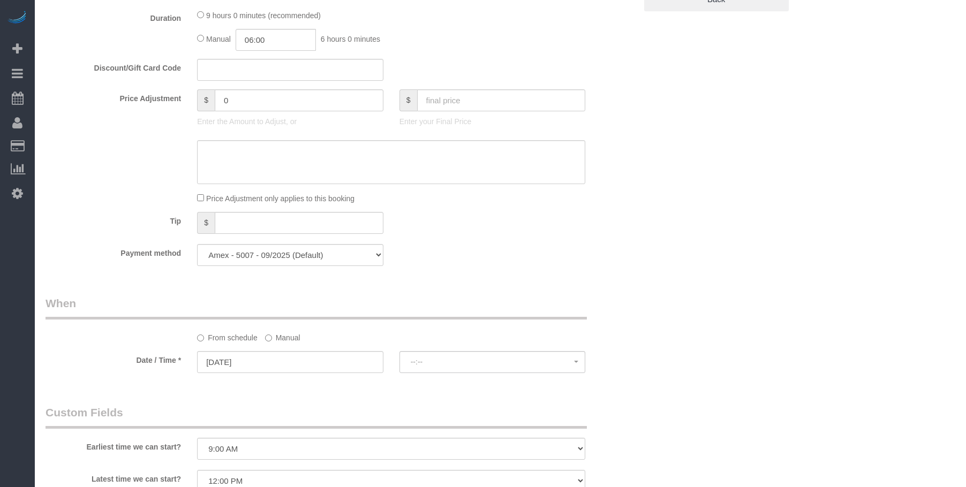
select select "spot1"
select select "2"
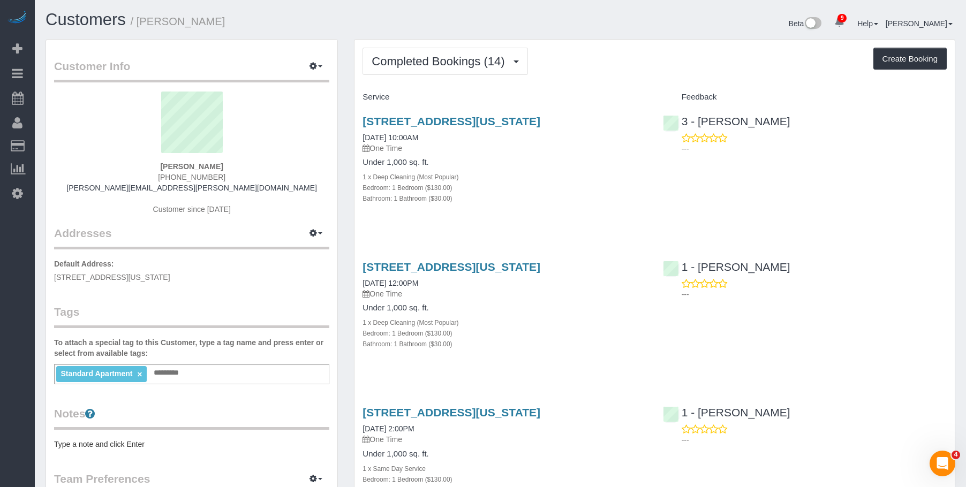
drag, startPoint x: 603, startPoint y: 69, endPoint x: 587, endPoint y: 72, distance: 17.0
click at [603, 69] on div "Completed Bookings (14) Completed Bookings (14) Upcoming Bookings (1) Cancelled…" at bounding box center [654, 61] width 584 height 27
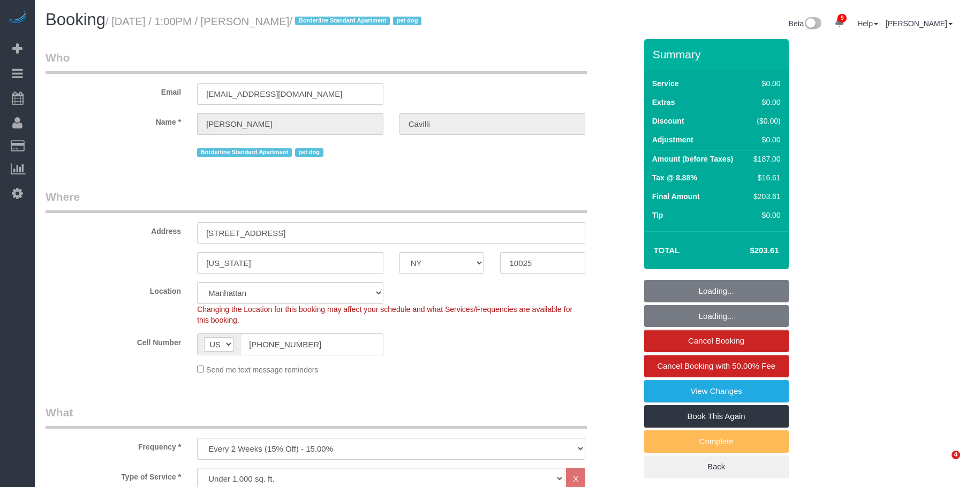
select select "NY"
select select "2"
select select "spot1"
select select "number:89"
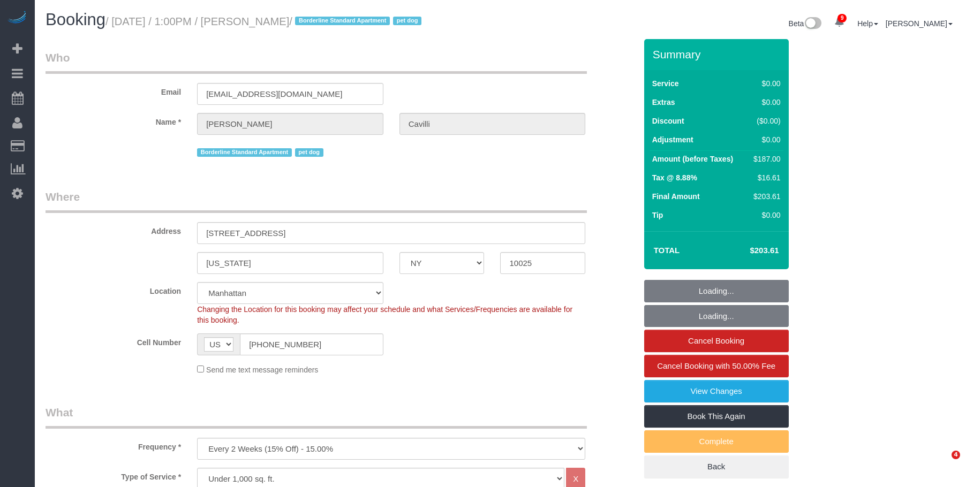
select select "number:90"
select select "number:13"
select select "number:5"
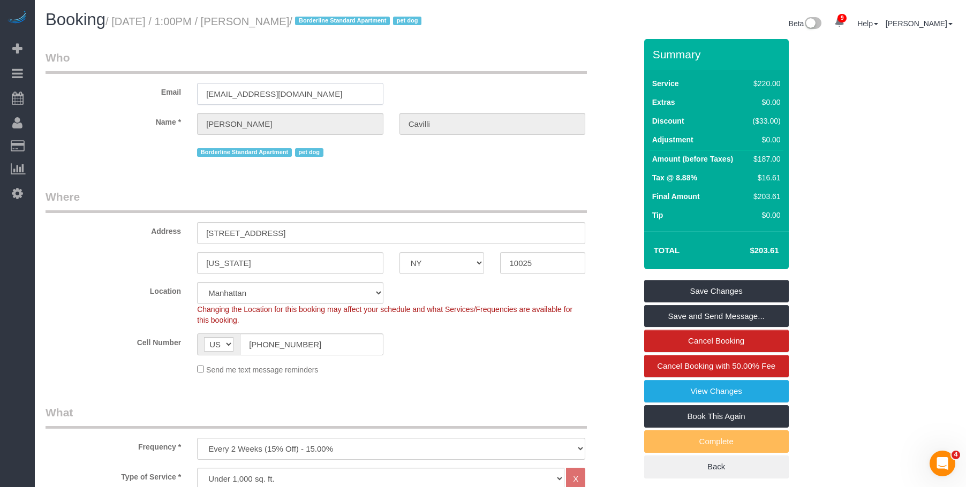
drag, startPoint x: 304, startPoint y: 107, endPoint x: 111, endPoint y: 81, distance: 194.4
click at [61, 89] on div "Email c.cavilli@hotmail.com" at bounding box center [340, 77] width 606 height 55
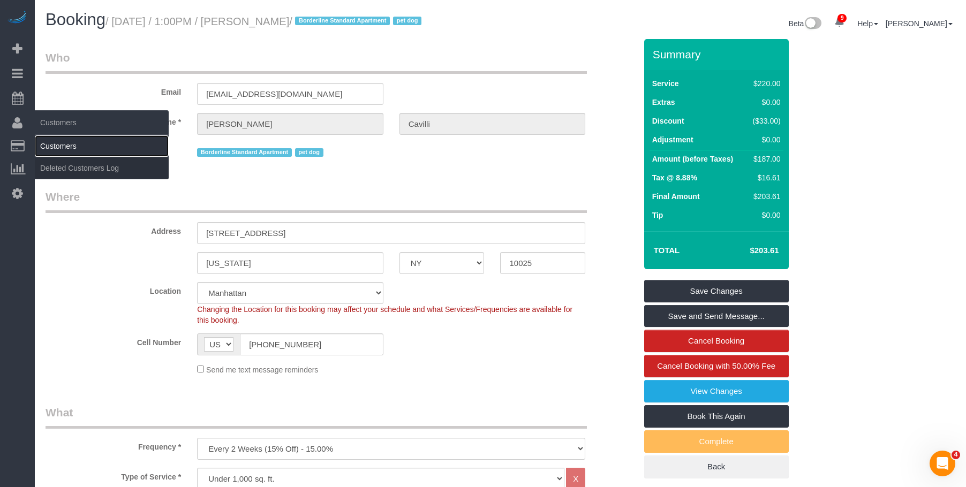
drag, startPoint x: 74, startPoint y: 146, endPoint x: 98, endPoint y: 149, distance: 24.2
click at [74, 146] on link "Customers" at bounding box center [102, 145] width 134 height 21
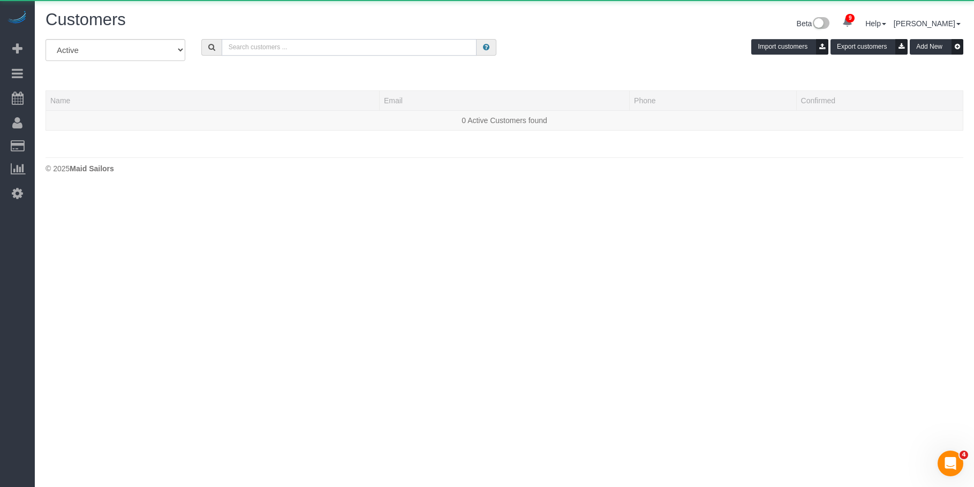
click at [351, 52] on input "text" at bounding box center [349, 47] width 255 height 17
paste input "c.cavilli@hotmail.com"
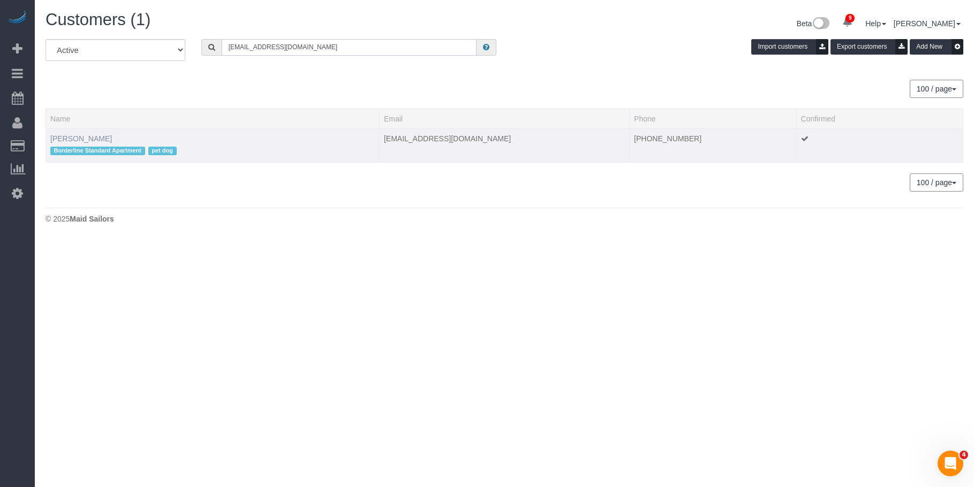
type input "c.cavilli@hotmail.com"
click at [104, 139] on link "Christopher Cavilli" at bounding box center [81, 138] width 62 height 9
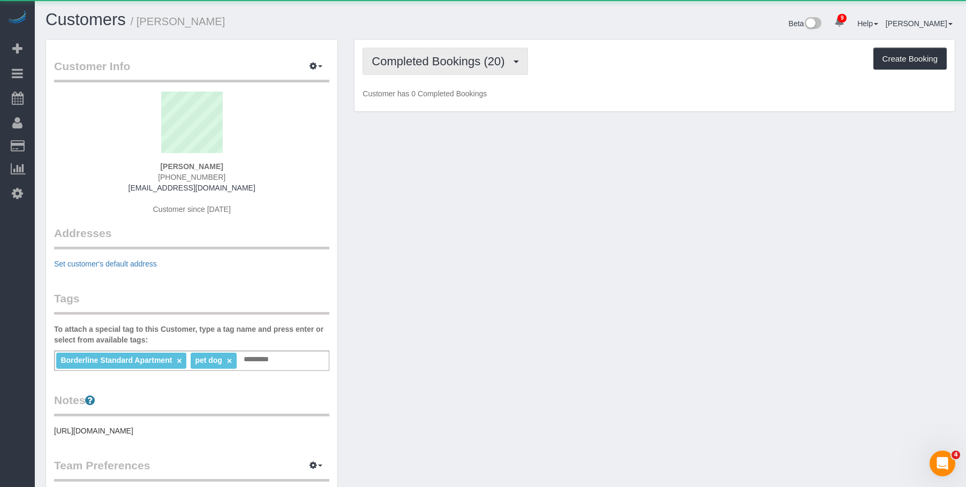
click at [424, 65] on span "Completed Bookings (20)" at bounding box center [440, 61] width 138 height 13
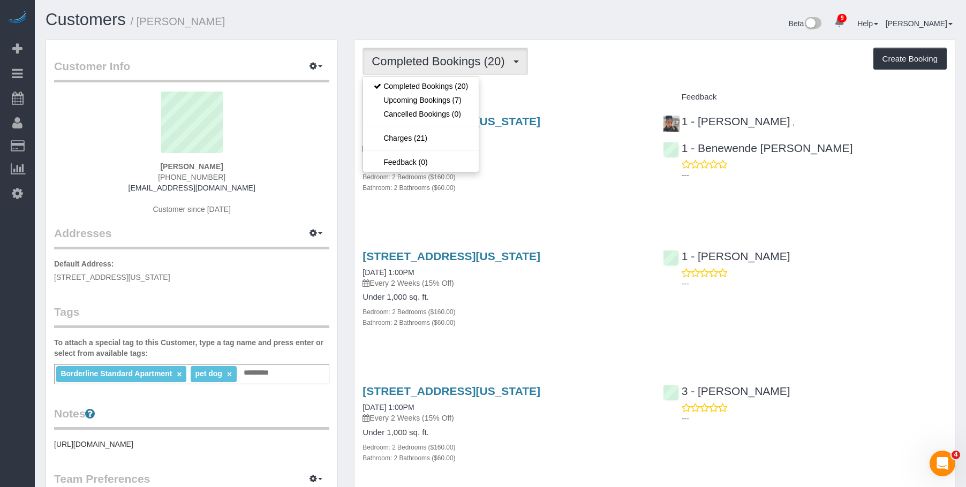
click at [562, 174] on div "Bedroom: 2 Bedrooms ($160.00)" at bounding box center [504, 176] width 284 height 11
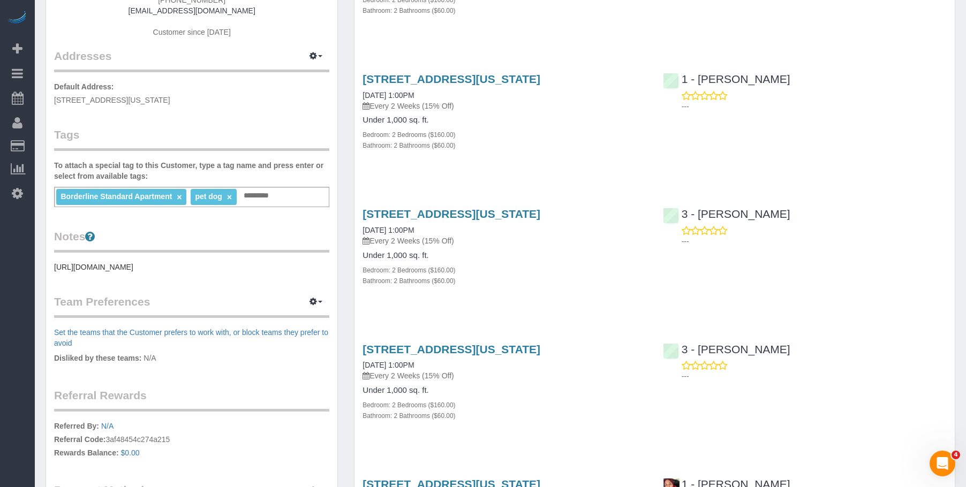
scroll to position [73, 0]
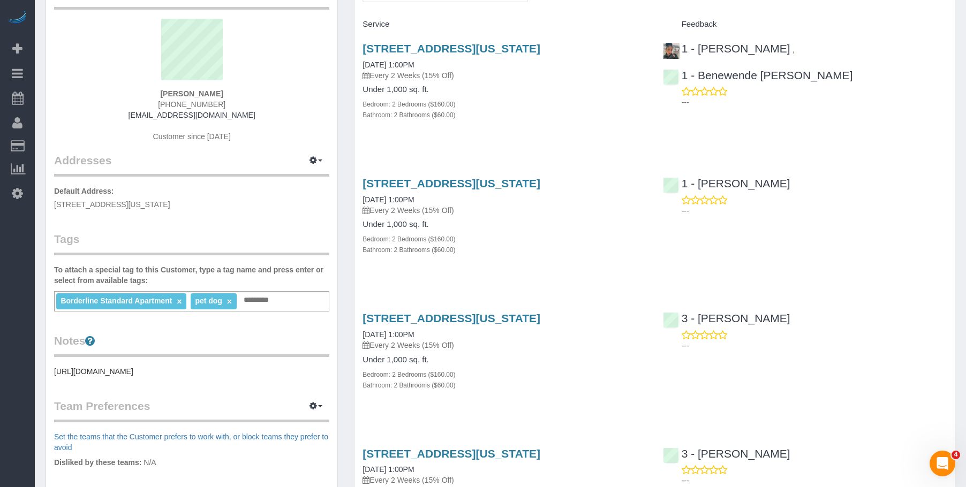
drag, startPoint x: 524, startPoint y: 118, endPoint x: 524, endPoint y: 125, distance: 7.5
click at [524, 118] on div "Bathroom: 2 Bathrooms ($60.00)" at bounding box center [504, 114] width 284 height 11
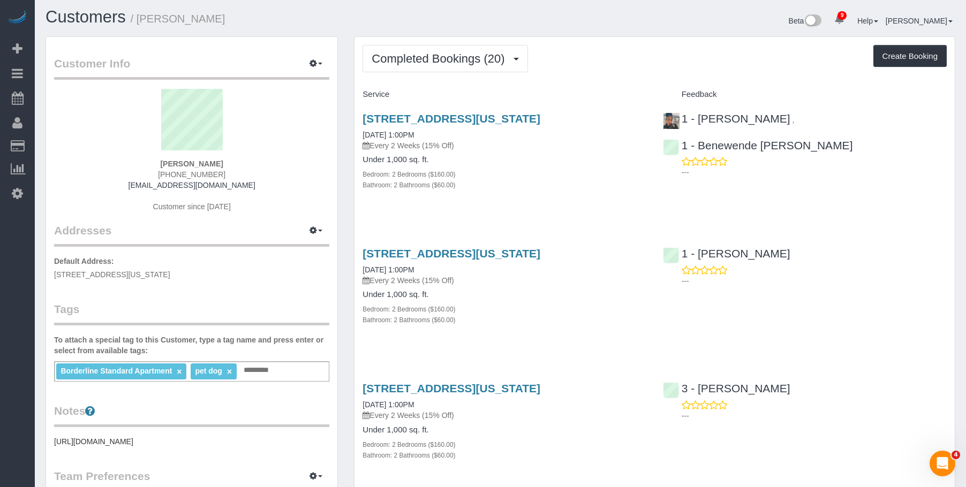
scroll to position [0, 0]
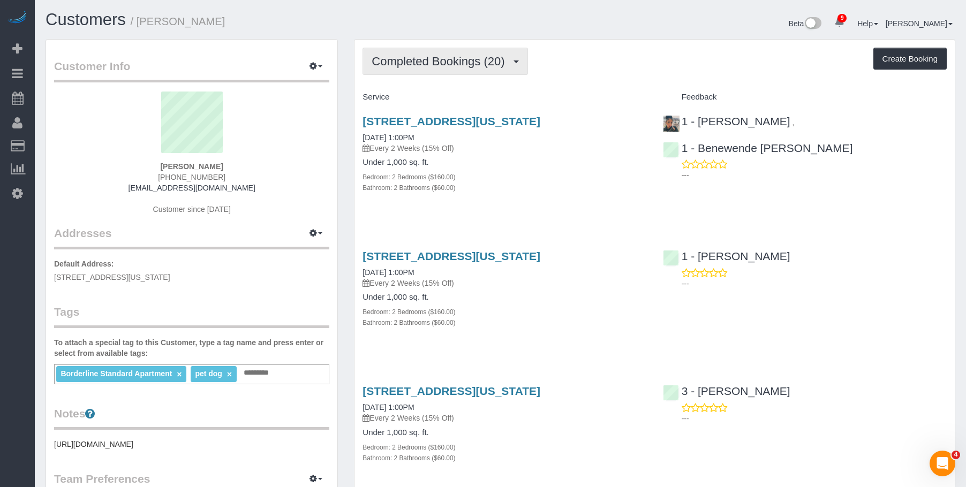
click at [440, 70] on button "Completed Bookings (20)" at bounding box center [444, 61] width 165 height 27
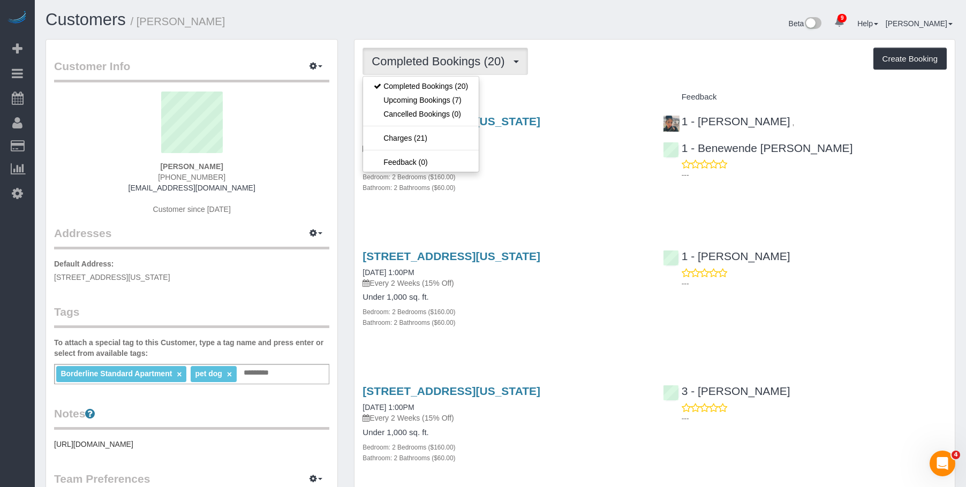
click at [551, 162] on h4 "Under 1,000 sq. ft." at bounding box center [504, 162] width 284 height 9
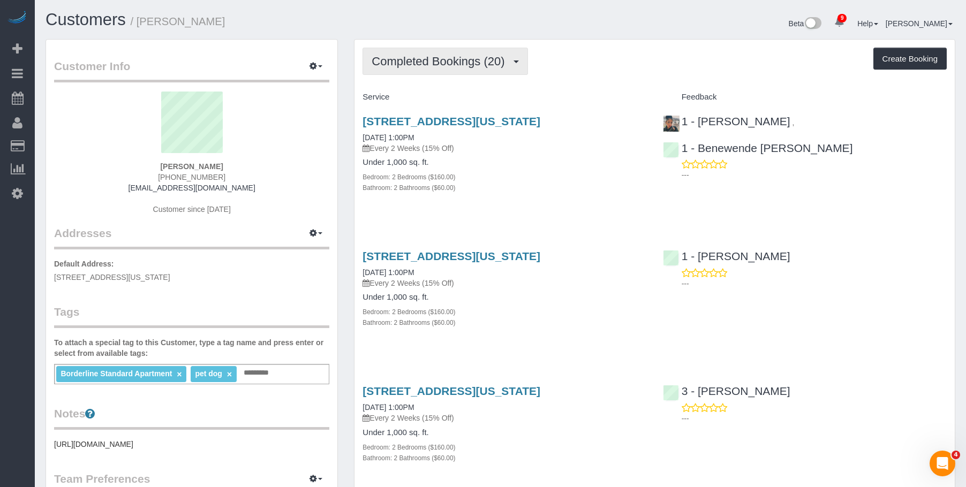
click at [419, 51] on button "Completed Bookings (20)" at bounding box center [444, 61] width 165 height 27
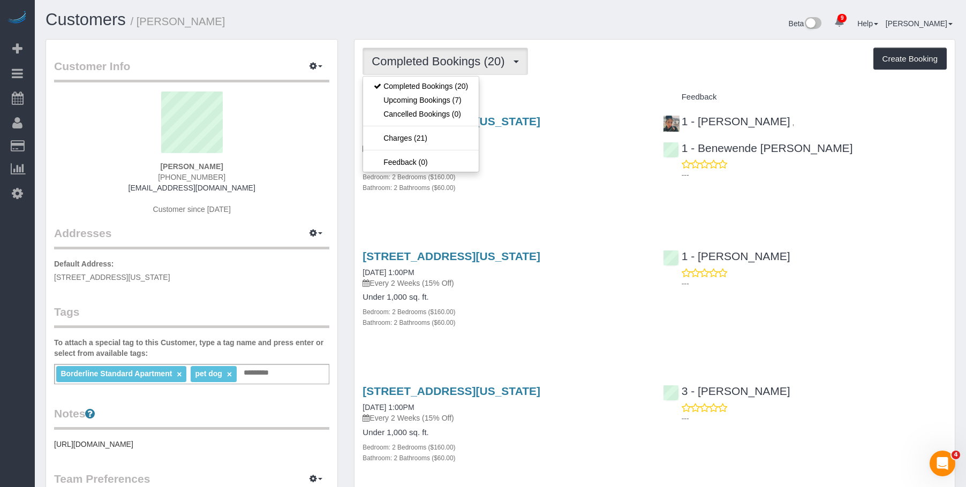
click at [616, 48] on div "Completed Bookings (20) Completed Bookings (20) Upcoming Bookings (7) Cancelled…" at bounding box center [654, 61] width 584 height 27
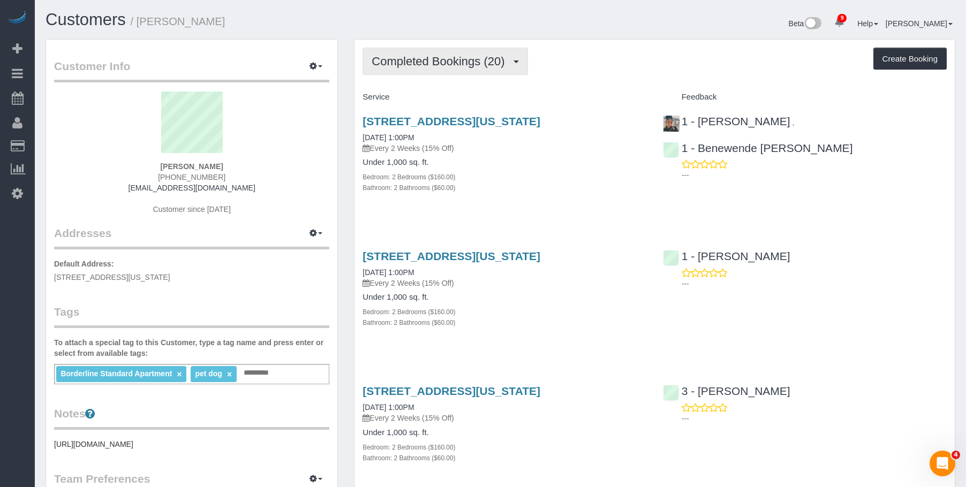
click at [464, 58] on span "Completed Bookings (20)" at bounding box center [440, 61] width 138 height 13
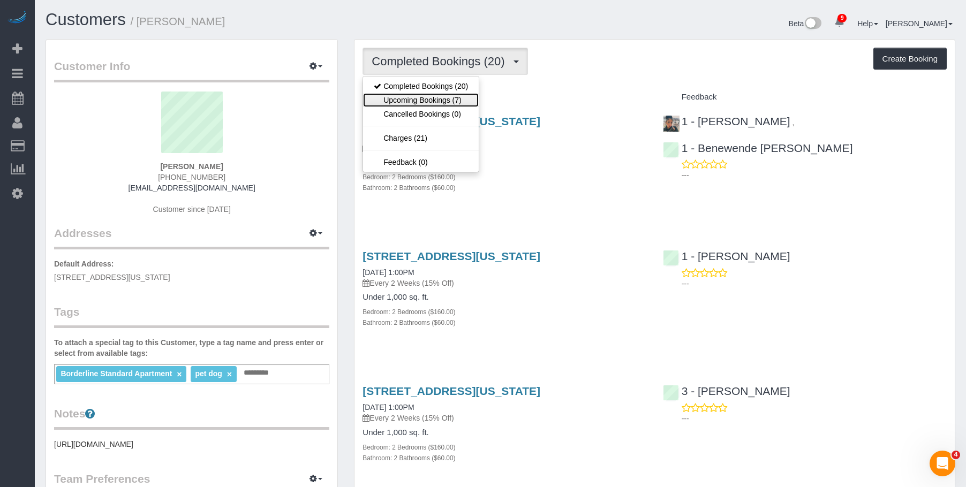
click at [440, 102] on link "Upcoming Bookings (7)" at bounding box center [421, 100] width 116 height 14
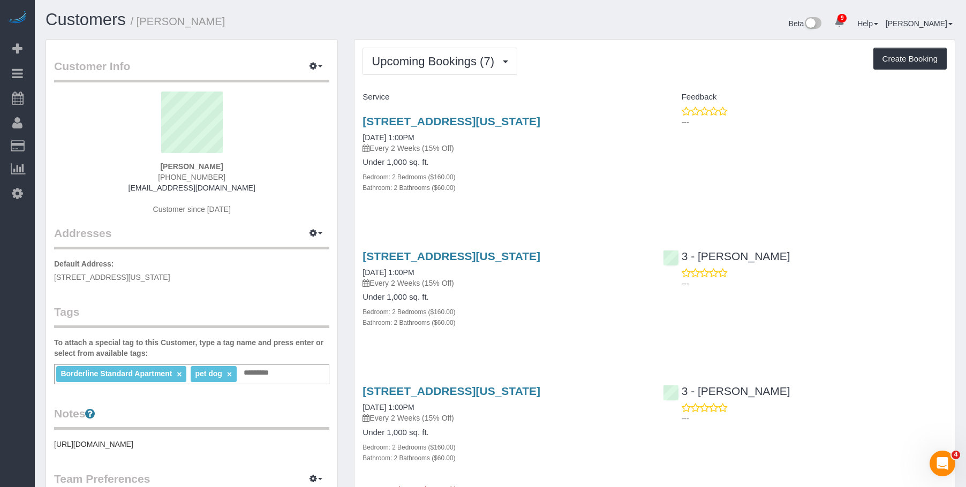
click at [559, 162] on h4 "Under 1,000 sq. ft." at bounding box center [504, 162] width 284 height 9
click at [540, 123] on link "805 Columbus Avenue, Phd, New York, NY 10025" at bounding box center [451, 121] width 178 height 12
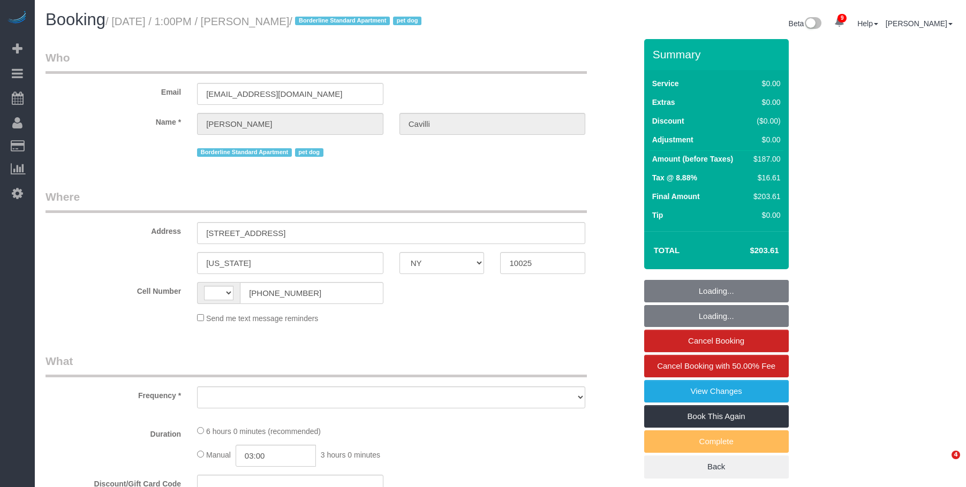
select select "NY"
select select "object:456"
select select "spot1"
select select "number:89"
select select "number:90"
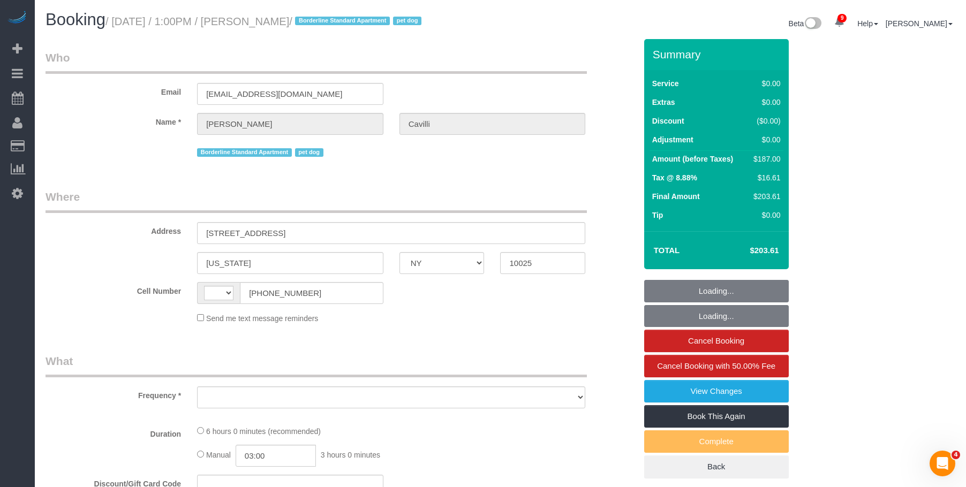
select select "number:13"
select select "number:5"
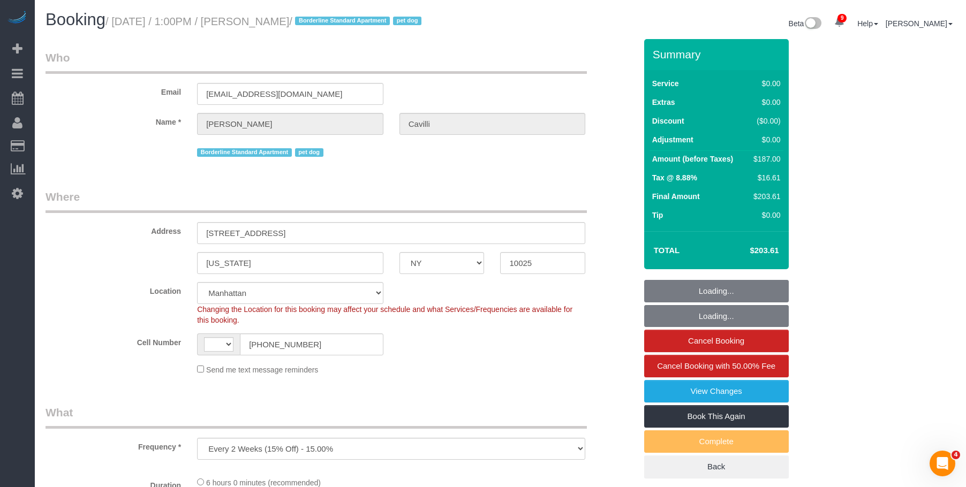
select select "object:718"
select select "string:US"
select select "string:stripe-pm_1RY8gG4VGloSiKo7or0hj2s2"
select select "2"
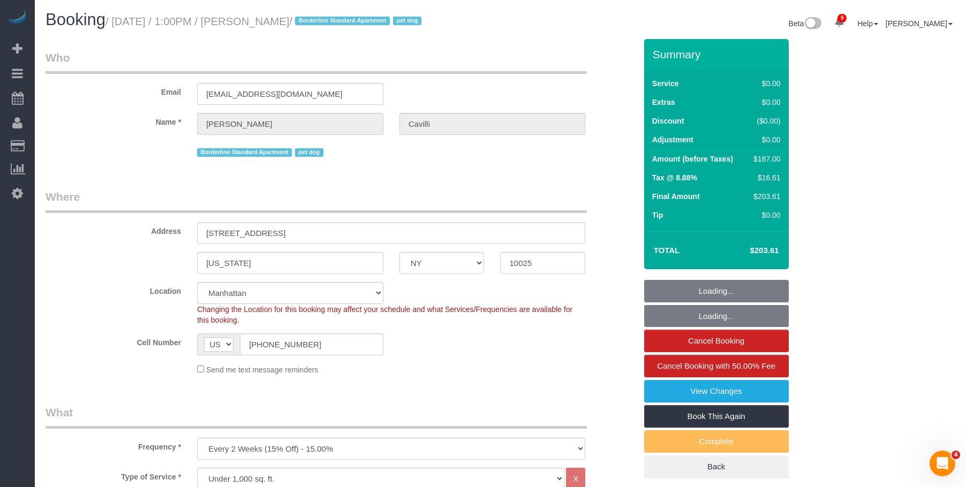
select select "2"
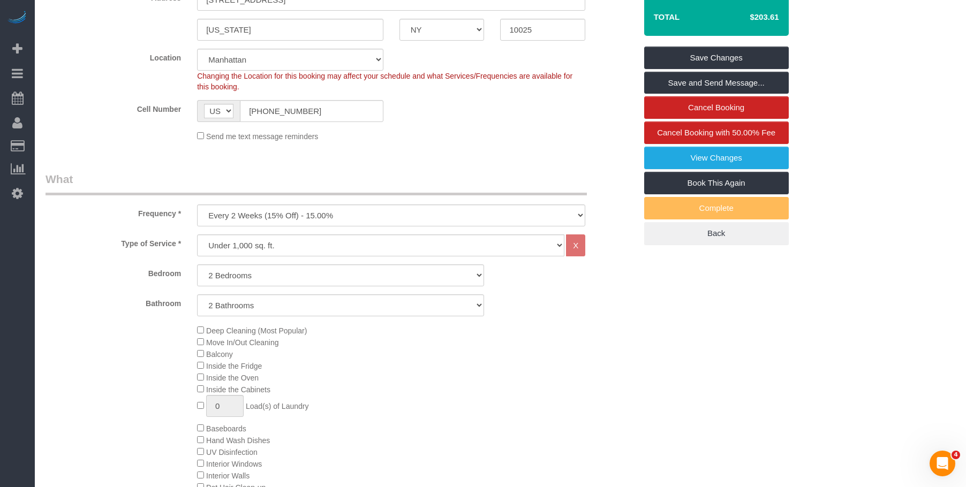
scroll to position [214, 0]
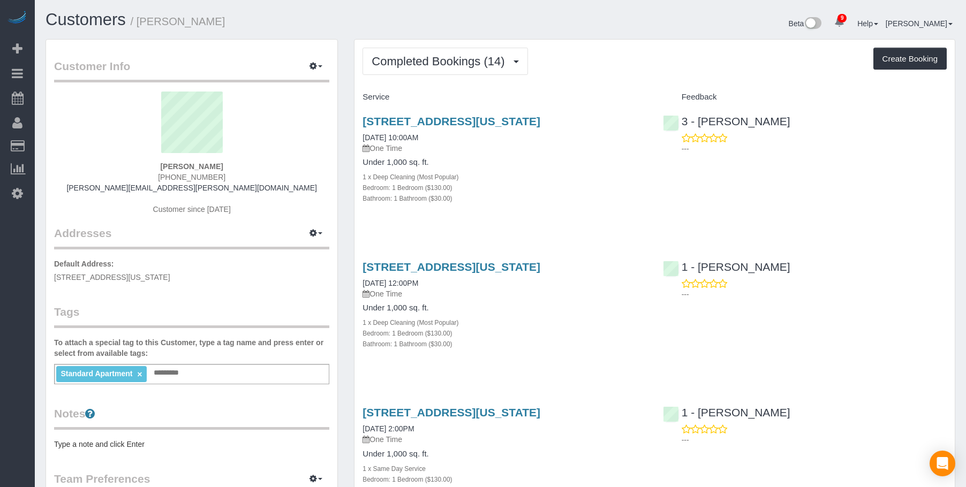
click at [549, 155] on div "[STREET_ADDRESS][US_STATE] [DATE] 10:00AM One Time Under 1,000 sq. ft. 1 x Deep…" at bounding box center [504, 165] width 300 height 119
drag, startPoint x: 430, startPoint y: 59, endPoint x: 424, endPoint y: 66, distance: 9.5
click at [430, 59] on span "Completed Bookings (14)" at bounding box center [440, 61] width 138 height 13
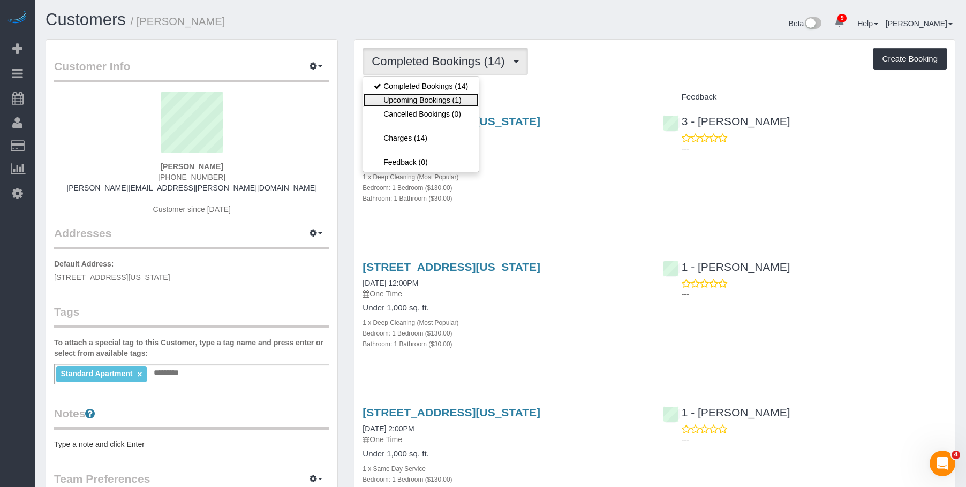
click at [408, 99] on link "Upcoming Bookings (1)" at bounding box center [421, 100] width 116 height 14
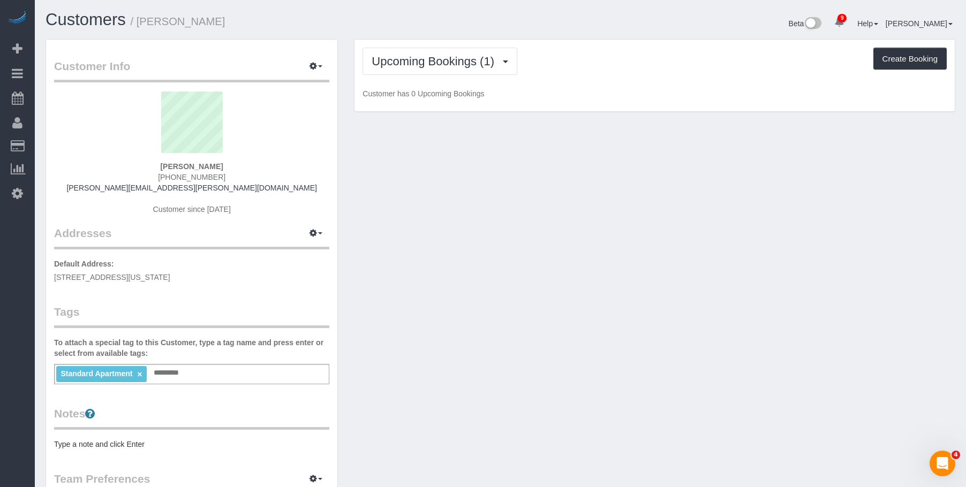
click at [533, 158] on div "Customer Info Edit Contact Info Send Message Email Preferences Special Sales Ta…" at bounding box center [500, 393] width 926 height 709
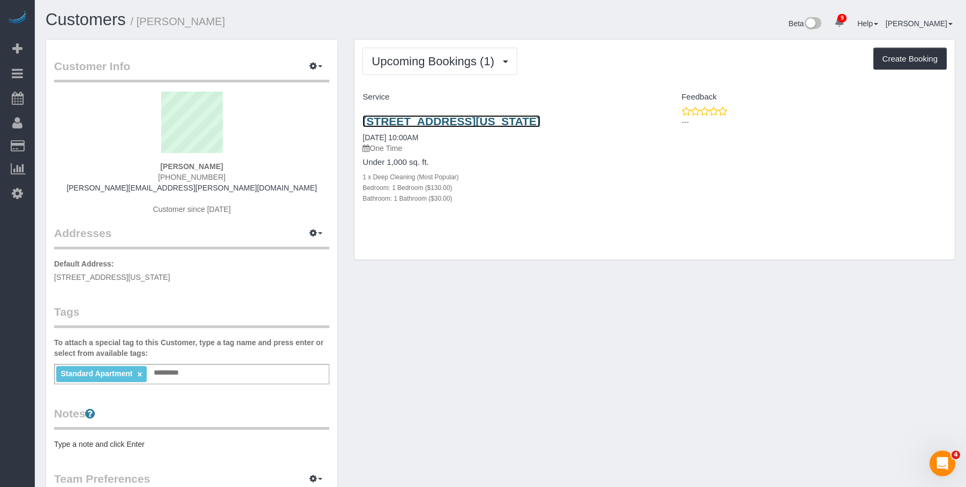
click at [540, 122] on link "[STREET_ADDRESS][US_STATE]" at bounding box center [451, 121] width 178 height 12
drag, startPoint x: 361, startPoint y: 112, endPoint x: 642, endPoint y: 113, distance: 280.5
click at [642, 113] on div "11 East 1st Street, Apt. 818, New York, NY 10003 09/03/2025 10:00AM One Time Un…" at bounding box center [504, 165] width 300 height 119
copy link "11 East 1st Street, Apt. 818, New York, NY 10003"
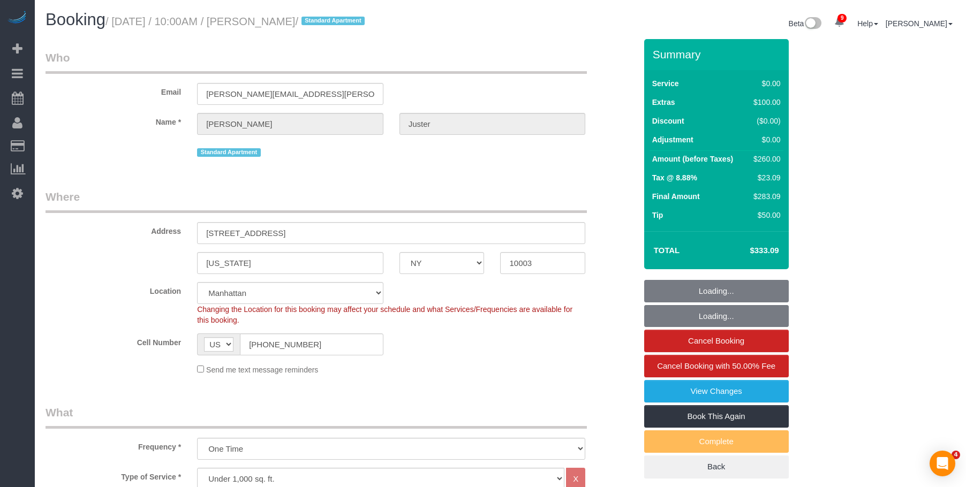
select select "NY"
select select "1"
select select "spot1"
select select "number:58"
select select "number:73"
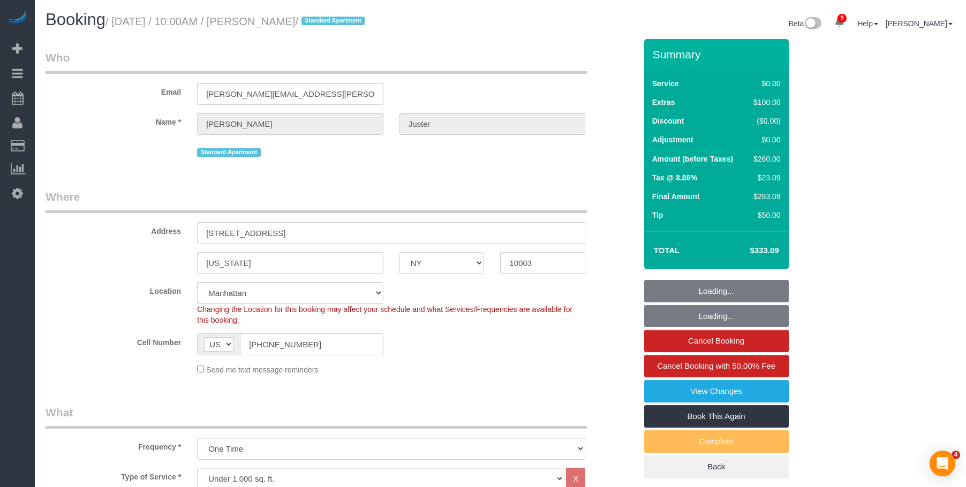
select select "number:15"
select select "number:7"
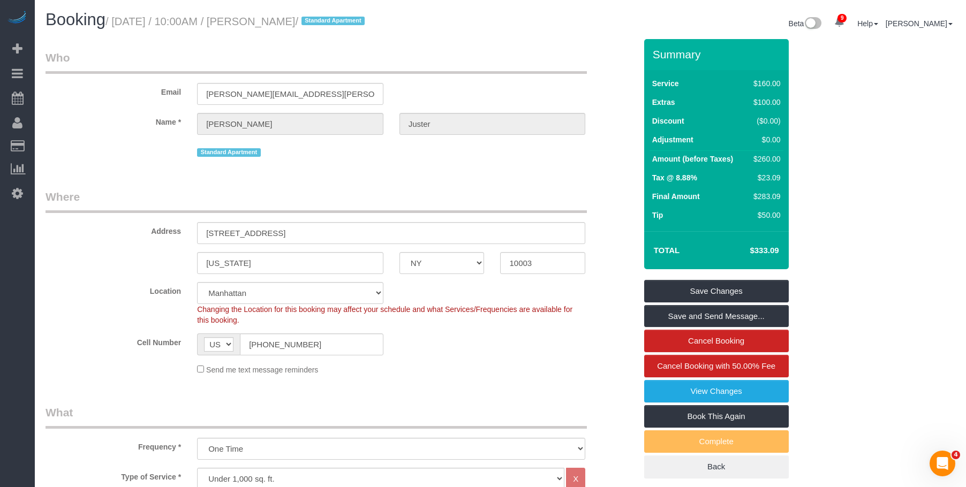
click at [470, 55] on legend "Who" at bounding box center [315, 62] width 541 height 24
click at [279, 55] on legend "Who" at bounding box center [315, 62] width 541 height 24
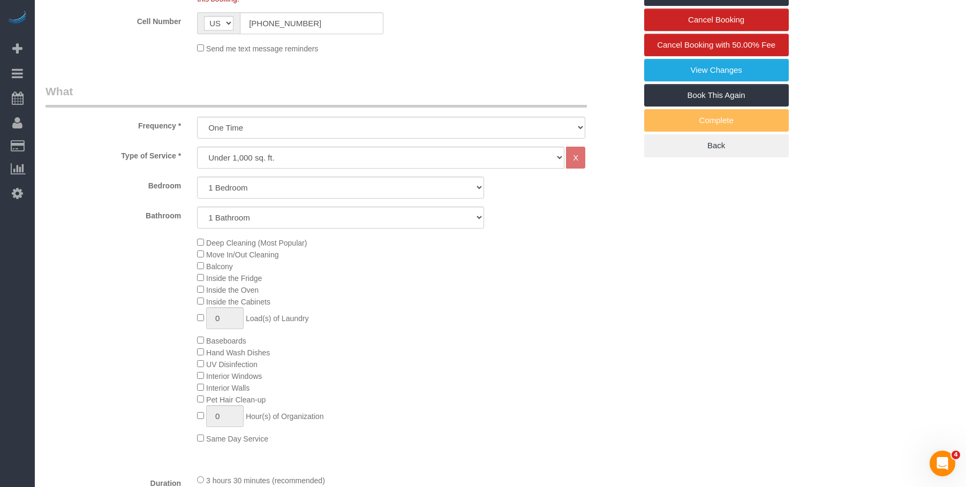
scroll to position [107, 0]
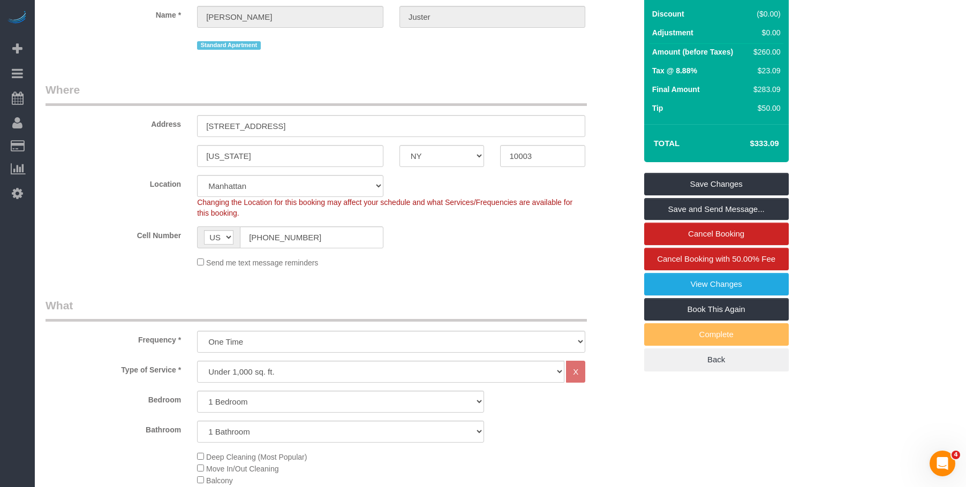
click at [367, 87] on legend "Where" at bounding box center [315, 94] width 541 height 24
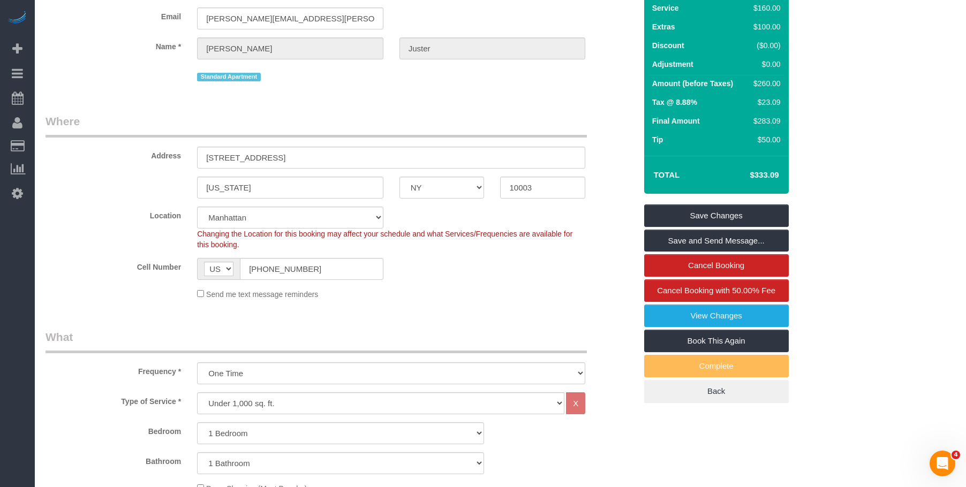
scroll to position [0, 0]
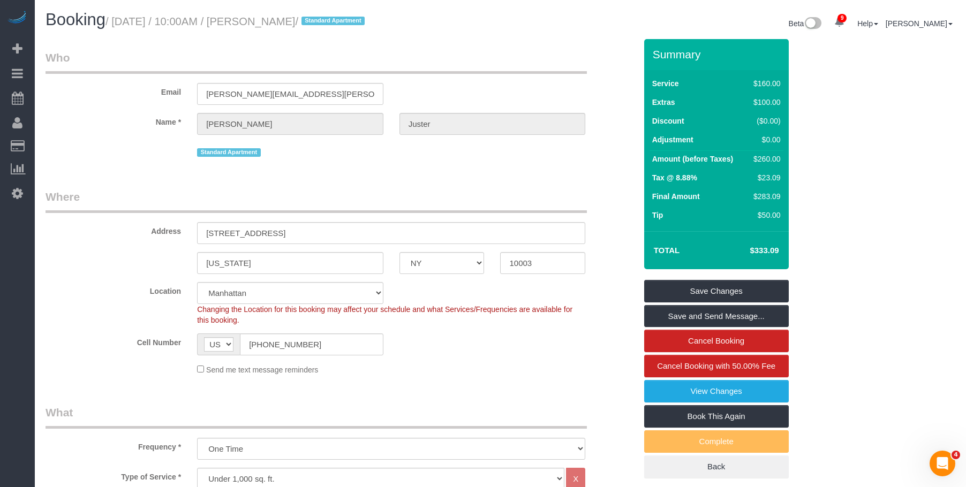
drag, startPoint x: 486, startPoint y: 51, endPoint x: 478, endPoint y: 54, distance: 7.8
click at [486, 51] on legend "Who" at bounding box center [315, 62] width 541 height 24
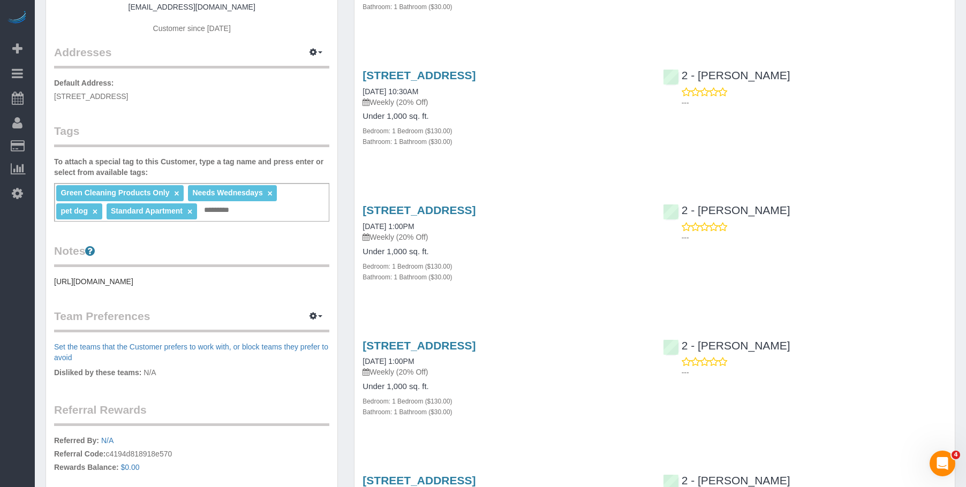
scroll to position [54, 0]
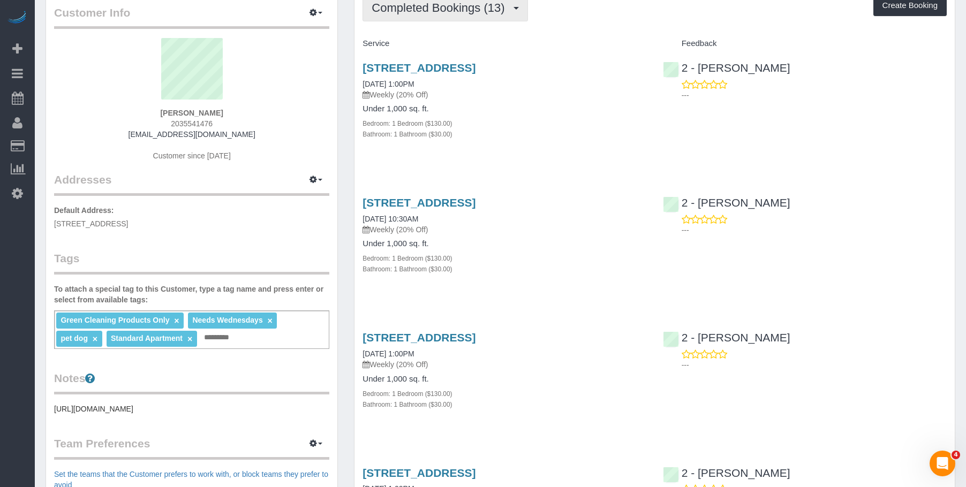
click at [424, 11] on span "Completed Bookings (13)" at bounding box center [440, 7] width 138 height 13
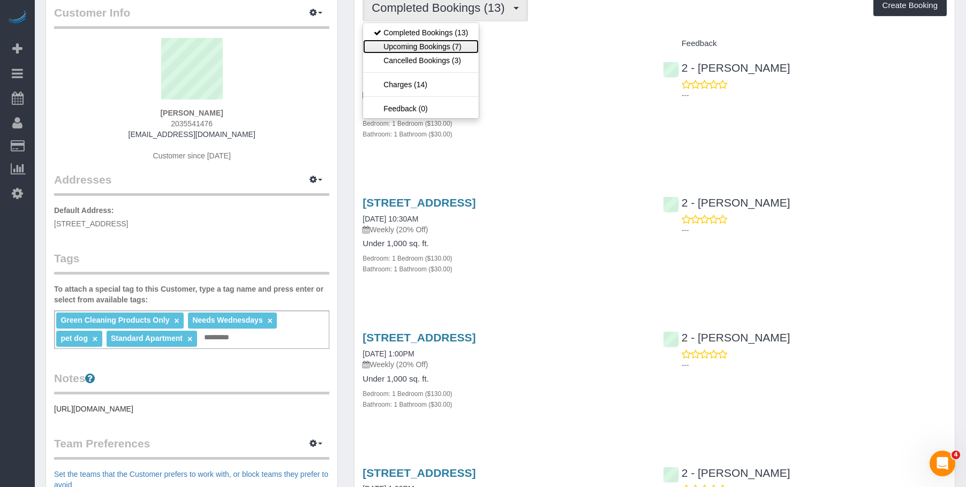
click at [422, 48] on link "Upcoming Bookings (7)" at bounding box center [421, 47] width 116 height 14
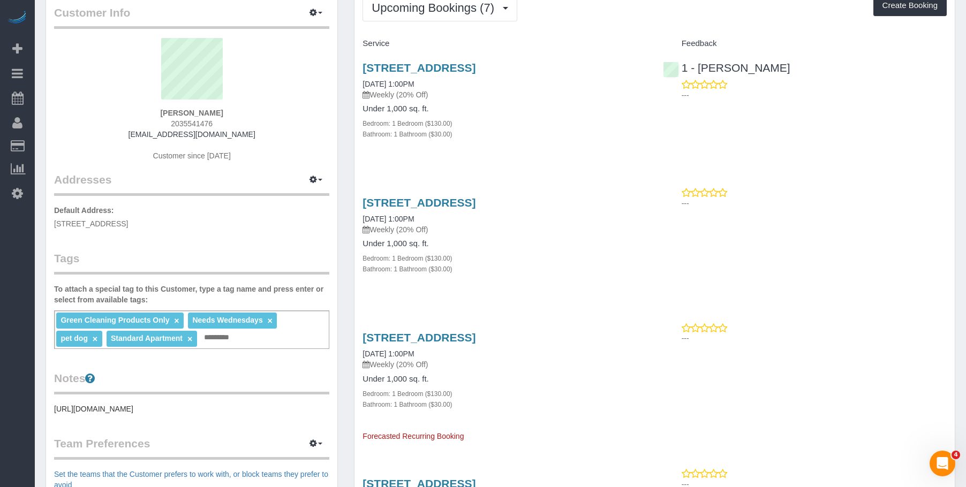
click at [496, 109] on h4 "Under 1,000 sq. ft." at bounding box center [504, 108] width 284 height 9
click at [511, 95] on p "Weekly (20% Off)" at bounding box center [504, 94] width 284 height 11
click at [475, 70] on link "[STREET_ADDRESS]" at bounding box center [418, 68] width 113 height 12
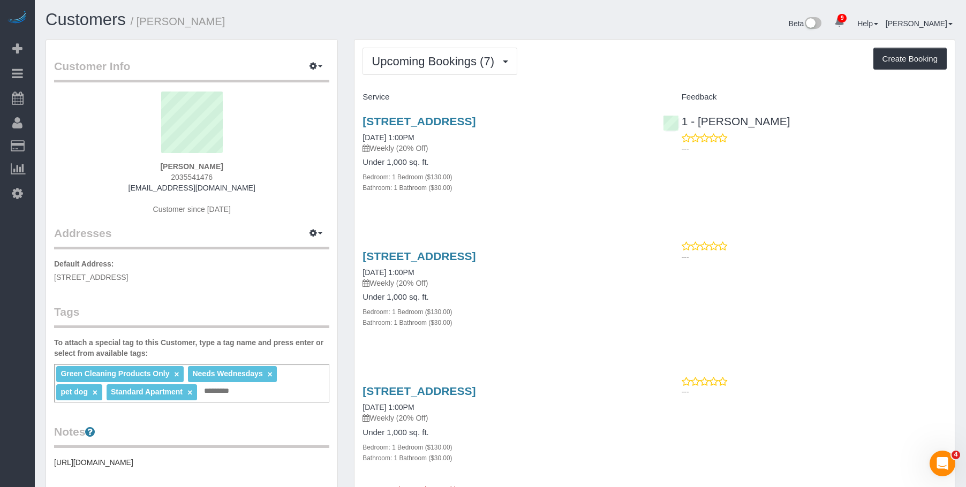
click at [82, 141] on link "Customers" at bounding box center [102, 145] width 134 height 21
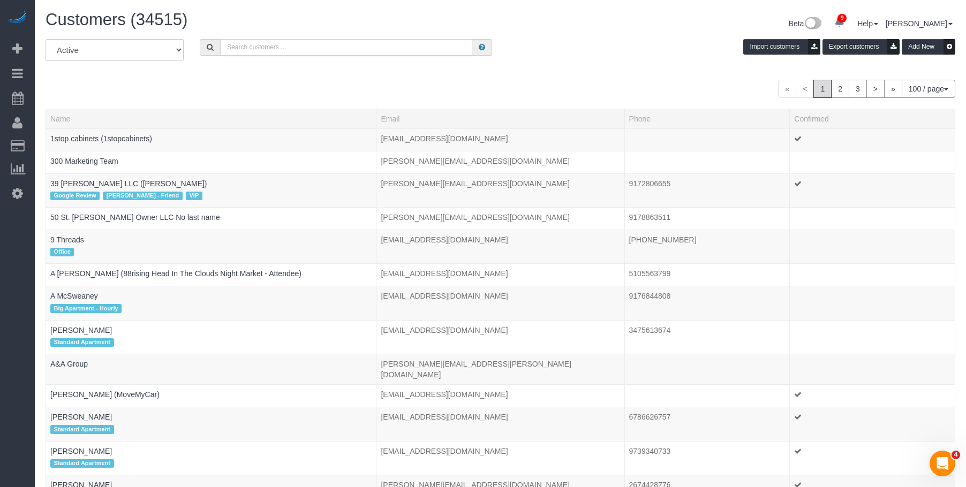
click at [362, 44] on input "text" at bounding box center [346, 47] width 252 height 17
paste input "Christopher Cavilli"
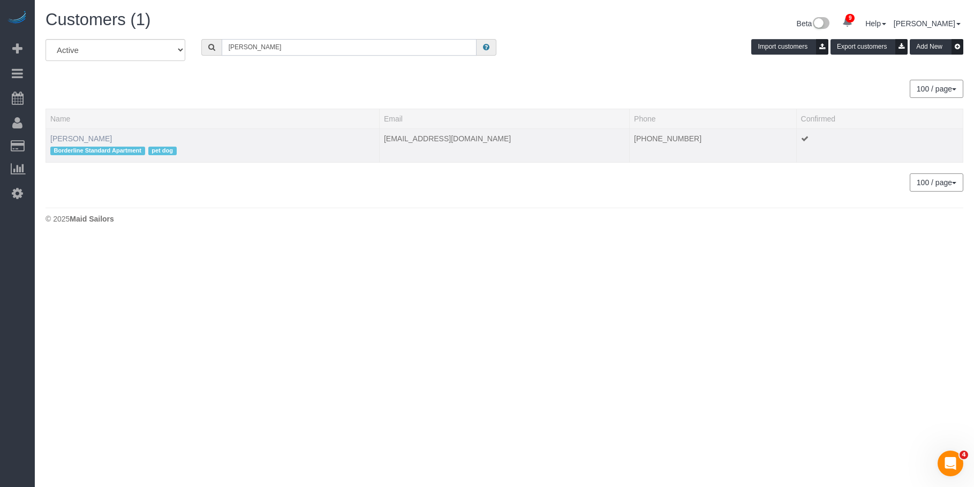
type input "Christopher Cavilli"
click at [85, 138] on link "Christopher Cavilli" at bounding box center [81, 138] width 62 height 9
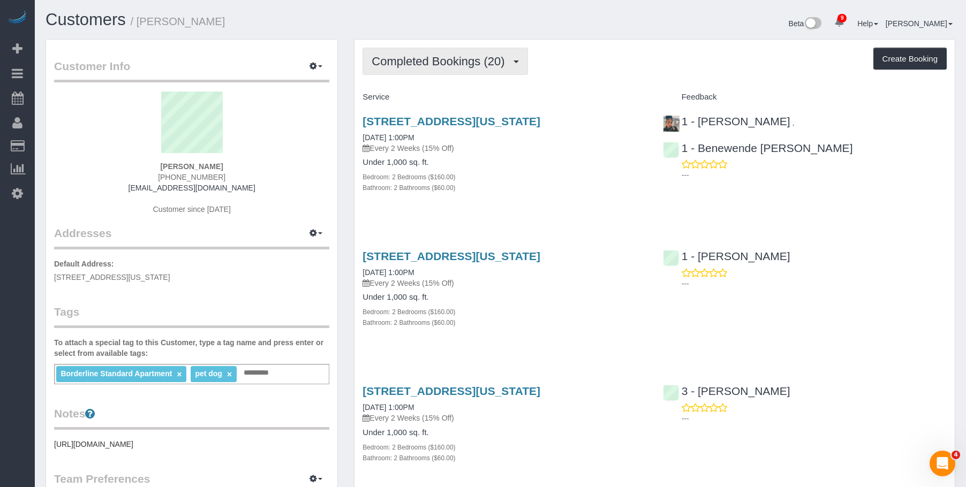
click at [437, 54] on button "Completed Bookings (20)" at bounding box center [444, 61] width 165 height 27
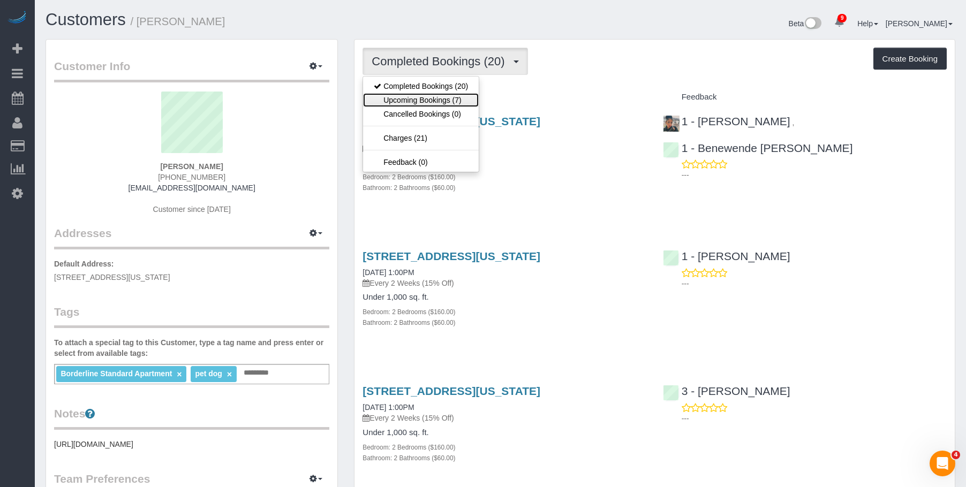
click at [440, 103] on link "Upcoming Bookings (7)" at bounding box center [421, 100] width 116 height 14
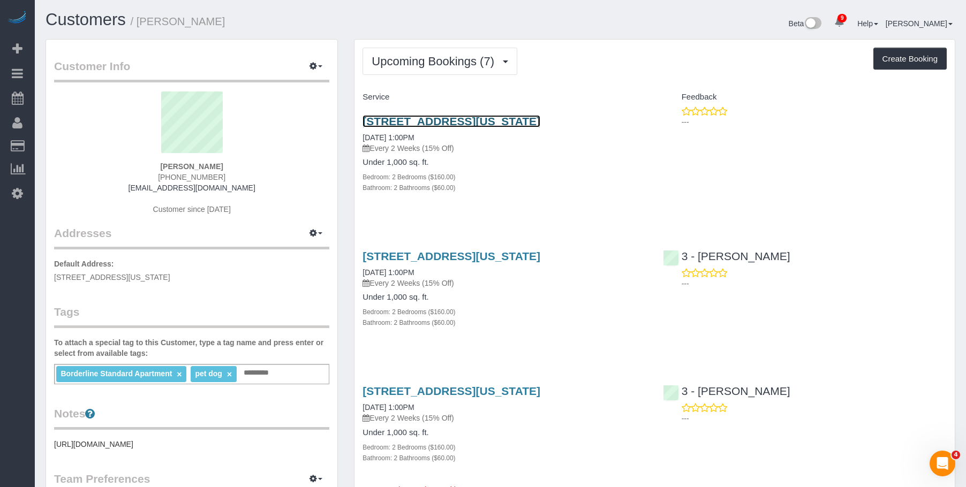
click at [503, 122] on link "[STREET_ADDRESS][US_STATE]" at bounding box center [451, 121] width 178 height 12
click at [461, 14] on h1 "Customers / [PERSON_NAME]" at bounding box center [268, 20] width 447 height 18
click at [454, 60] on span "Upcoming Bookings (7)" at bounding box center [435, 61] width 128 height 13
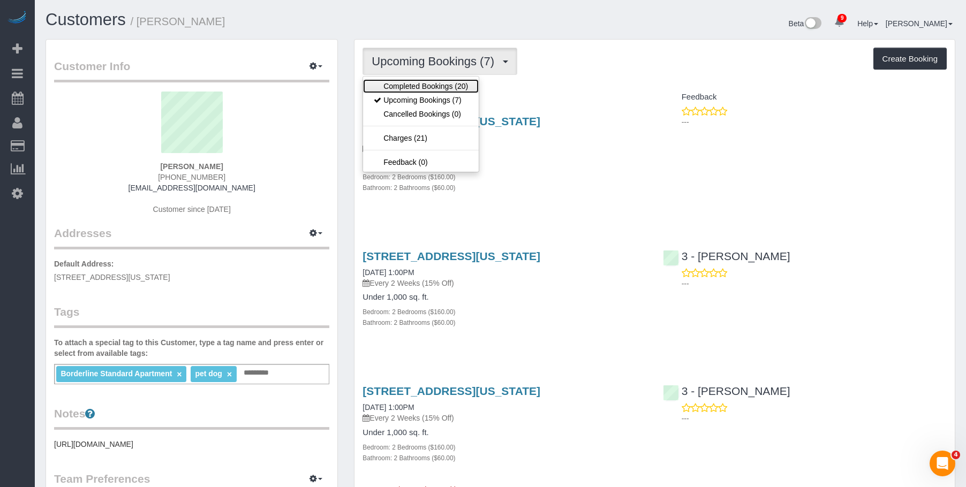
click at [421, 90] on link "Completed Bookings (20)" at bounding box center [421, 86] width 116 height 14
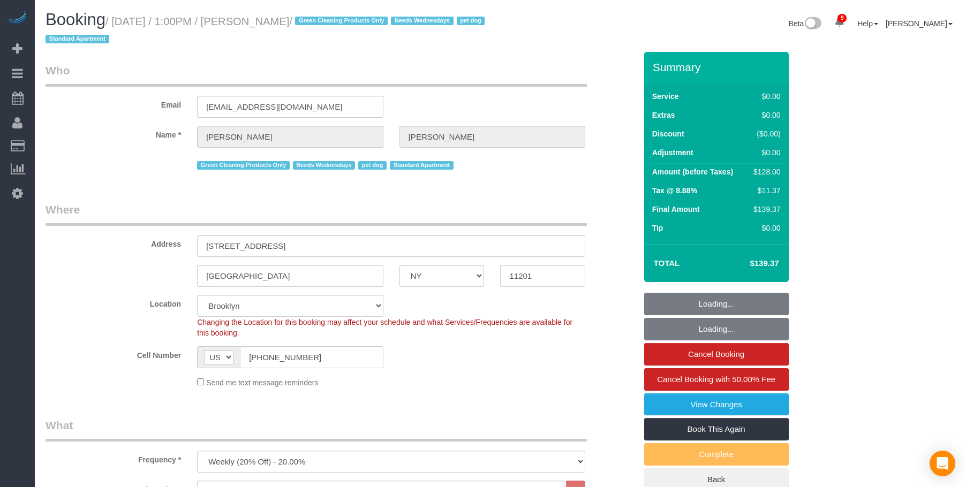
select select "NY"
select select "1"
select select "spot1"
select select "number:57"
select select "number:74"
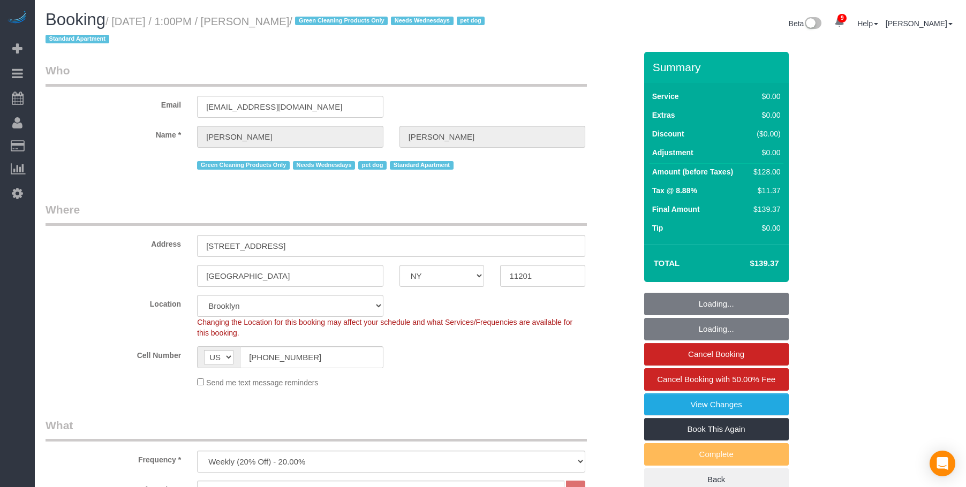
select select "number:13"
select select "number:7"
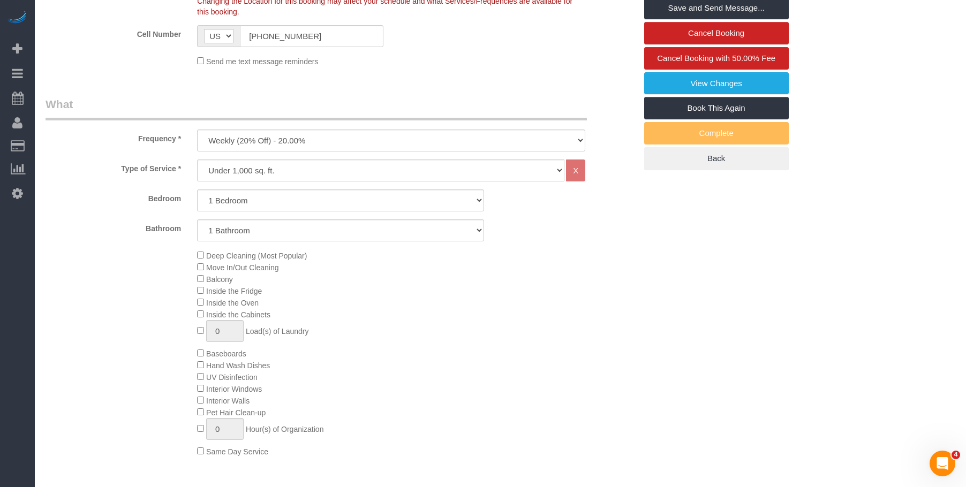
scroll to position [268, 0]
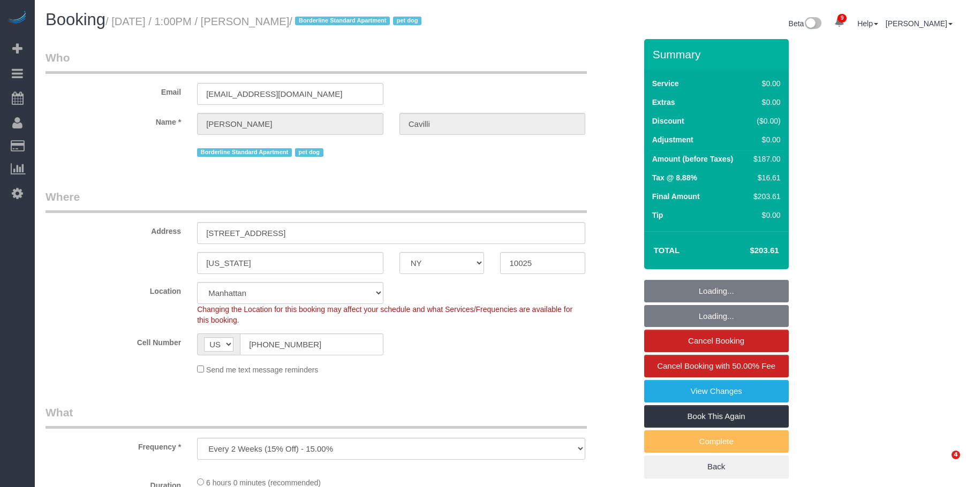
select select "NY"
select select "2"
select select "spot1"
select select "number:89"
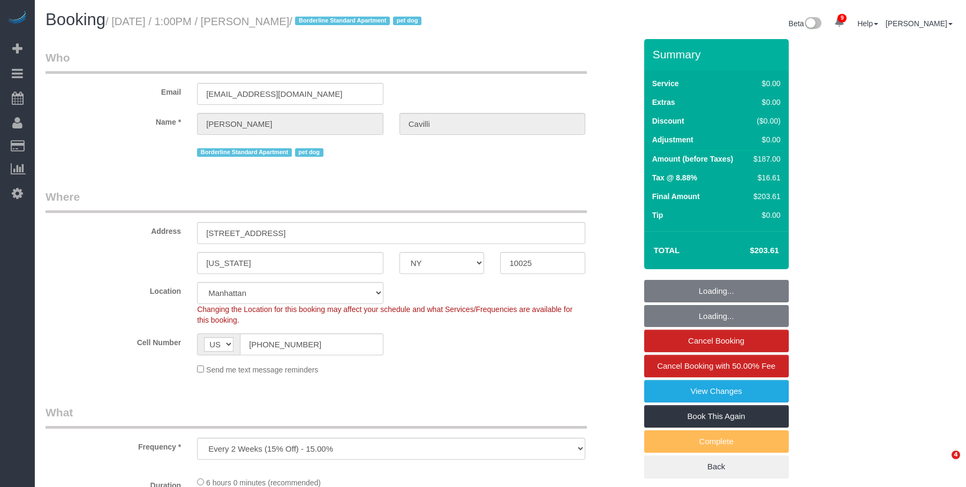
select select "number:90"
select select "number:13"
select select "number:5"
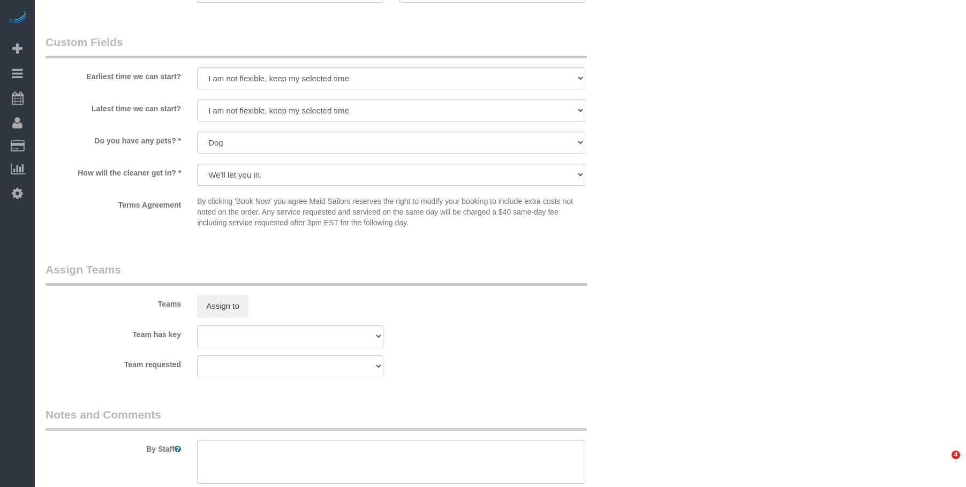
select select "object:1397"
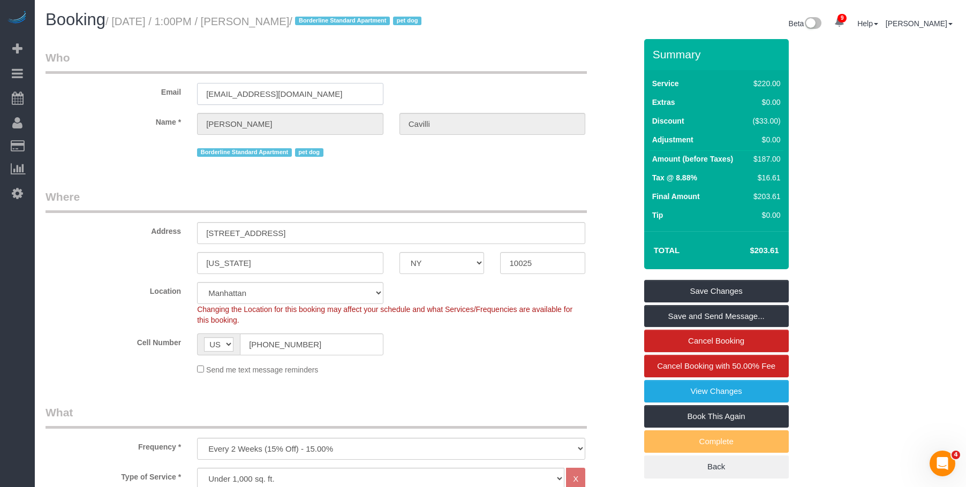
drag, startPoint x: 304, startPoint y: 100, endPoint x: 90, endPoint y: 137, distance: 216.7
click at [129, 92] on div "Email c.cavilli@hotmail.com" at bounding box center [340, 77] width 606 height 55
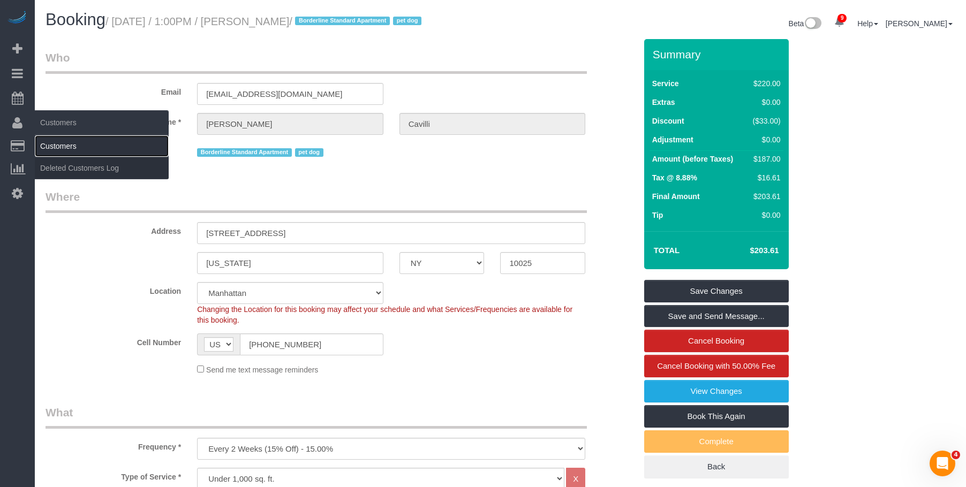
click at [69, 143] on link "Customers" at bounding box center [102, 145] width 134 height 21
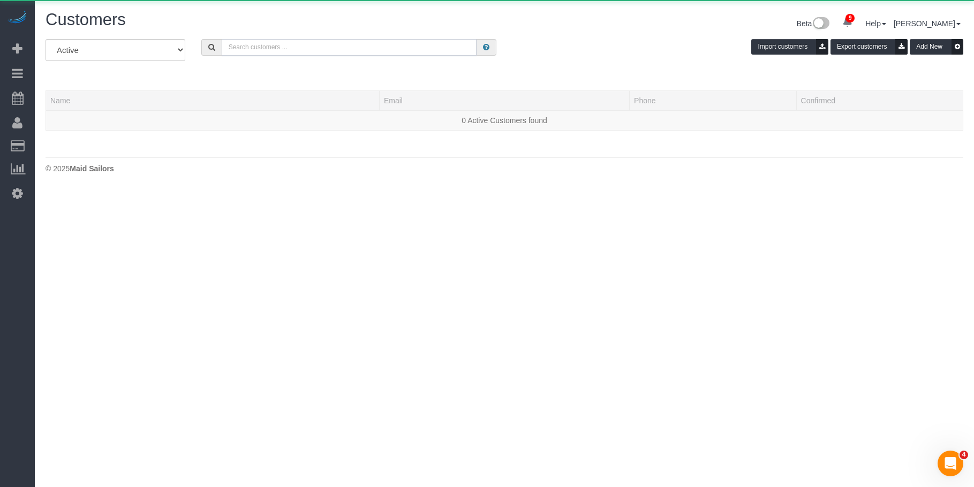
click at [365, 50] on input "text" at bounding box center [349, 47] width 255 height 17
paste input "c.cavilli@hotmail.com"
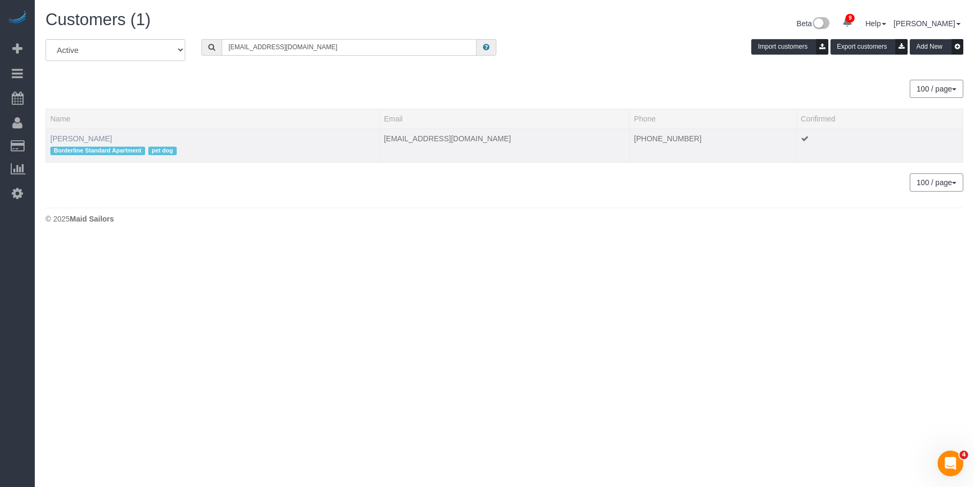
type input "c.cavilli@hotmail.com"
click at [82, 138] on link "Christopher Cavilli" at bounding box center [81, 138] width 62 height 9
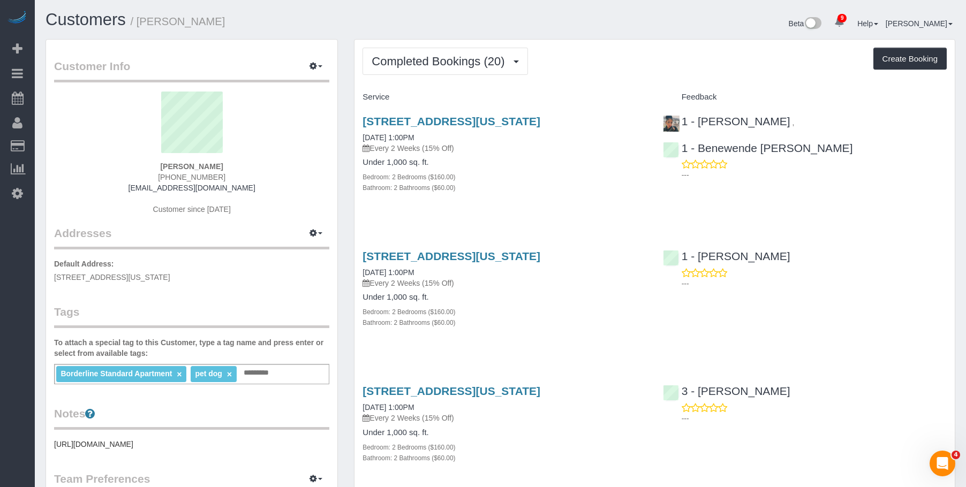
click at [380, 16] on h1 "Customers / Christopher Cavilli" at bounding box center [268, 20] width 447 height 18
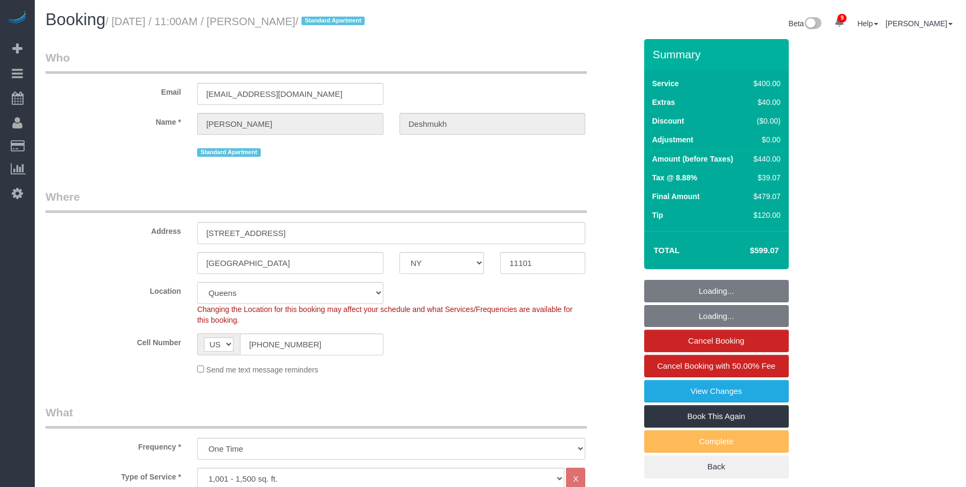
select select "NY"
select select "2"
select select "150"
select select "spot1"
select select "number:59"
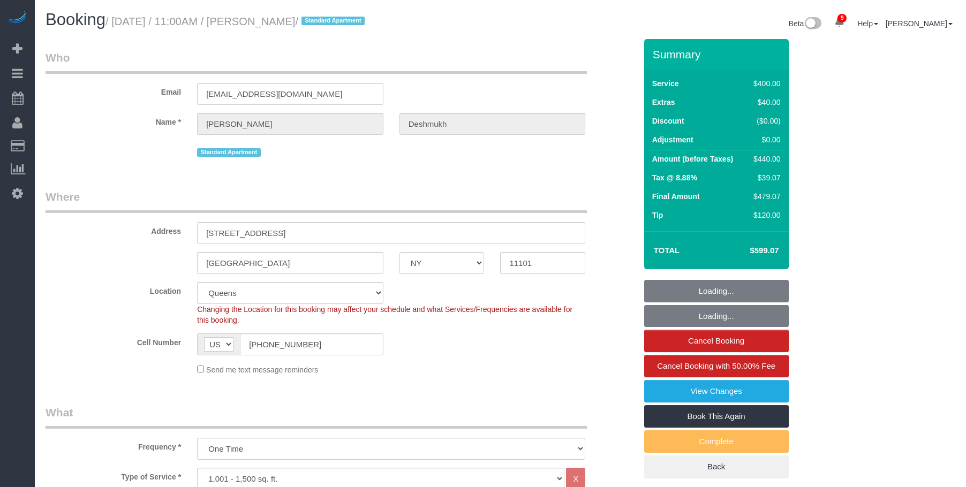
select select "number:72"
select select "number:15"
select select "number:6"
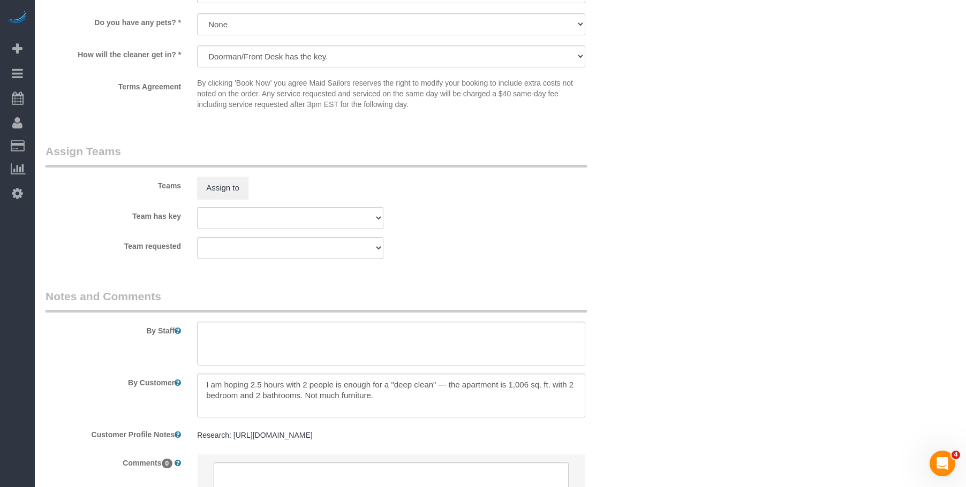
scroll to position [1156, 0]
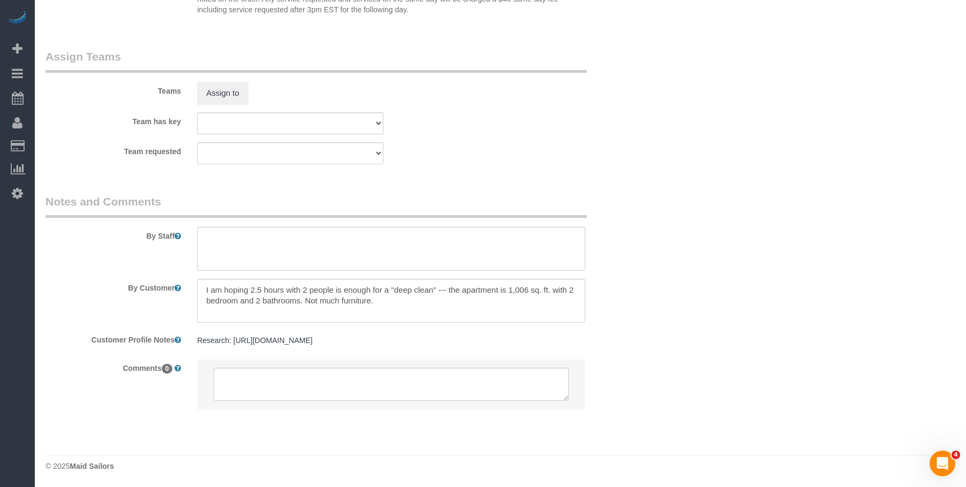
drag, startPoint x: 556, startPoint y: 138, endPoint x: 441, endPoint y: 84, distance: 126.7
click at [556, 138] on sui-booking-teams "Teams Assign to Team has key 000- Donna Mercado 000 - Partnerships 000 - TEAM J…" at bounding box center [340, 107] width 590 height 116
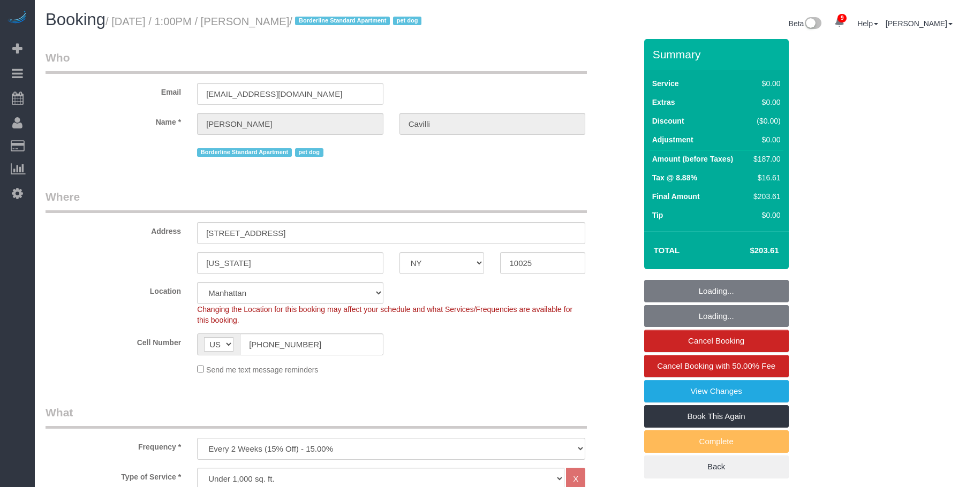
select select "NY"
select select "2"
select select "spot1"
select select "number:89"
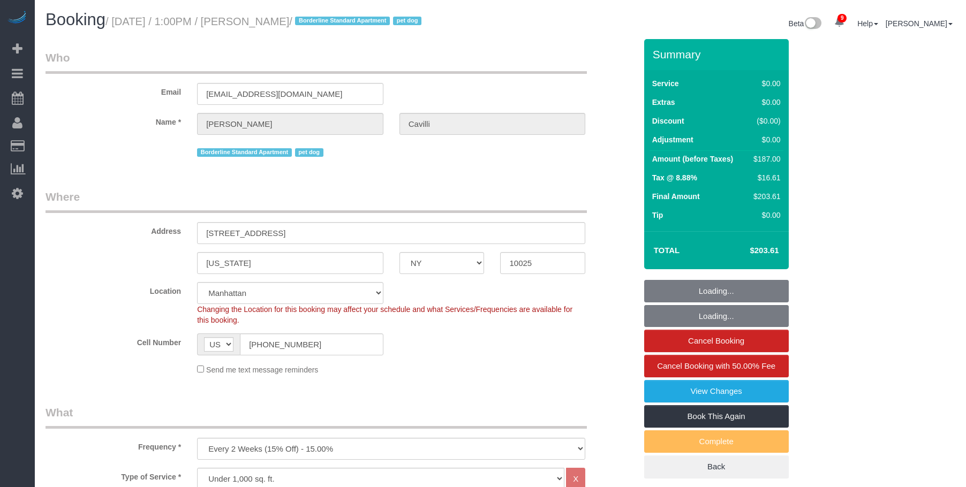
select select "number:90"
select select "number:13"
select select "number:5"
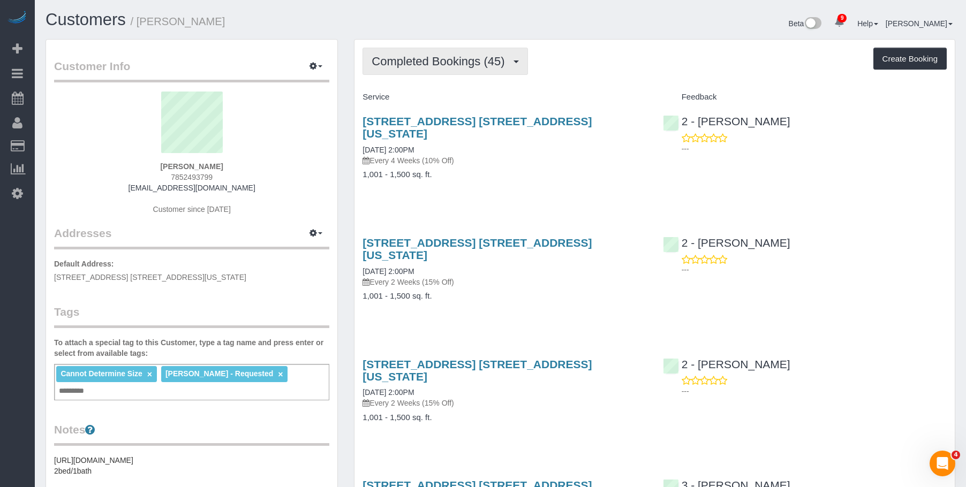
click at [416, 54] on button "Completed Bookings (45)" at bounding box center [444, 61] width 165 height 27
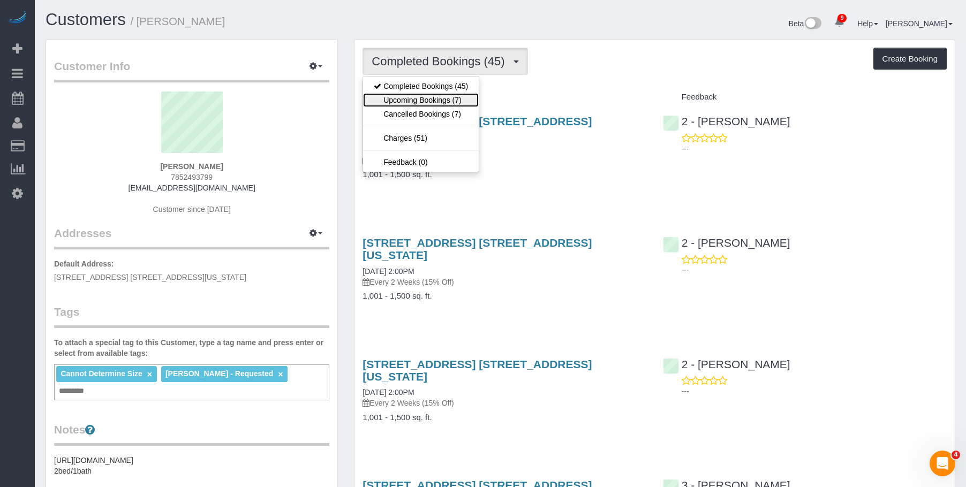
click at [415, 102] on link "Upcoming Bookings (7)" at bounding box center [421, 100] width 116 height 14
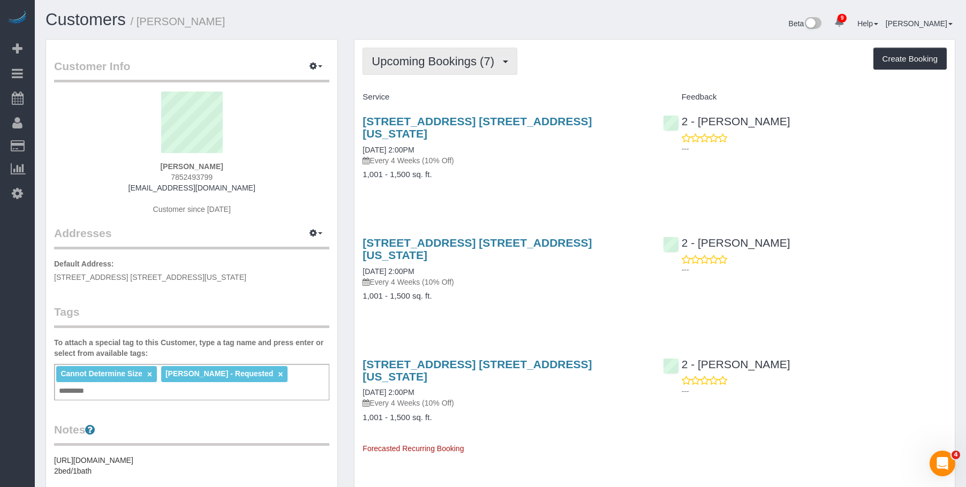
click at [395, 60] on span "Upcoming Bookings (7)" at bounding box center [435, 61] width 128 height 13
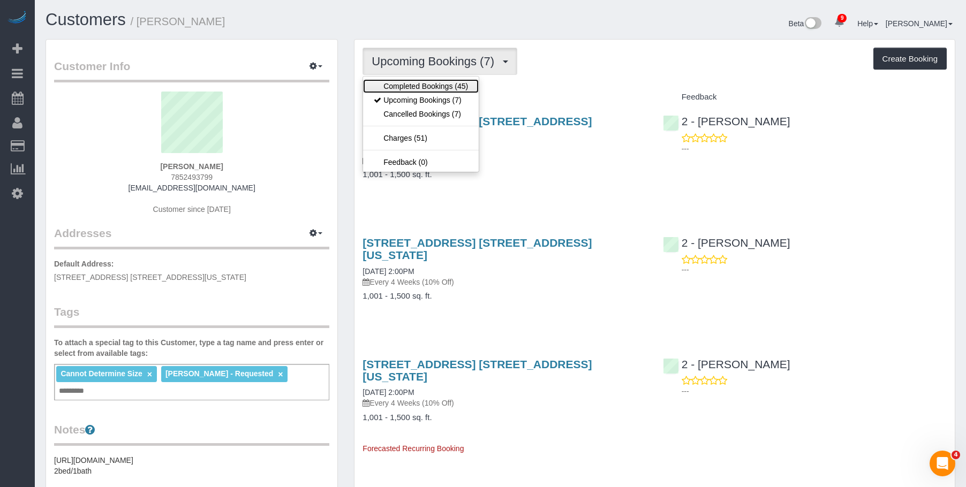
click at [415, 88] on link "Completed Bookings (45)" at bounding box center [421, 86] width 116 height 14
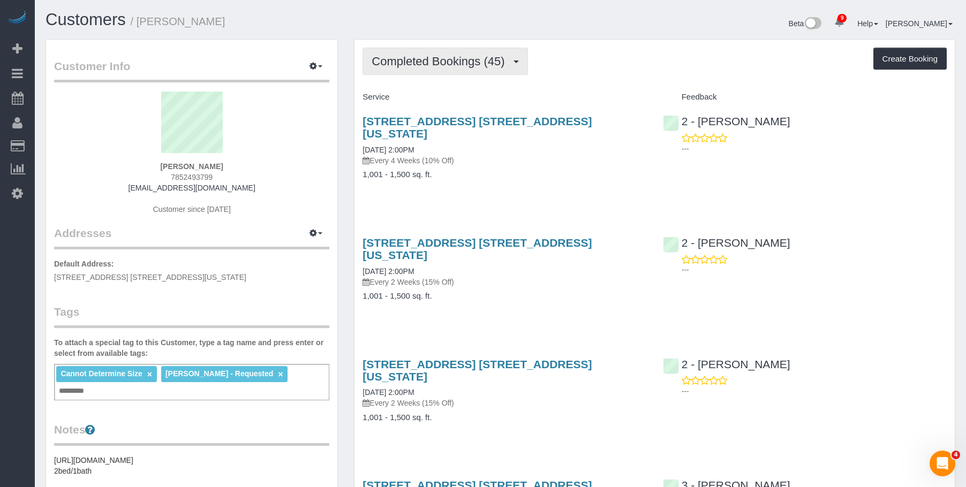
click at [436, 60] on span "Completed Bookings (45)" at bounding box center [440, 61] width 138 height 13
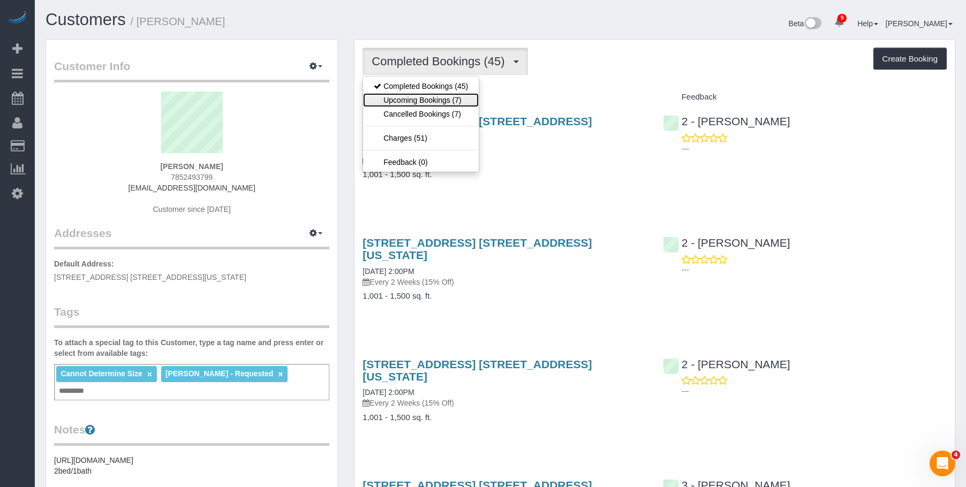
click at [419, 102] on link "Upcoming Bookings (7)" at bounding box center [421, 100] width 116 height 14
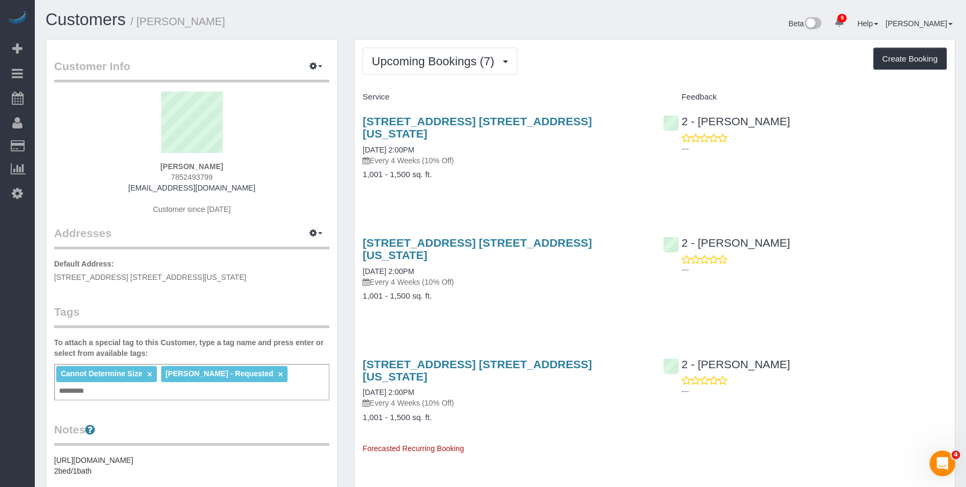
click at [509, 168] on div "360 West 22nd Street, Apt. 9l, New York, NY 10011 09/03/2025 2:00PM Every 4 Wee…" at bounding box center [504, 153] width 300 height 95
click at [431, 67] on span "Upcoming Bookings (7)" at bounding box center [435, 61] width 128 height 13
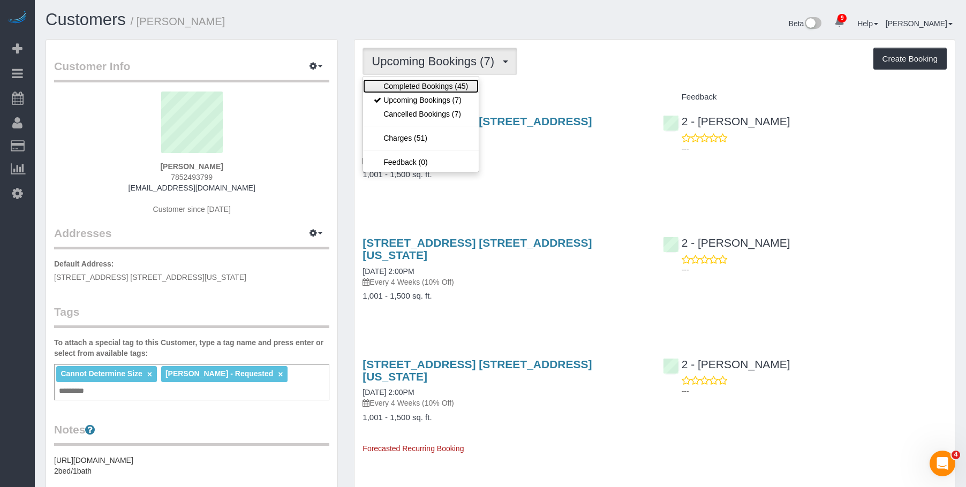
click at [419, 85] on link "Completed Bookings (45)" at bounding box center [421, 86] width 116 height 14
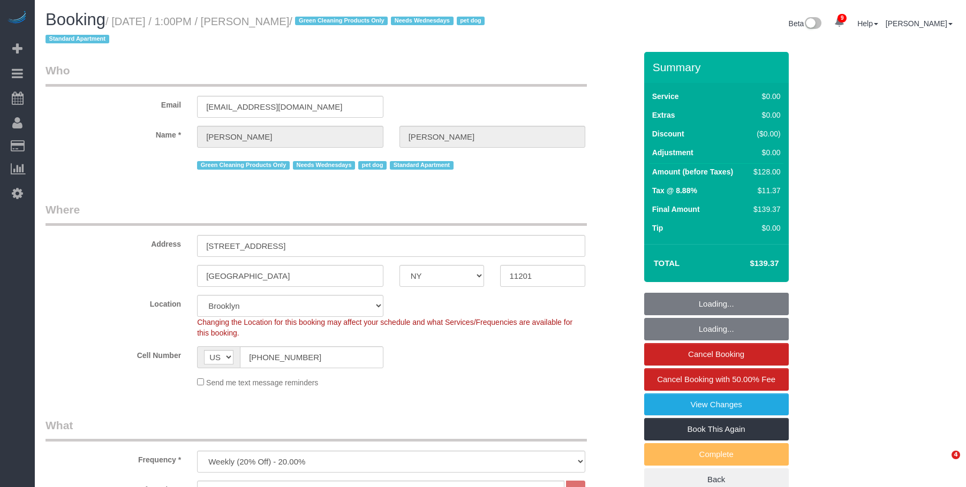
select select "NY"
select select "1"
select select "spot1"
select select "number:57"
select select "number:74"
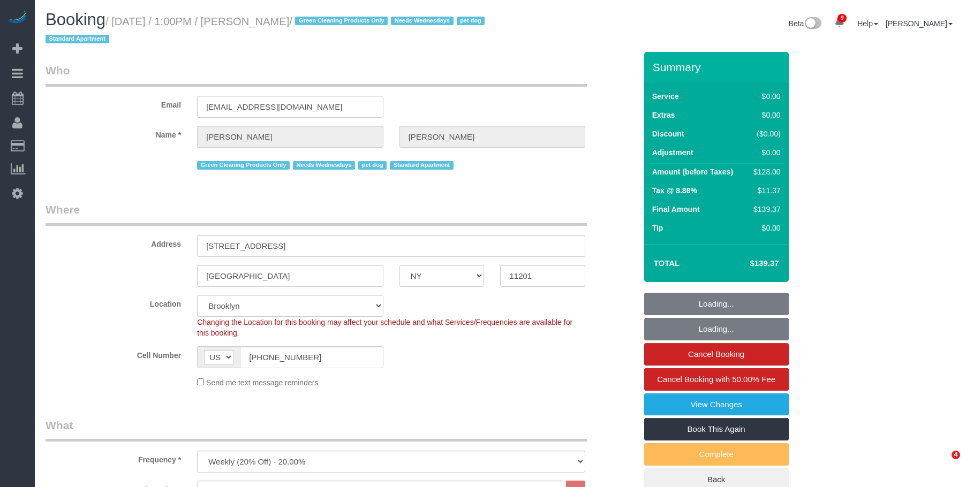
select select "number:13"
select select "number:7"
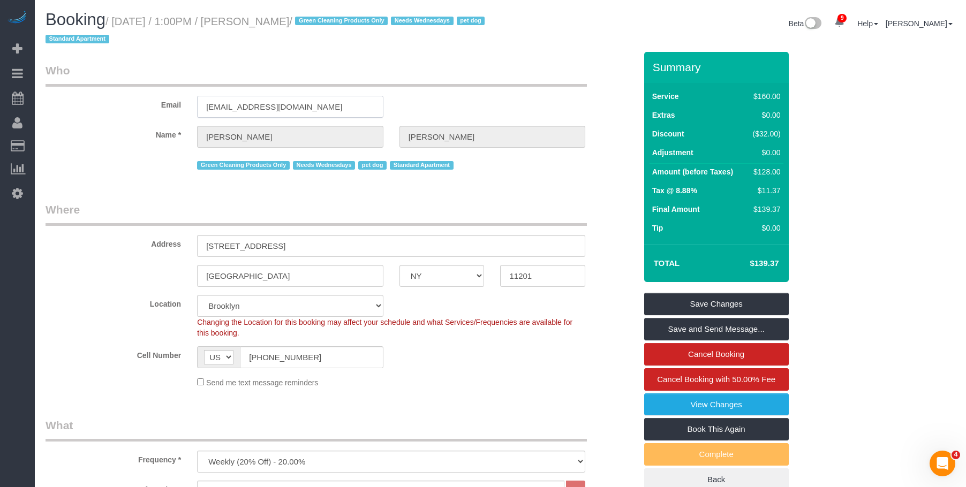
drag, startPoint x: 300, startPoint y: 108, endPoint x: 96, endPoint y: 102, distance: 204.0
click at [96, 102] on div "Email jennyalpert9@gmail.com" at bounding box center [340, 90] width 606 height 55
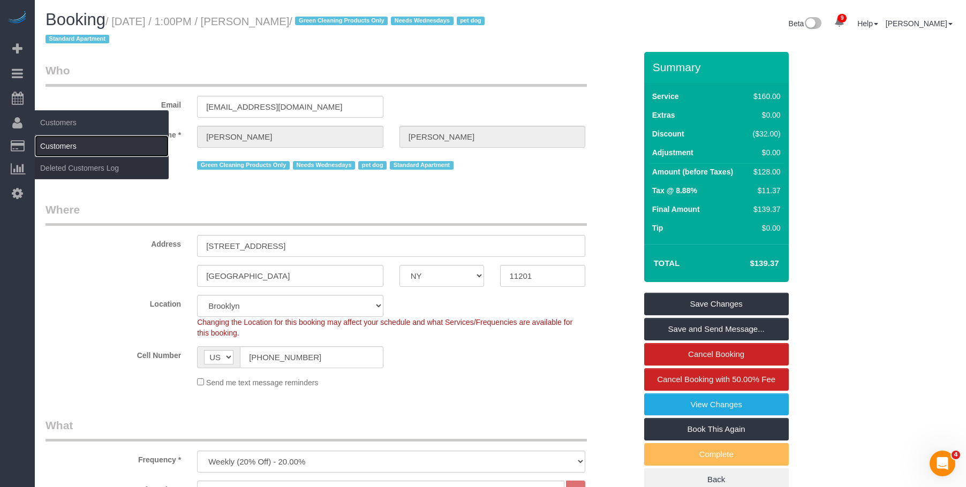
click at [70, 143] on link "Customers" at bounding box center [102, 145] width 134 height 21
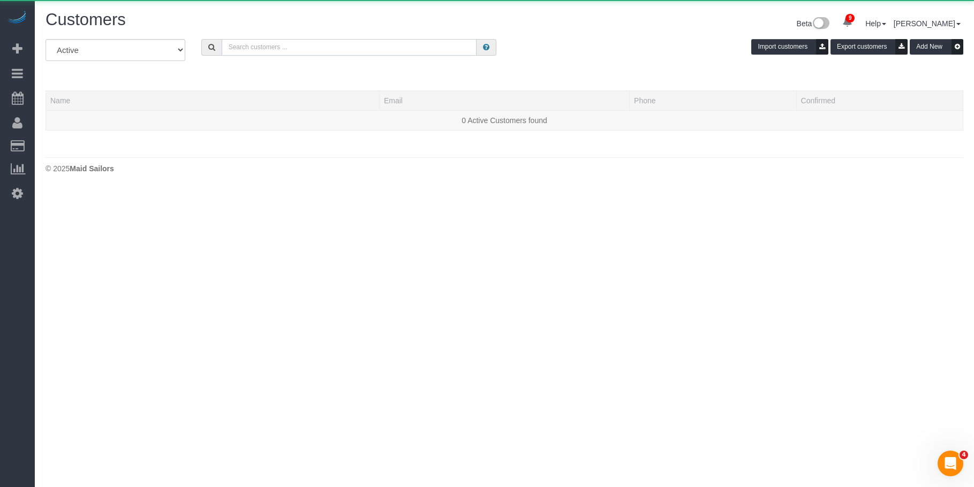
click at [368, 54] on input "text" at bounding box center [349, 47] width 255 height 17
paste input "jennyalpert9@gmail.com"
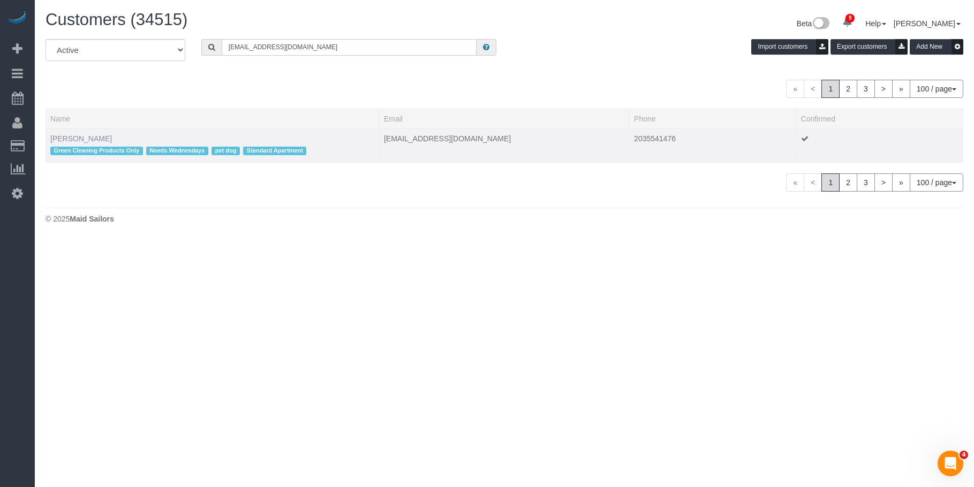
type input "jennyalpert9@gmail.com"
click at [85, 138] on link "Jennifer Alpert" at bounding box center [81, 138] width 62 height 9
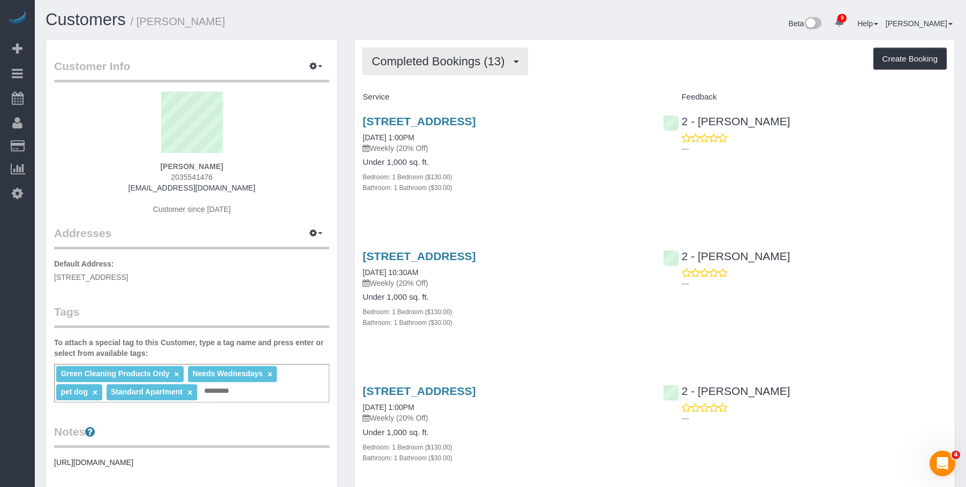
click at [430, 62] on span "Completed Bookings (13)" at bounding box center [440, 61] width 138 height 13
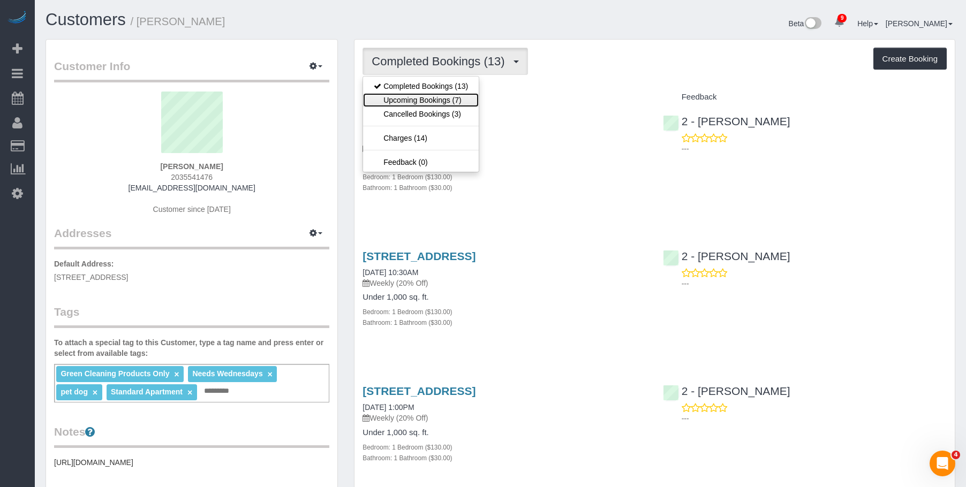
click at [421, 96] on link "Upcoming Bookings (7)" at bounding box center [421, 100] width 116 height 14
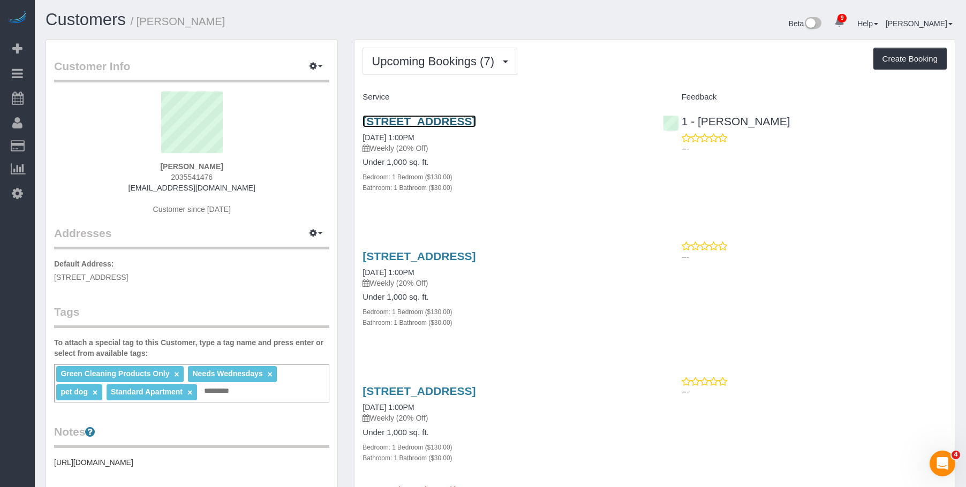
click at [467, 119] on link "90 State Street, Apt 3, Brooklyn, NY 11201" at bounding box center [418, 121] width 113 height 12
drag, startPoint x: 375, startPoint y: 115, endPoint x: 605, endPoint y: 120, distance: 229.7
click at [605, 120] on div "90 State Street, Apt 3, Brooklyn, NY 11201 09/03/2025 1:00PM Weekly (20% Off) U…" at bounding box center [504, 160] width 300 height 108
copy link "90 State Street, Apt 3, Brooklyn, NY 11201"
click at [408, 59] on span "Upcoming Bookings (7)" at bounding box center [435, 61] width 128 height 13
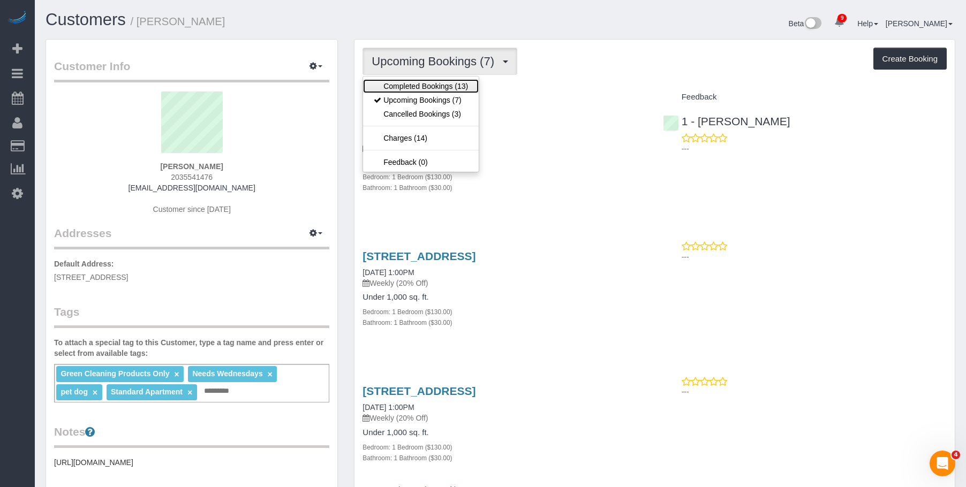
click at [392, 83] on link "Completed Bookings (13)" at bounding box center [421, 86] width 116 height 14
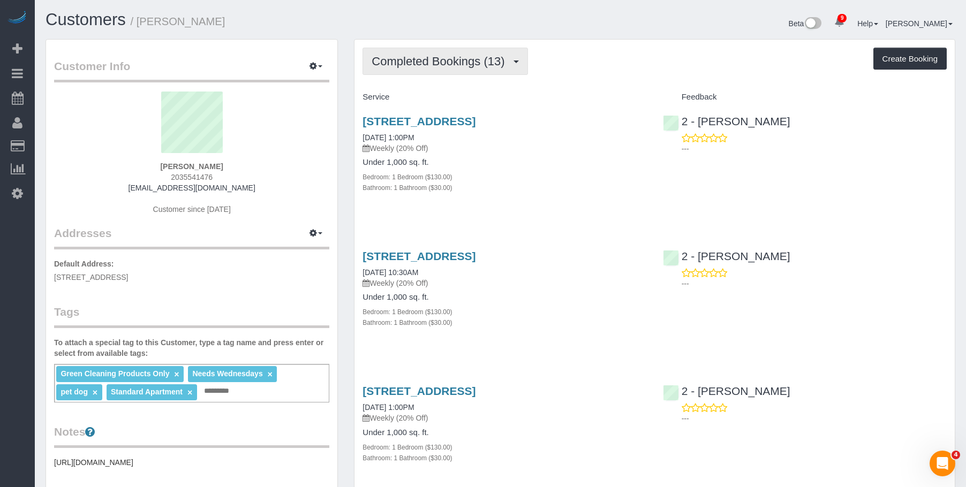
drag, startPoint x: 408, startPoint y: 65, endPoint x: 407, endPoint y: 108, distance: 42.3
click at [408, 65] on span "Completed Bookings (13)" at bounding box center [440, 61] width 138 height 13
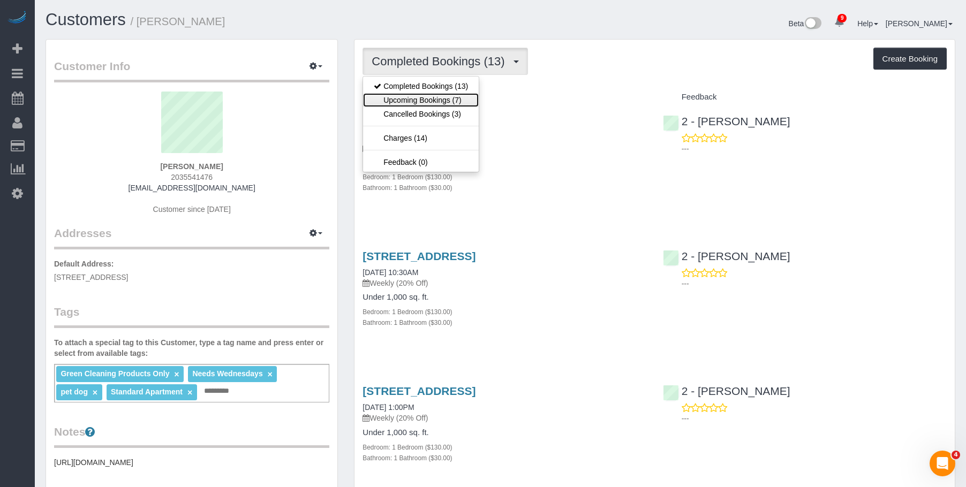
click at [412, 98] on link "Upcoming Bookings (7)" at bounding box center [421, 100] width 116 height 14
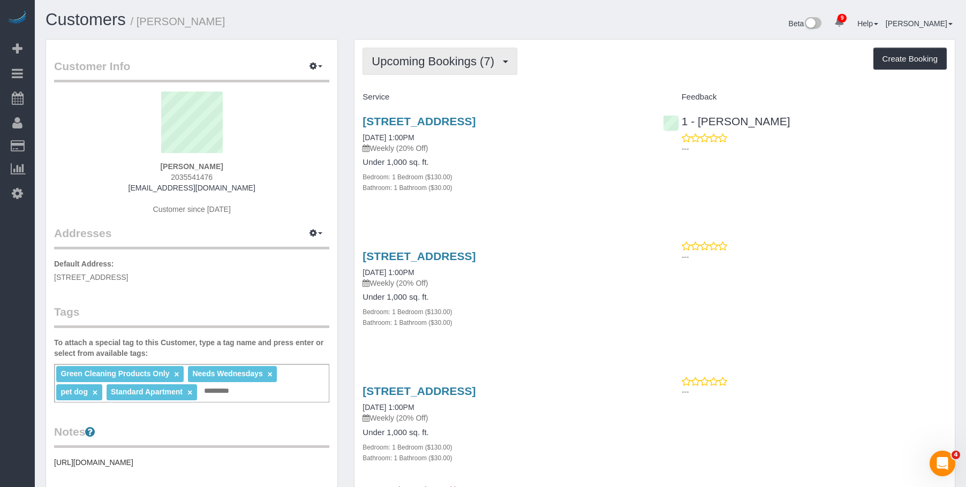
click at [416, 58] on span "Upcoming Bookings (7)" at bounding box center [435, 61] width 128 height 13
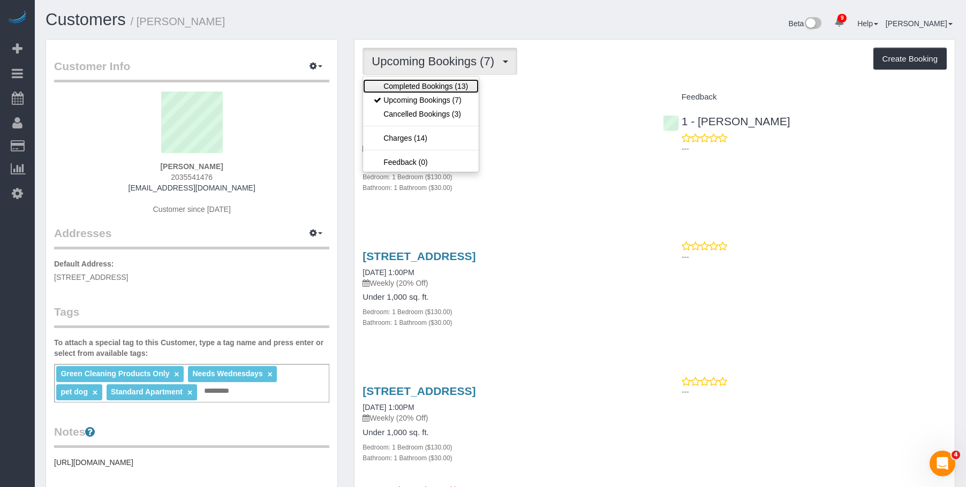
click at [403, 84] on link "Completed Bookings (13)" at bounding box center [421, 86] width 116 height 14
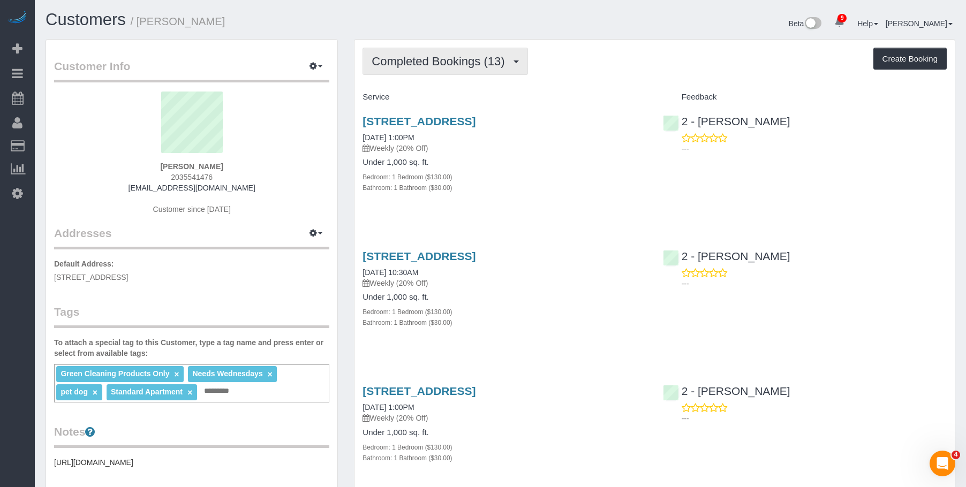
click at [395, 55] on span "Completed Bookings (13)" at bounding box center [440, 61] width 138 height 13
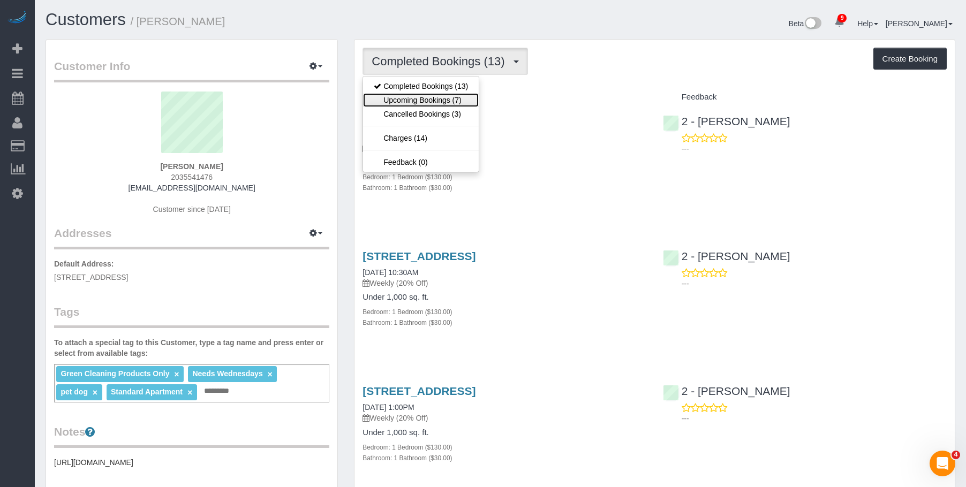
click at [404, 97] on link "Upcoming Bookings (7)" at bounding box center [421, 100] width 116 height 14
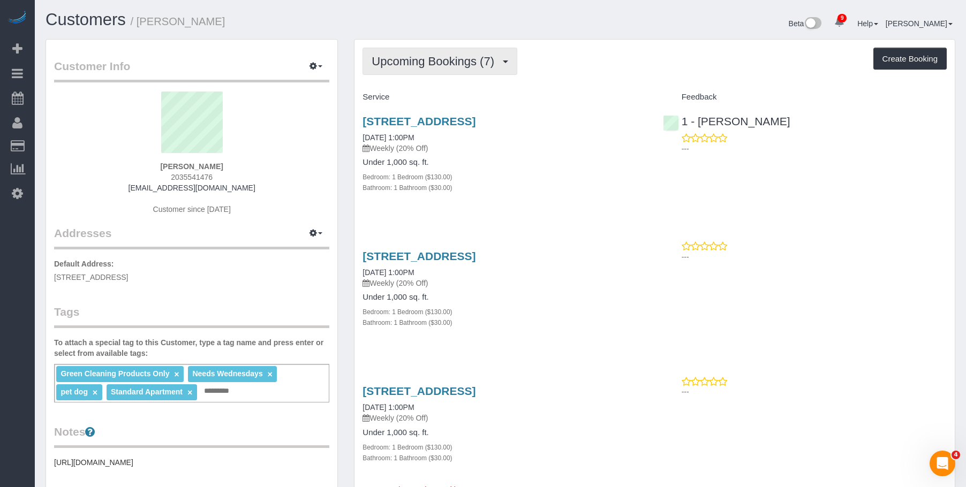
drag, startPoint x: 400, startPoint y: 68, endPoint x: 391, endPoint y: 87, distance: 21.1
click at [400, 68] on button "Upcoming Bookings (7)" at bounding box center [439, 61] width 155 height 27
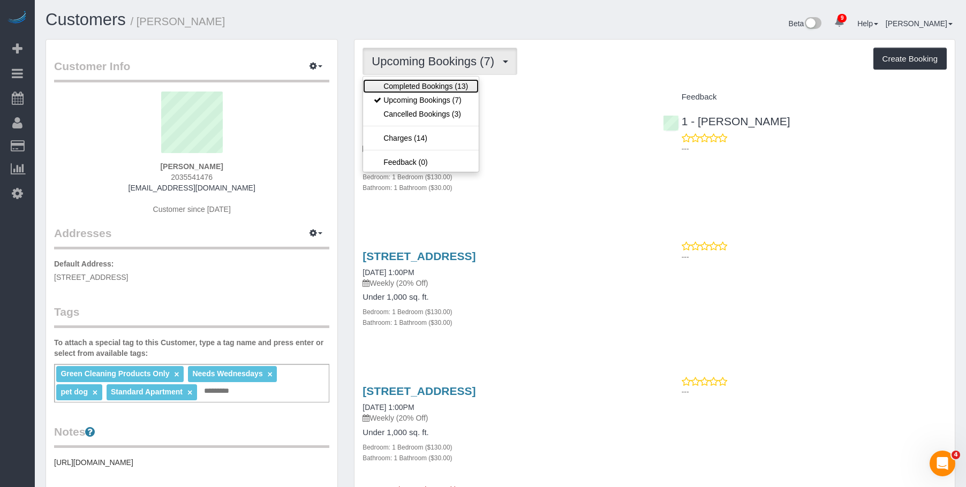
click at [392, 87] on link "Completed Bookings (13)" at bounding box center [421, 86] width 116 height 14
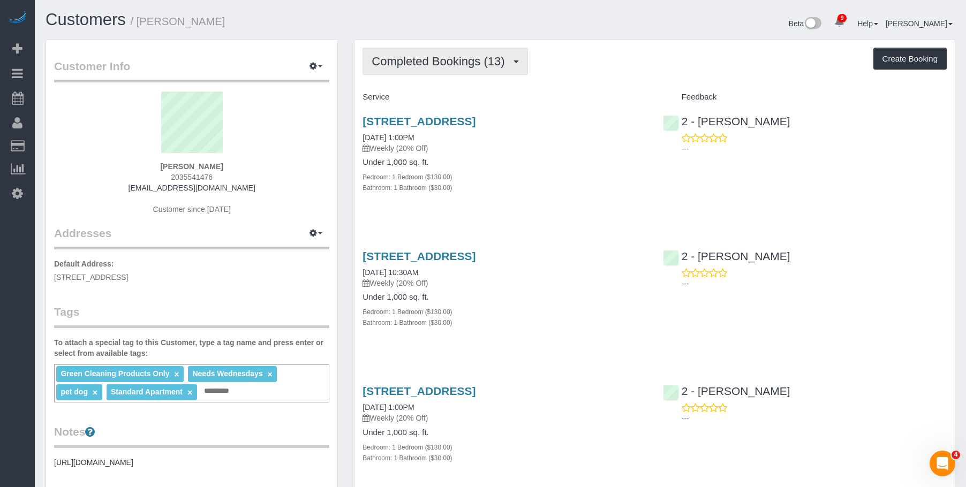
click at [418, 64] on span "Completed Bookings (13)" at bounding box center [440, 61] width 138 height 13
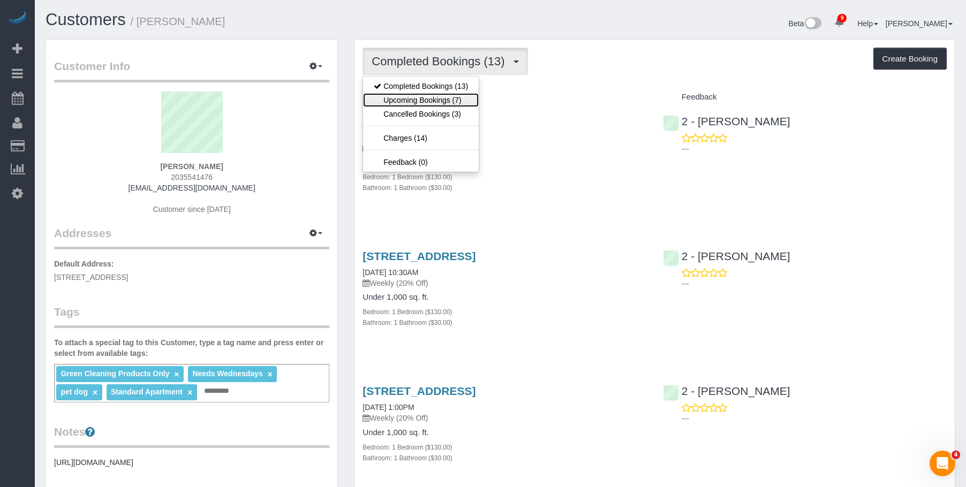
click at [412, 103] on link "Upcoming Bookings (7)" at bounding box center [421, 100] width 116 height 14
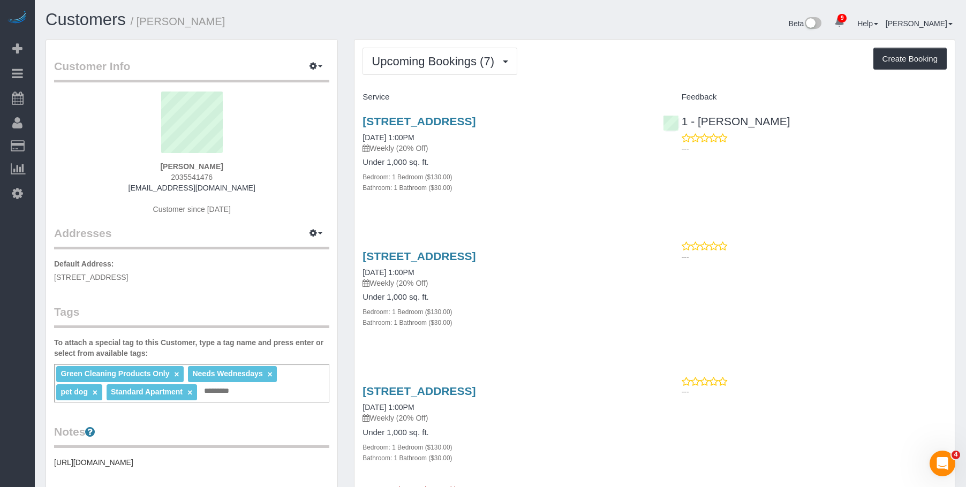
drag, startPoint x: 147, startPoint y: 21, endPoint x: 327, endPoint y: 4, distance: 180.7
click at [256, 27] on h1 "Customers / Jennifer Alpert" at bounding box center [268, 20] width 447 height 18
copy small "Jennifer Alpert"
click at [447, 58] on span "Upcoming Bookings (7)" at bounding box center [436, 61] width 128 height 13
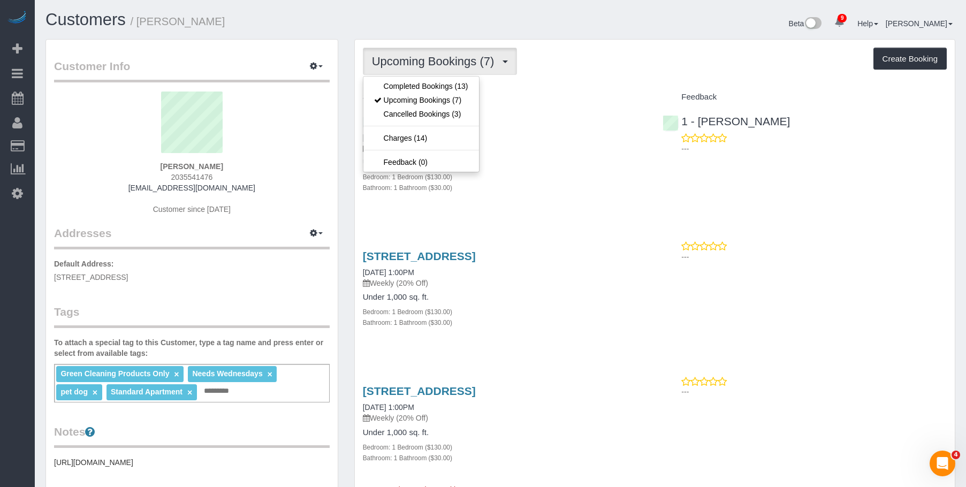
click at [587, 53] on div "Upcoming Bookings (7) Completed Bookings (13) Upcoming Bookings (7) Cancelled B…" at bounding box center [655, 61] width 584 height 27
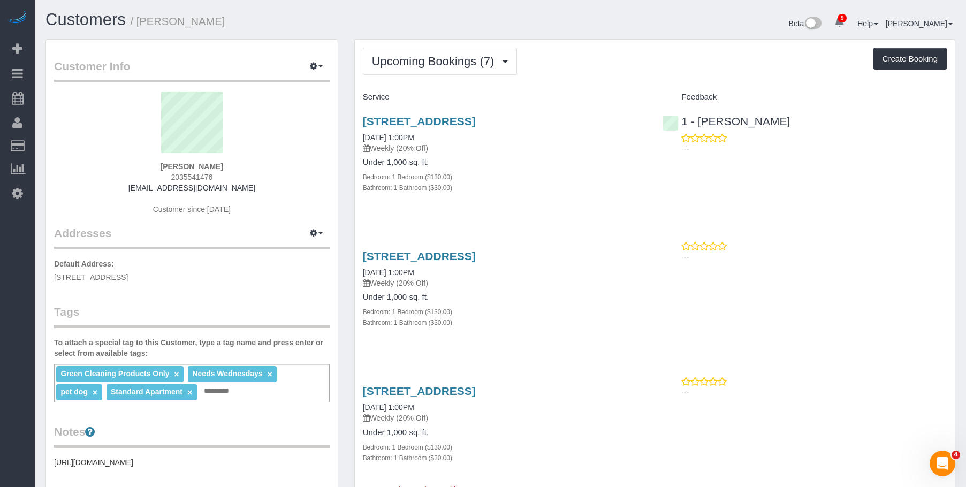
drag, startPoint x: 438, startPoint y: 115, endPoint x: 617, endPoint y: 113, distance: 179.3
click at [617, 113] on div "90 State Street, Apt 3, Brooklyn, NY 11201 09/03/2025 1:00PM Weekly (20% Off) U…" at bounding box center [505, 160] width 300 height 108
copy link "90 State Street, Apt 3, Brooklyn, NY 11201"
click at [404, 67] on span "Upcoming Bookings (7)" at bounding box center [436, 61] width 128 height 13
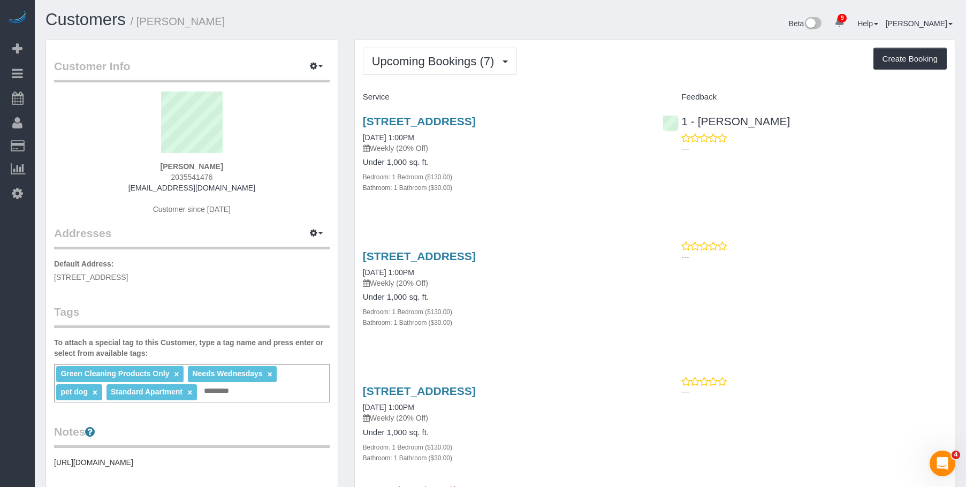
drag, startPoint x: 392, startPoint y: 119, endPoint x: 603, endPoint y: 117, distance: 211.4
click at [603, 117] on div "90 State Street, Apt 3, Brooklyn, NY 11201 09/03/2025 1:00PM Weekly (20% Off) U…" at bounding box center [505, 160] width 300 height 108
copy link "90 State Street, Apt 3, Brooklyn, NY 11201"
click at [573, 64] on div "Upcoming Bookings (7) Completed Bookings (13) Upcoming Bookings (7) Cancelled B…" at bounding box center [655, 61] width 584 height 27
click at [435, 67] on span "Upcoming Bookings (7)" at bounding box center [436, 61] width 128 height 13
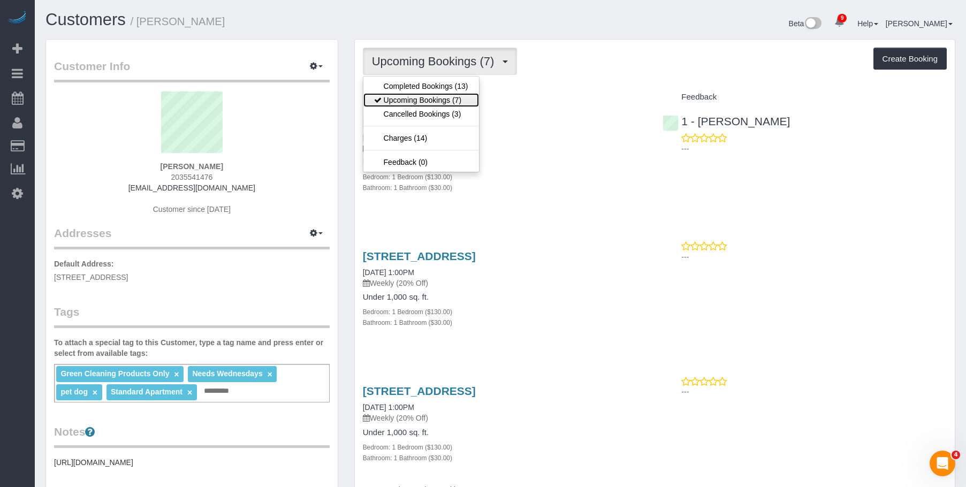
click at [435, 100] on link "Upcoming Bookings (7)" at bounding box center [421, 100] width 116 height 14
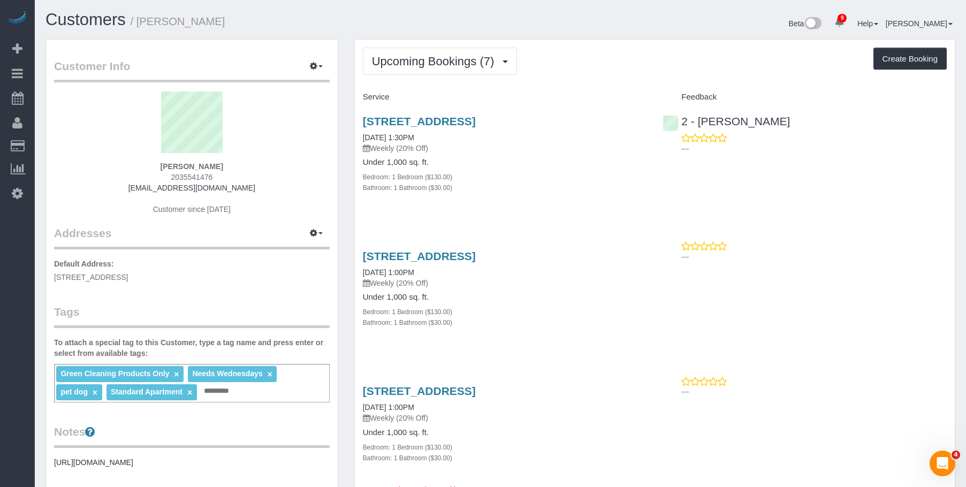
click at [158, 22] on small "/ Jennifer Alpert" at bounding box center [178, 22] width 95 height 12
click at [158, 21] on small "/ Jennifer Alpert" at bounding box center [178, 22] width 95 height 12
copy small "Jennifer"
click at [230, 14] on h1 "Customers / Jennifer Alpert" at bounding box center [268, 20] width 447 height 18
drag, startPoint x: 140, startPoint y: 23, endPoint x: 280, endPoint y: 2, distance: 141.3
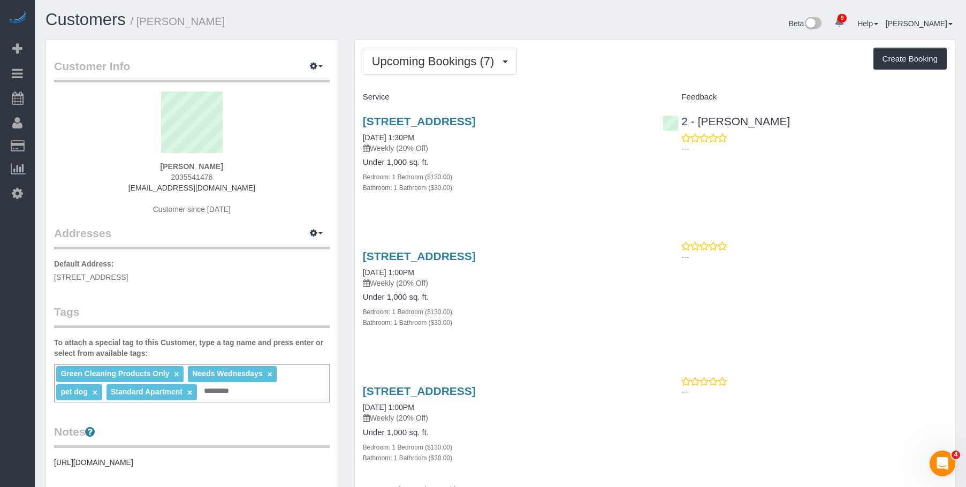
click at [227, 18] on h1 "Customers / Jennifer Alpert" at bounding box center [268, 20] width 447 height 18
copy small "Jennifer Alpert"
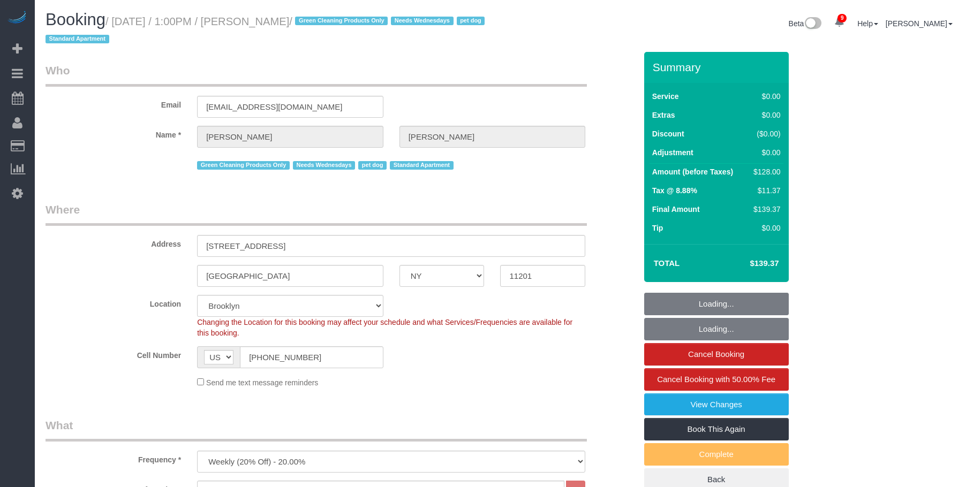
select select "NY"
select select "spot1"
select select "number:57"
select select "number:74"
select select "number:13"
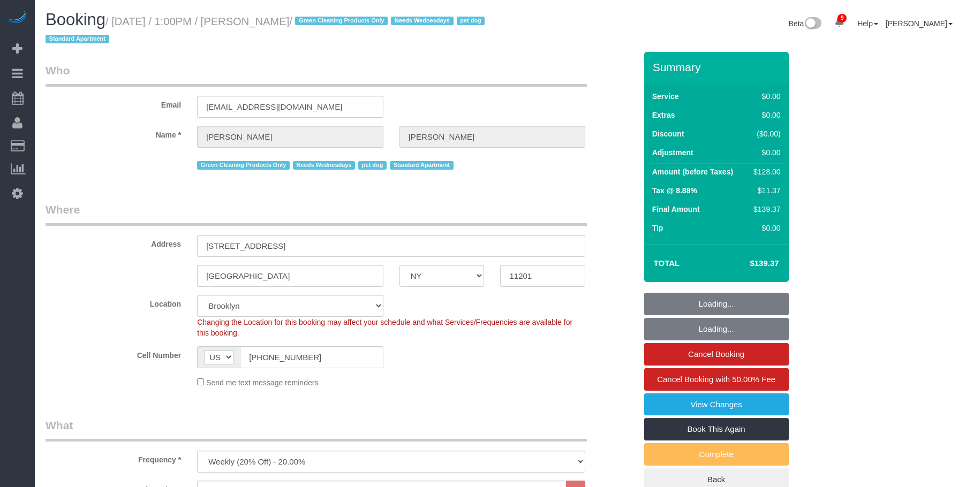
select select "number:7"
select select "object:1352"
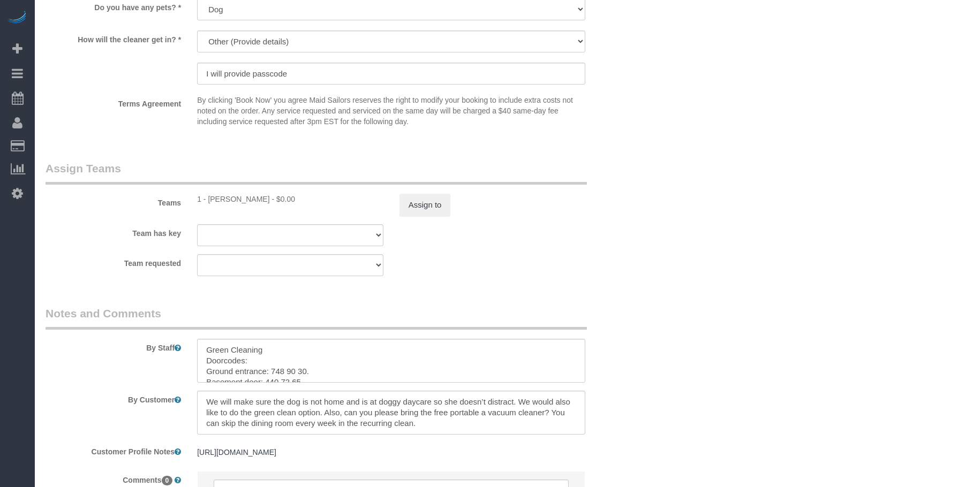
select select "1"
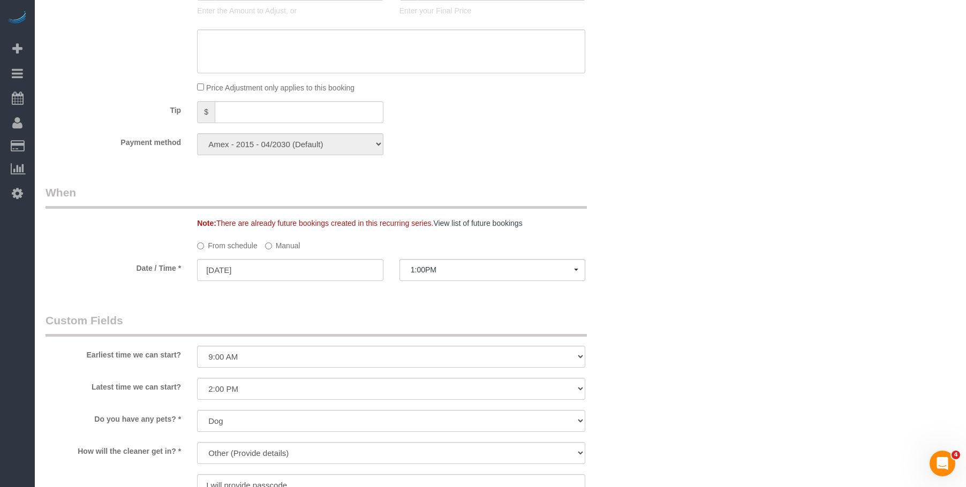
scroll to position [1071, 0]
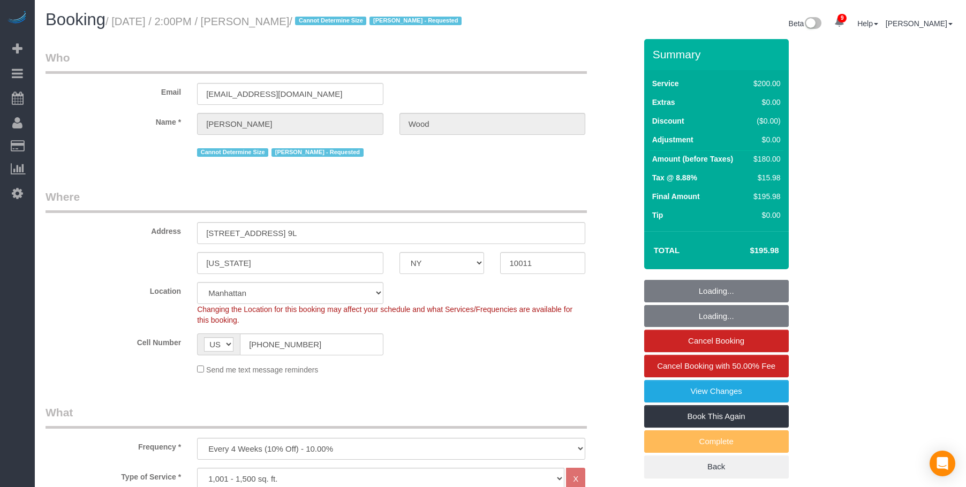
select select "NY"
select select "150"
select select "number:89"
select select "number:90"
select select "number:15"
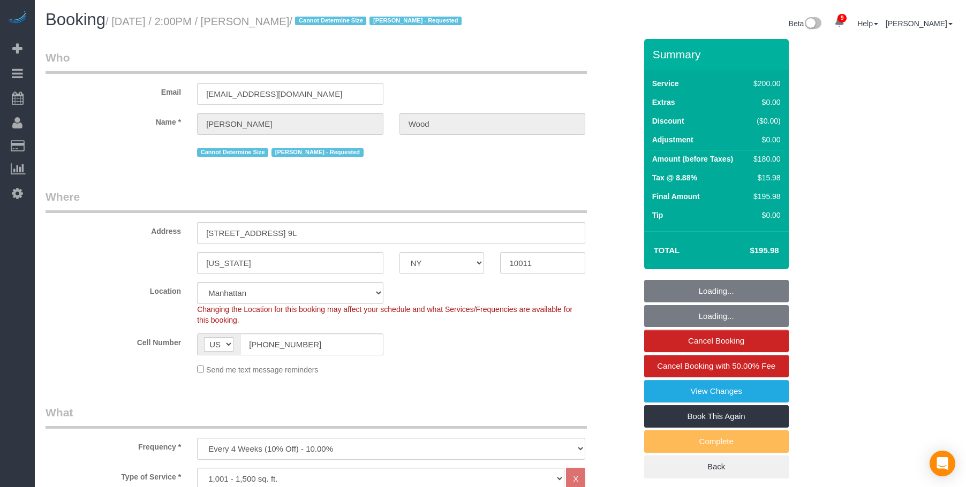
select select "number:6"
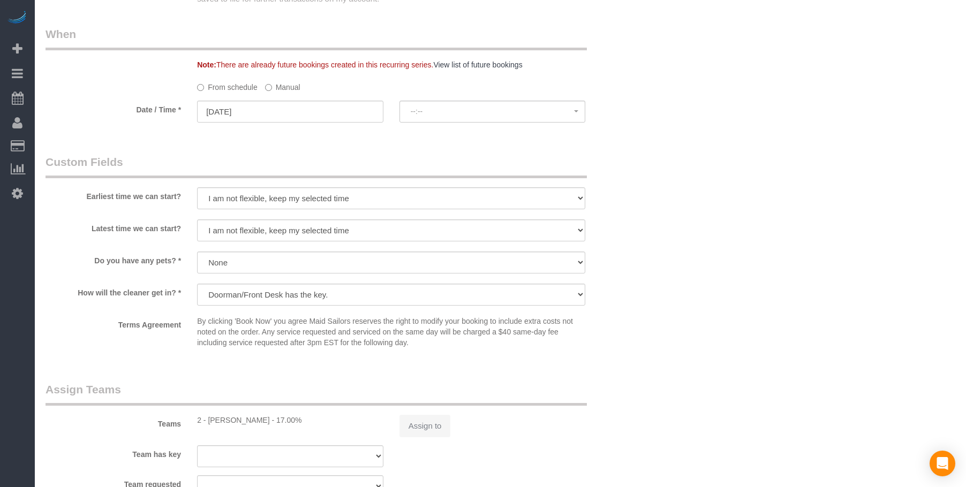
select select "string:stripe-pm_1N3sar4VGloSiKo7ulRGt1qE"
select select "spot1"
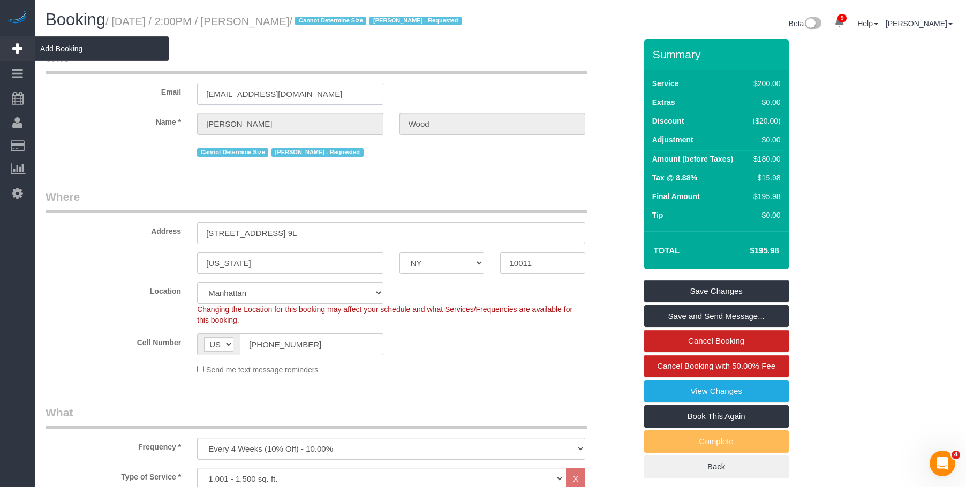
drag, startPoint x: 172, startPoint y: 84, endPoint x: 7, endPoint y: 58, distance: 166.9
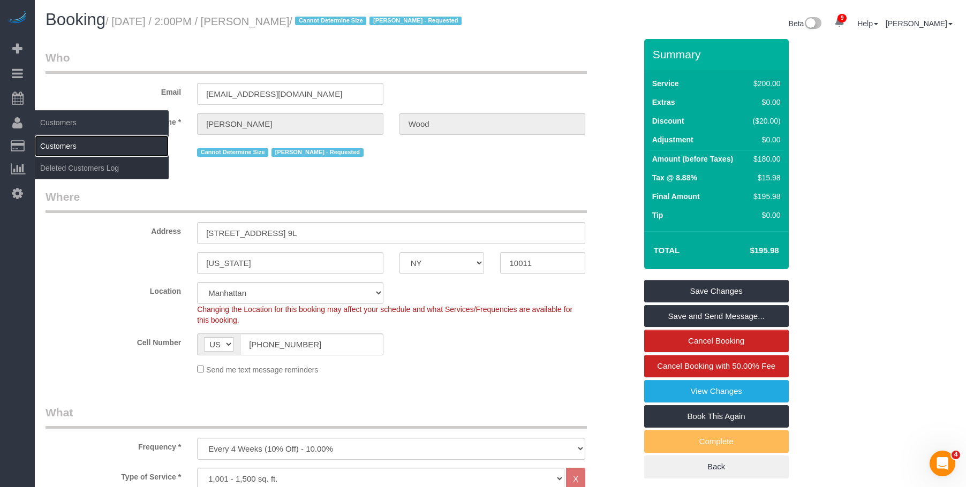
drag, startPoint x: 74, startPoint y: 145, endPoint x: 136, endPoint y: 145, distance: 62.1
click at [74, 145] on link "Customers" at bounding box center [102, 145] width 134 height 21
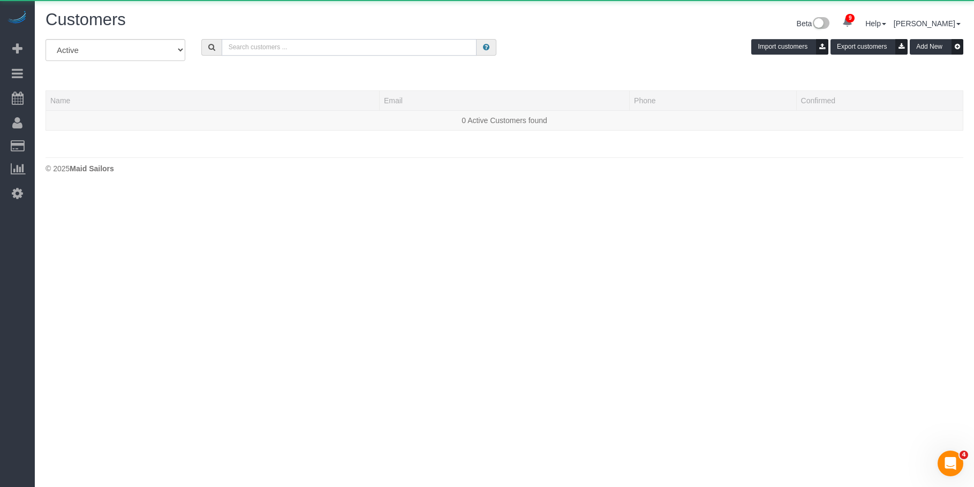
click at [405, 52] on input "text" at bounding box center [349, 47] width 255 height 17
paste input "[EMAIL_ADDRESS][DOMAIN_NAME]"
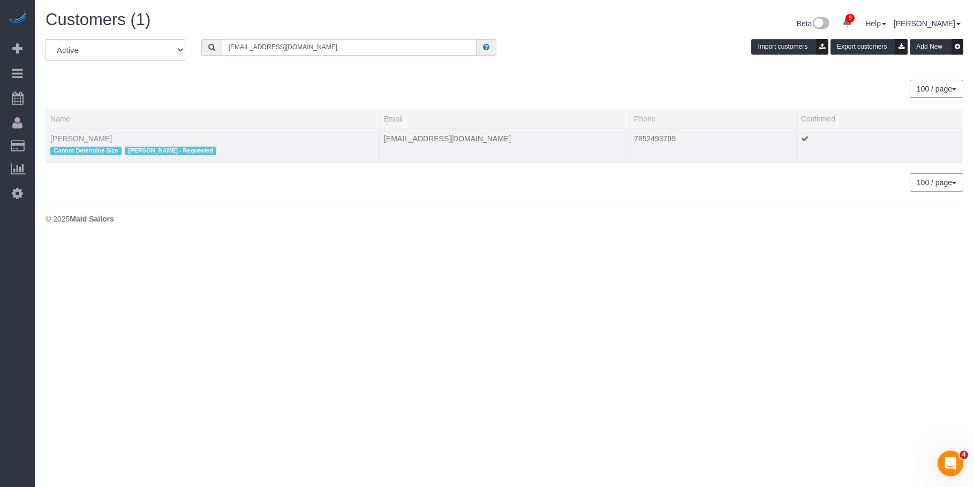
type input "[EMAIL_ADDRESS][DOMAIN_NAME]"
click at [85, 138] on link "[PERSON_NAME]" at bounding box center [81, 138] width 62 height 9
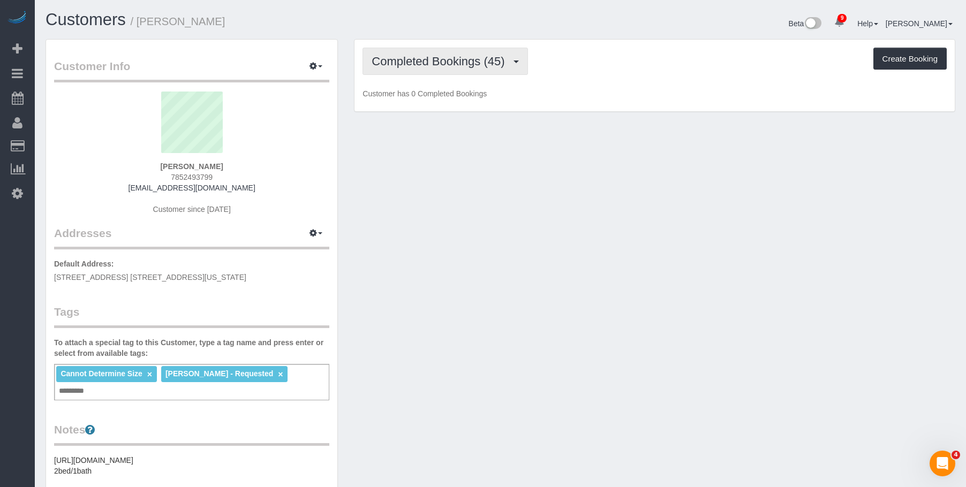
click at [462, 67] on span "Completed Bookings (45)" at bounding box center [440, 61] width 138 height 13
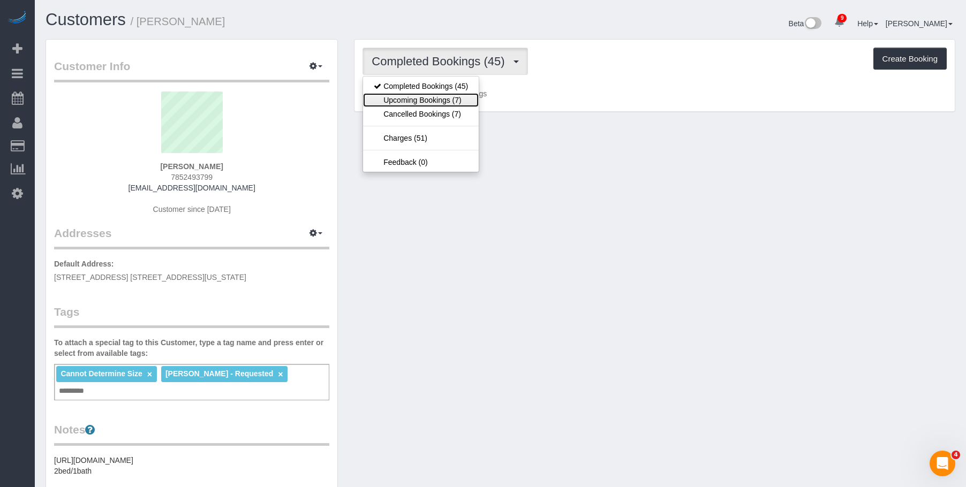
click at [437, 101] on link "Upcoming Bookings (7)" at bounding box center [421, 100] width 116 height 14
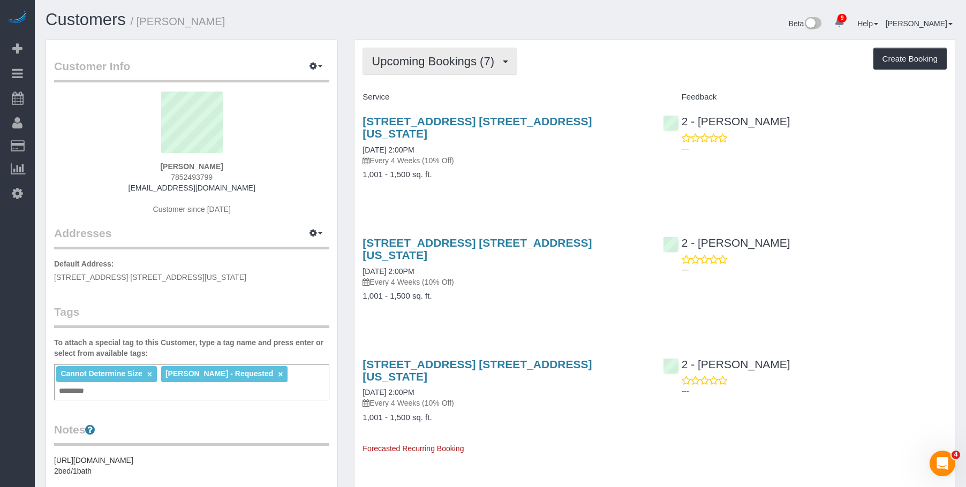
click at [425, 63] on span "Upcoming Bookings (7)" at bounding box center [435, 61] width 128 height 13
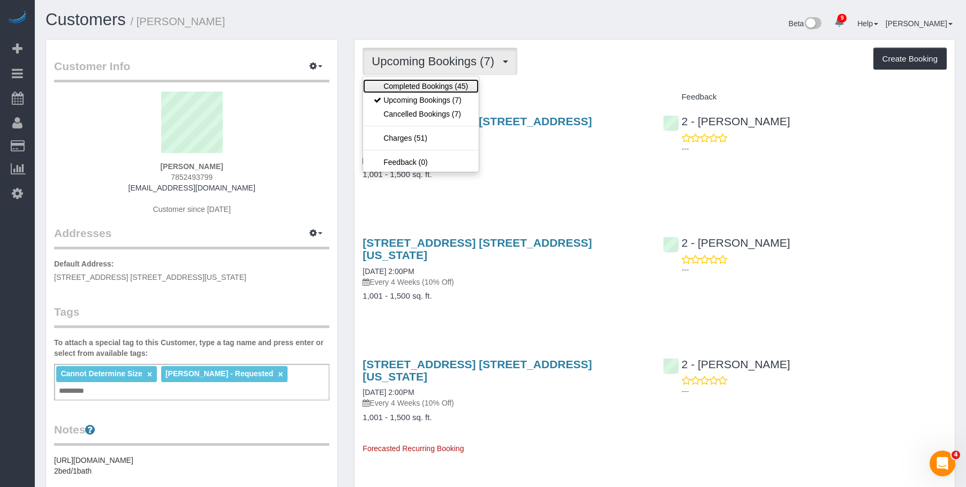
click at [418, 82] on link "Completed Bookings (45)" at bounding box center [421, 86] width 116 height 14
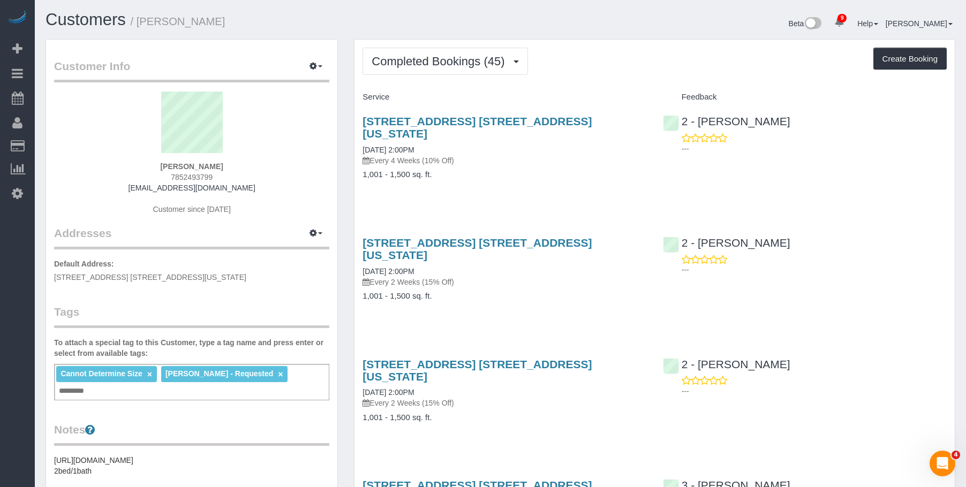
drag, startPoint x: 445, startPoint y: 58, endPoint x: 433, endPoint y: 96, distance: 39.6
click at [445, 60] on span "Completed Bookings (45)" at bounding box center [440, 61] width 138 height 13
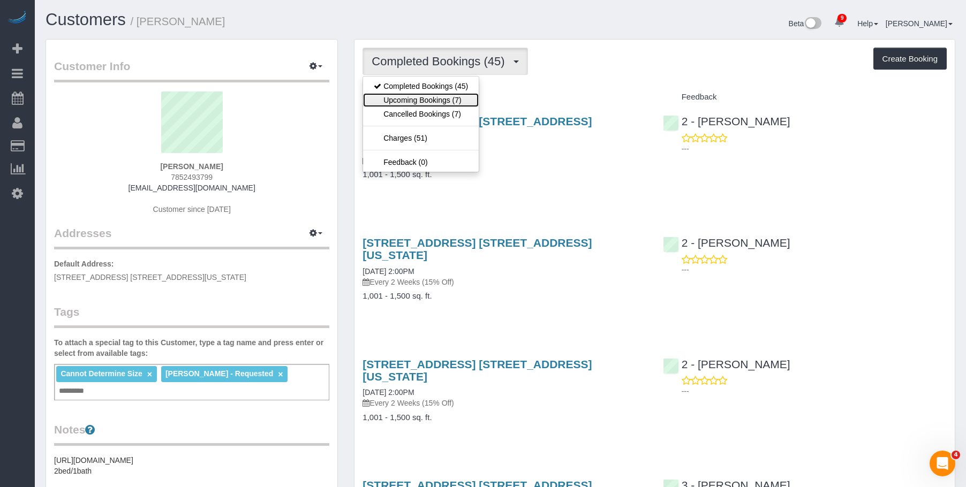
click at [431, 100] on link "Upcoming Bookings (7)" at bounding box center [421, 100] width 116 height 14
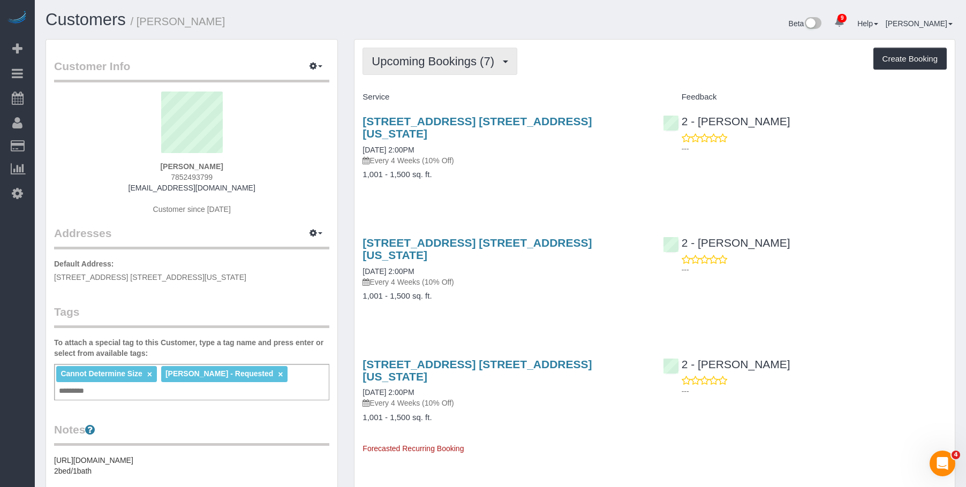
click at [433, 72] on button "Upcoming Bookings (7)" at bounding box center [439, 61] width 155 height 27
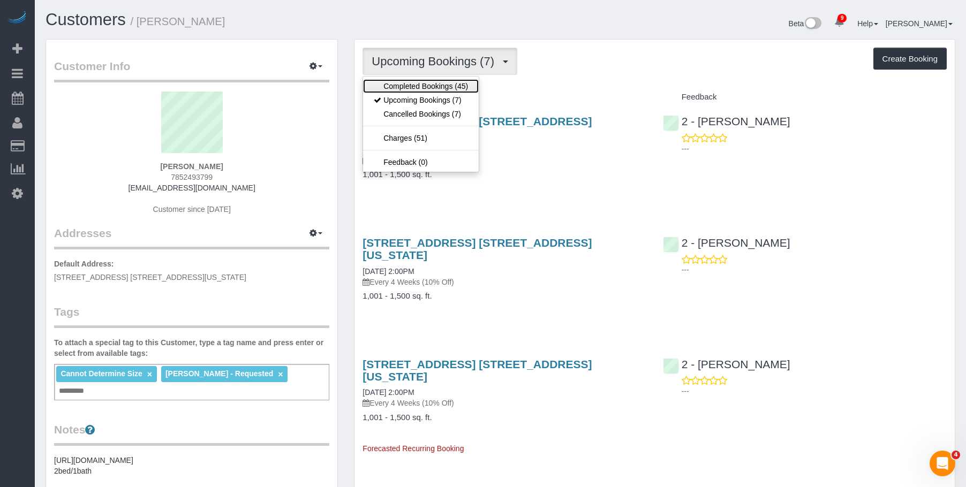
click at [421, 87] on link "Completed Bookings (45)" at bounding box center [421, 86] width 116 height 14
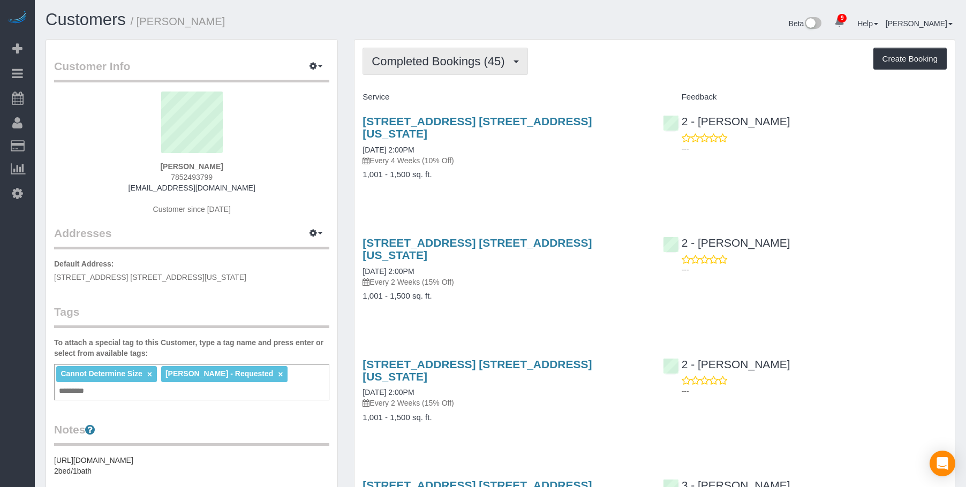
click at [441, 65] on span "Completed Bookings (45)" at bounding box center [440, 61] width 138 height 13
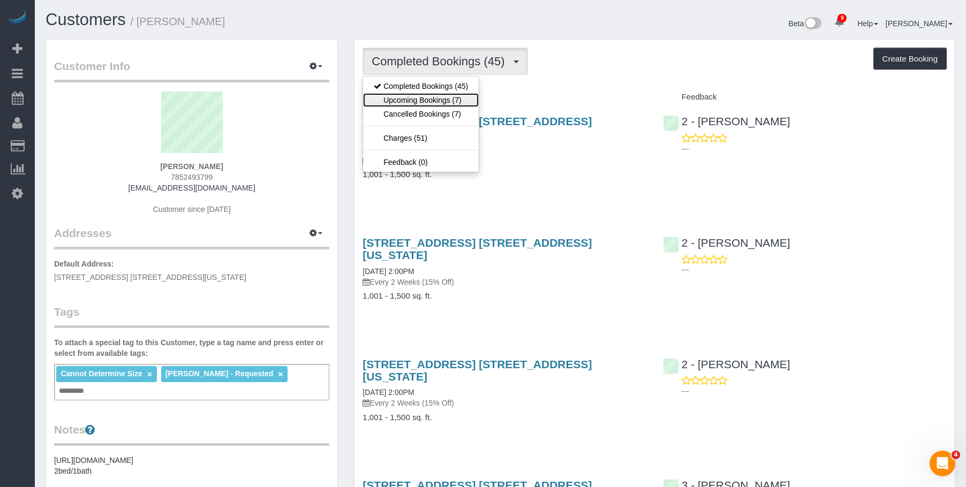
click at [427, 99] on link "Upcoming Bookings (7)" at bounding box center [421, 100] width 116 height 14
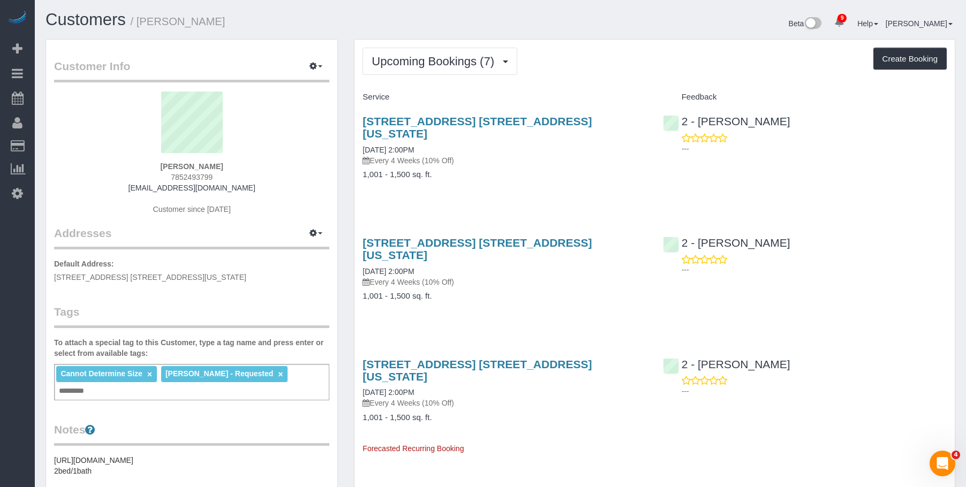
click at [414, 61] on span "Upcoming Bookings (7)" at bounding box center [435, 61] width 128 height 13
